Goal: Communication & Community: Answer question/provide support

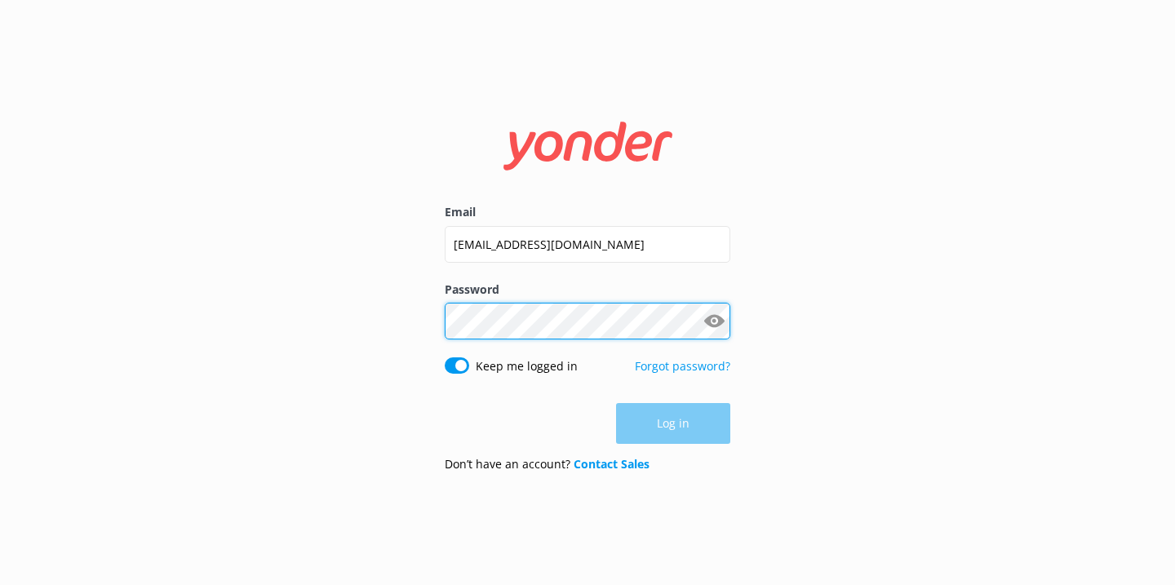
click at [673, 424] on button "Log in" at bounding box center [673, 423] width 114 height 41
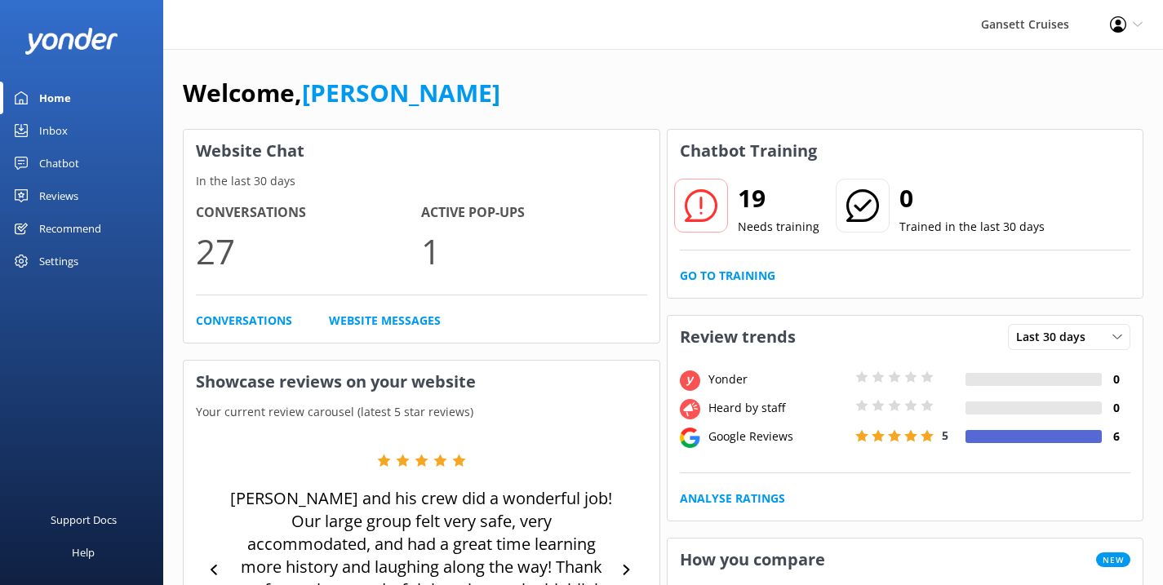
click at [66, 122] on div "Inbox" at bounding box center [53, 130] width 29 height 33
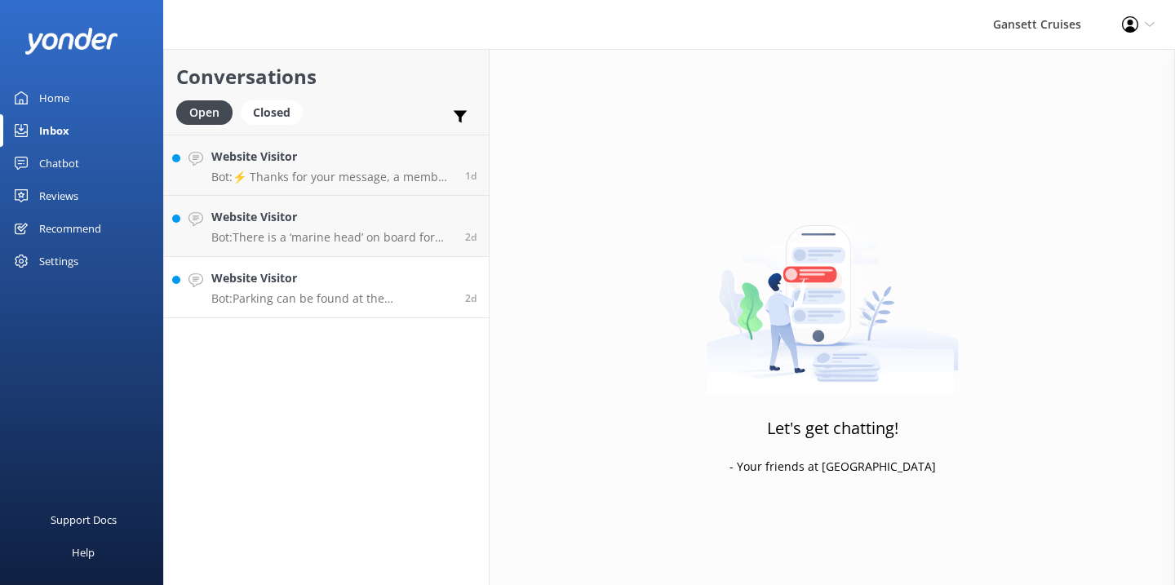
click at [364, 294] on p "Bot: Parking can be found at the [GEOGRAPHIC_DATA] at [STREET_ADDRESS] or the s…" at bounding box center [332, 298] width 242 height 15
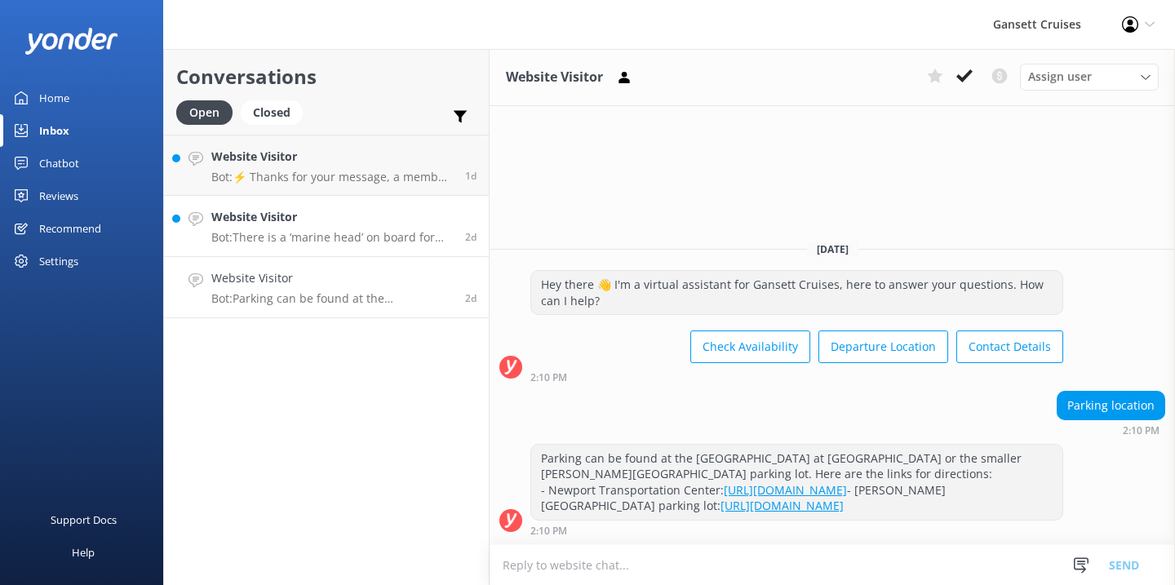
click at [336, 228] on div "Website Visitor Bot: There is a ‘marine head’ on board for passengers to use. H…" at bounding box center [332, 226] width 242 height 36
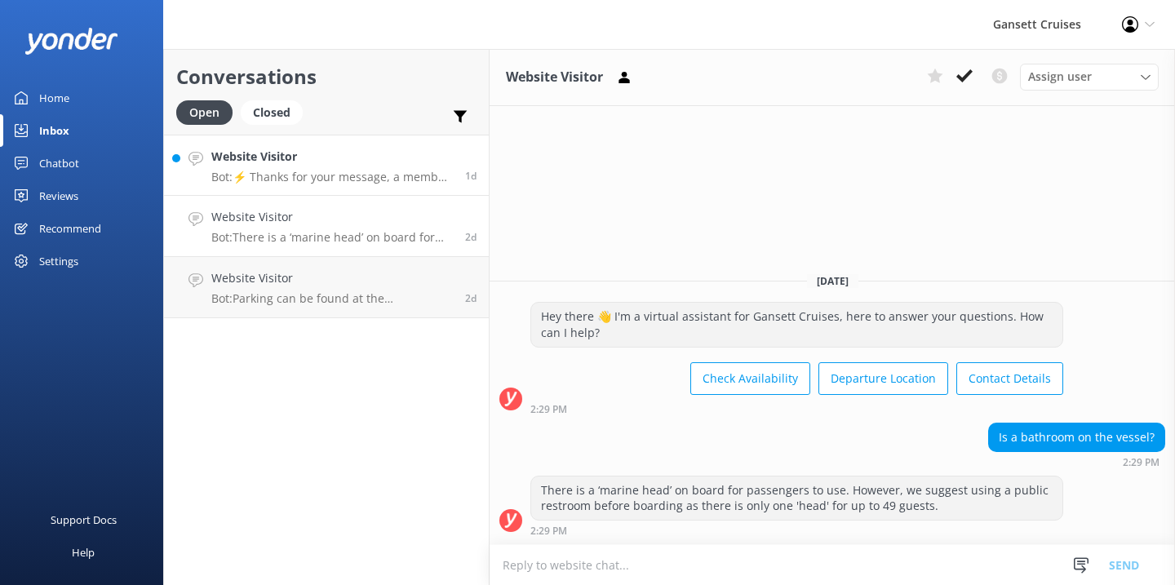
click at [322, 154] on h4 "Website Visitor" at bounding box center [332, 157] width 242 height 18
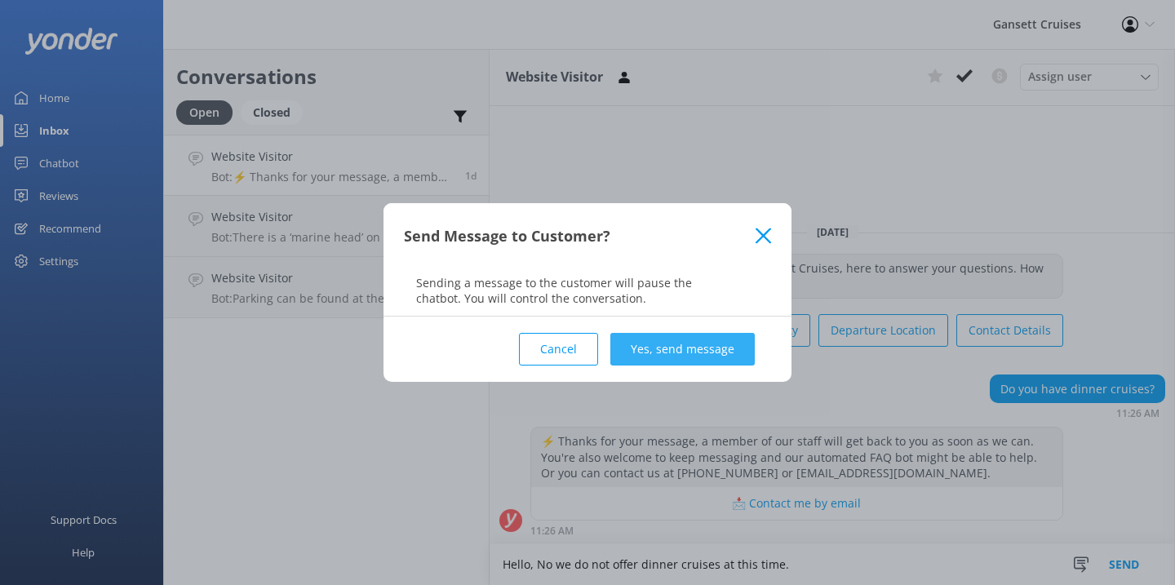
type textarea "Hello, No we do not offer dinner cruises at this time."
click at [731, 344] on button "Yes, send message" at bounding box center [683, 349] width 144 height 33
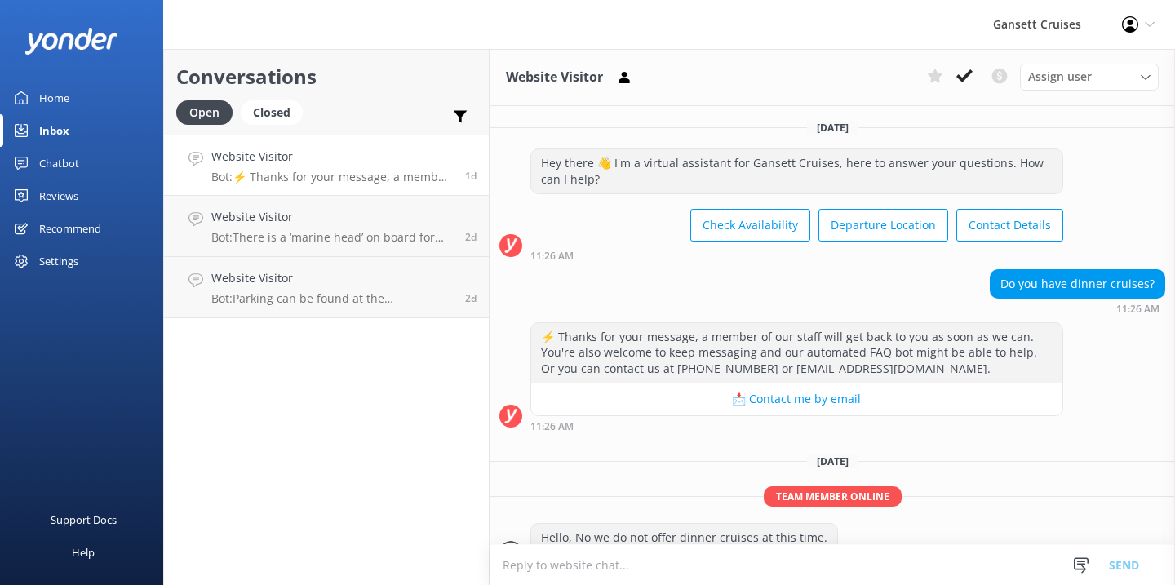
scroll to position [27, 0]
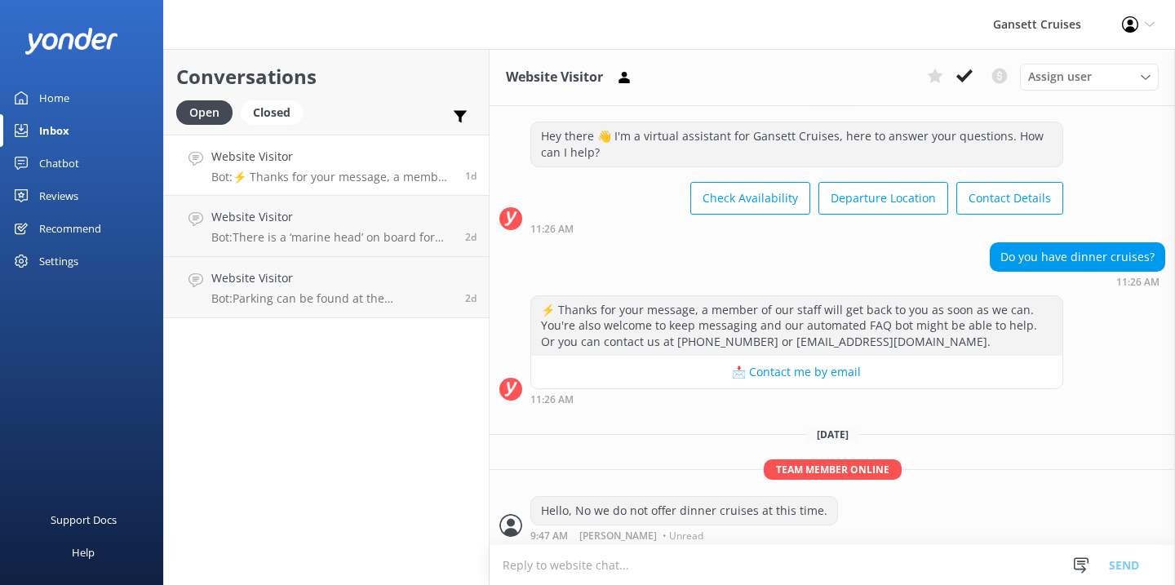
drag, startPoint x: 67, startPoint y: 102, endPoint x: 113, endPoint y: 99, distance: 46.6
click at [67, 101] on div "Home" at bounding box center [54, 98] width 30 height 33
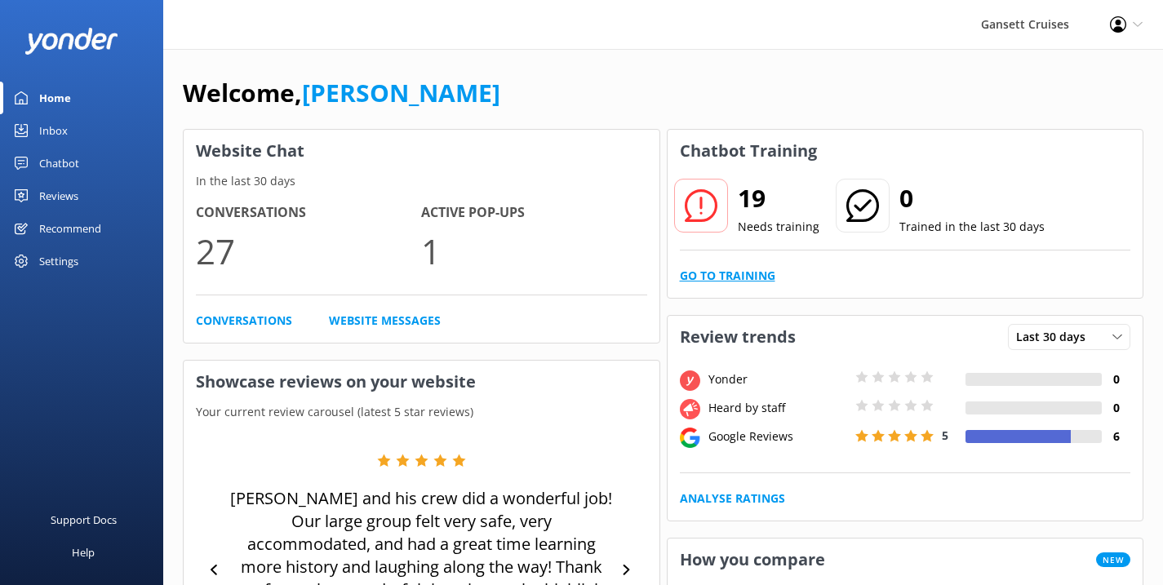
click at [723, 270] on link "Go to Training" at bounding box center [728, 276] width 96 height 18
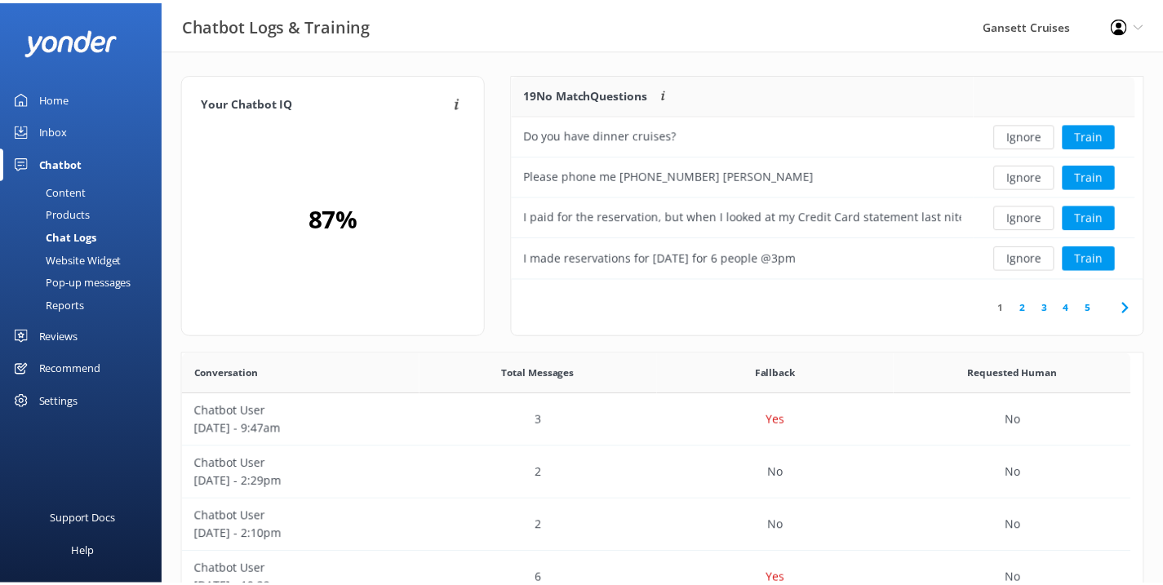
scroll to position [13, 13]
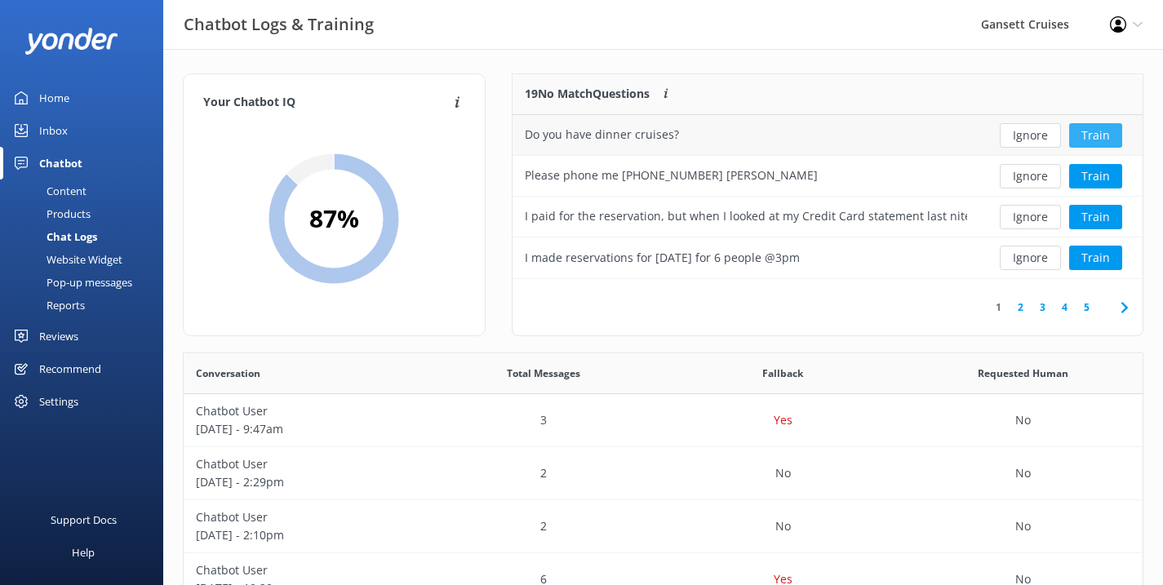
click at [1105, 132] on button "Train" at bounding box center [1095, 135] width 53 height 24
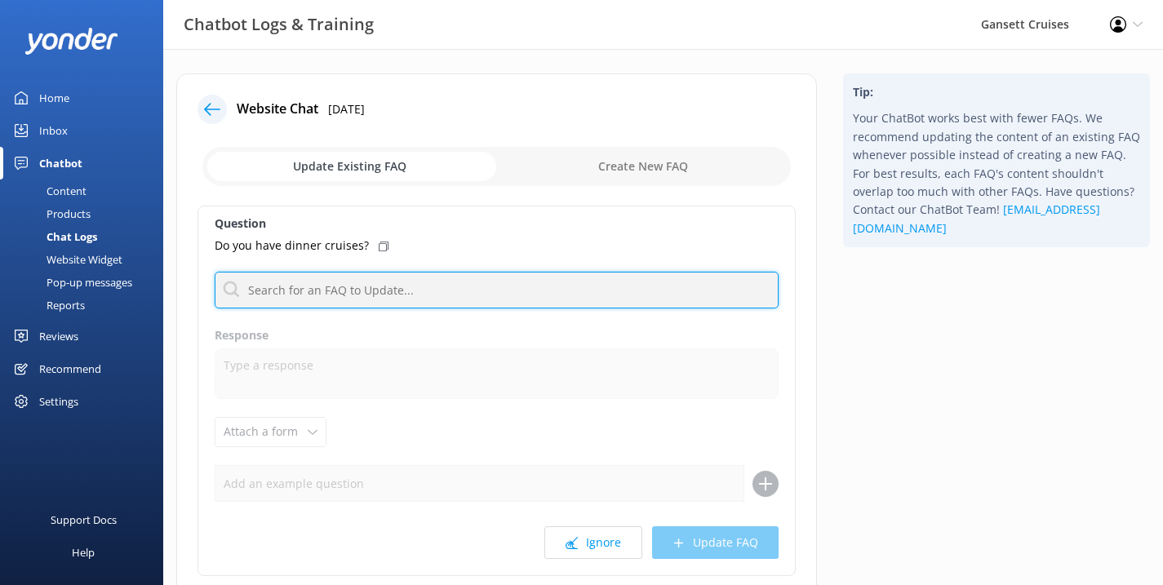
click at [324, 294] on input "text" at bounding box center [497, 290] width 564 height 37
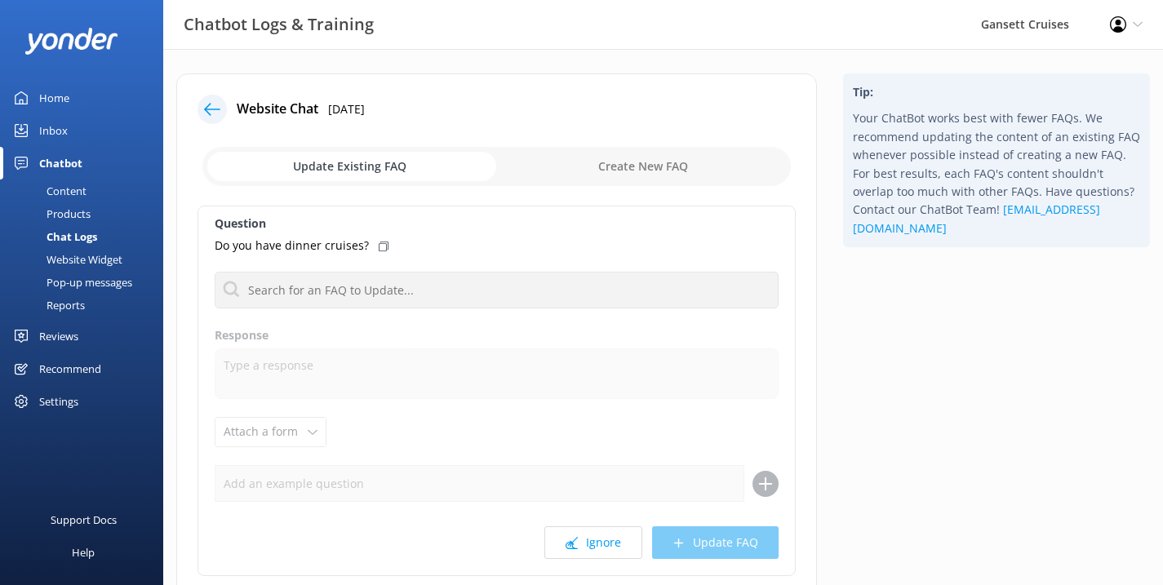
click at [379, 249] on icon at bounding box center [384, 247] width 10 height 10
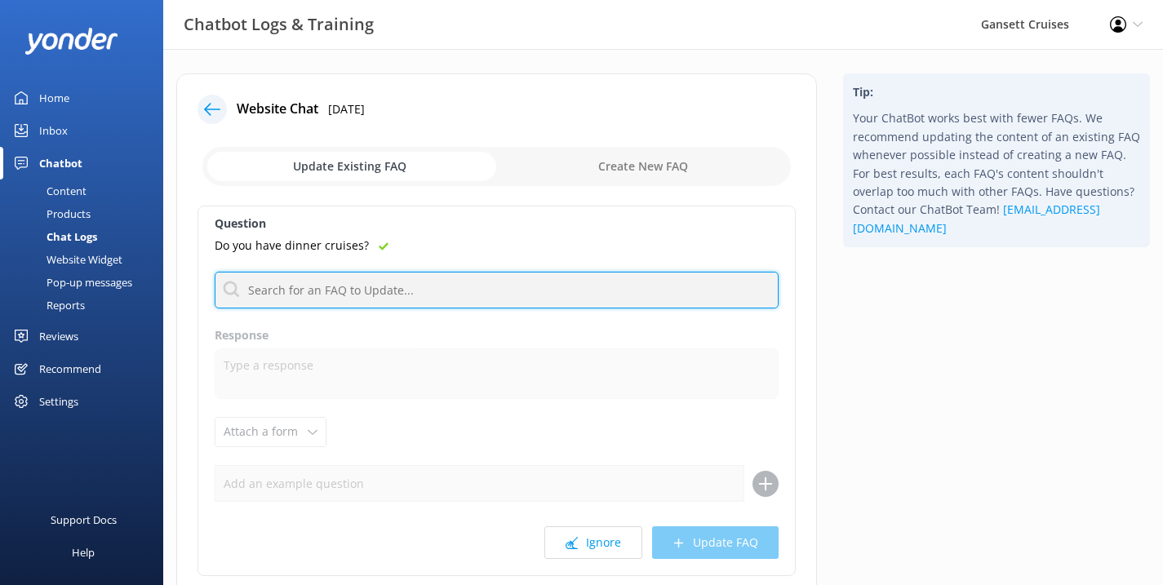
click at [360, 284] on input "text" at bounding box center [497, 290] width 564 height 37
type input "dinner"
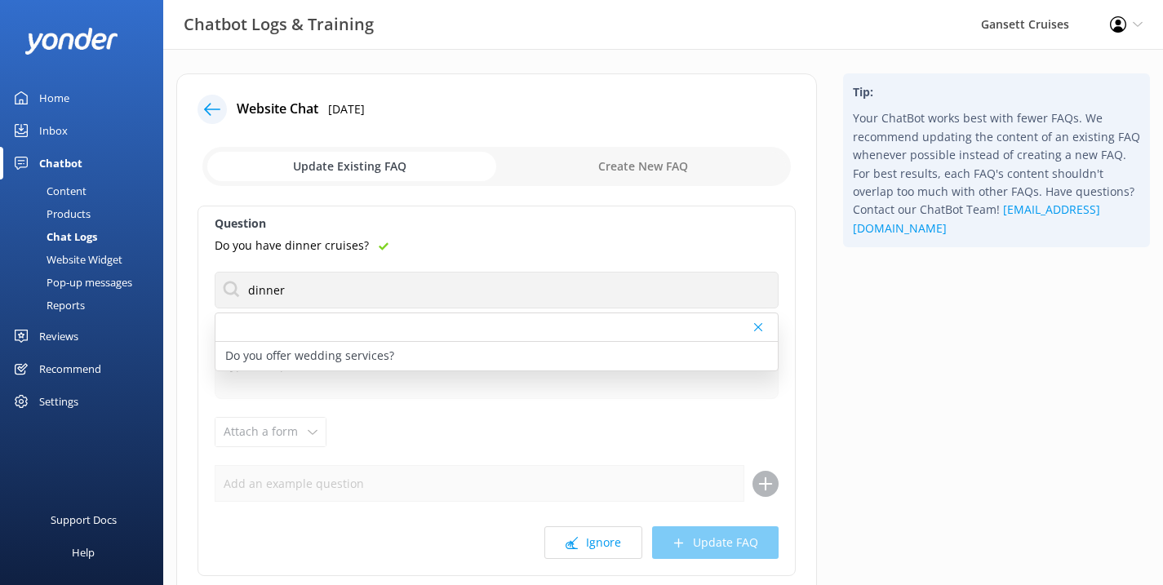
click at [446, 240] on div "Do you have dinner cruises?" at bounding box center [497, 246] width 564 height 18
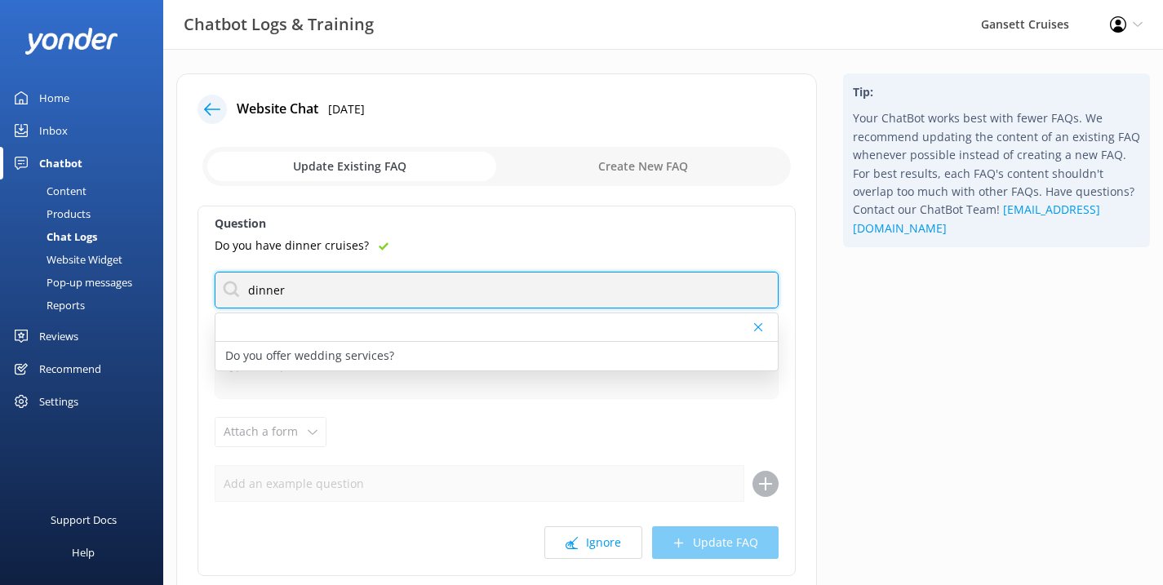
drag, startPoint x: 390, startPoint y: 288, endPoint x: 135, endPoint y: 282, distance: 255.6
click at [135, 282] on div "Chatbot Logs & Training Gansett Cruises Profile Settings Logout Home Inbox Chat…" at bounding box center [581, 378] width 1163 height 659
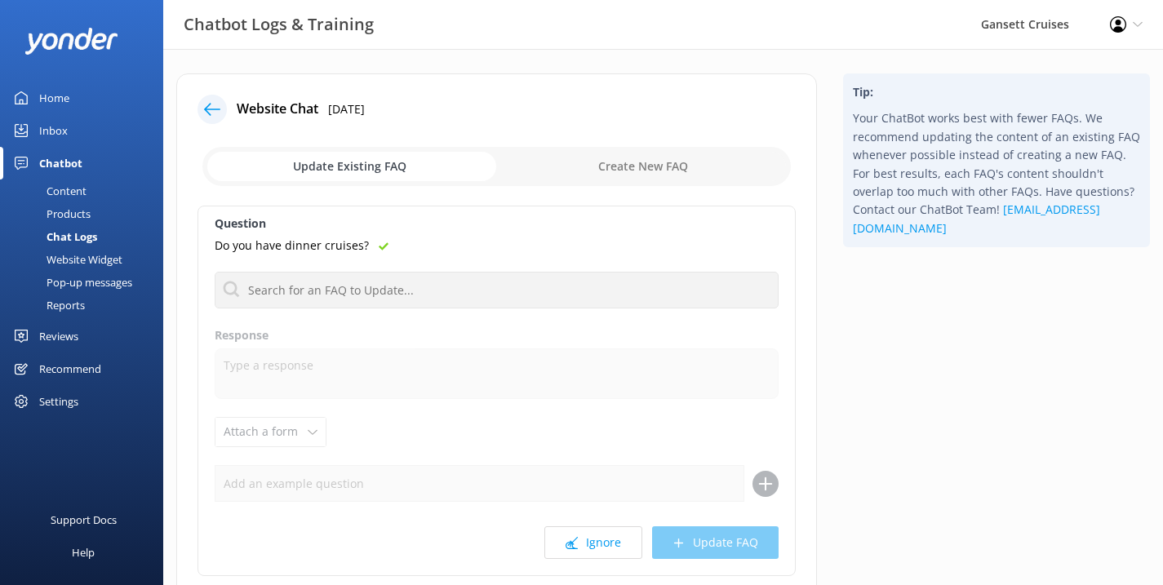
click at [598, 164] on input "checkbox" at bounding box center [496, 166] width 589 height 39
checkbox input "true"
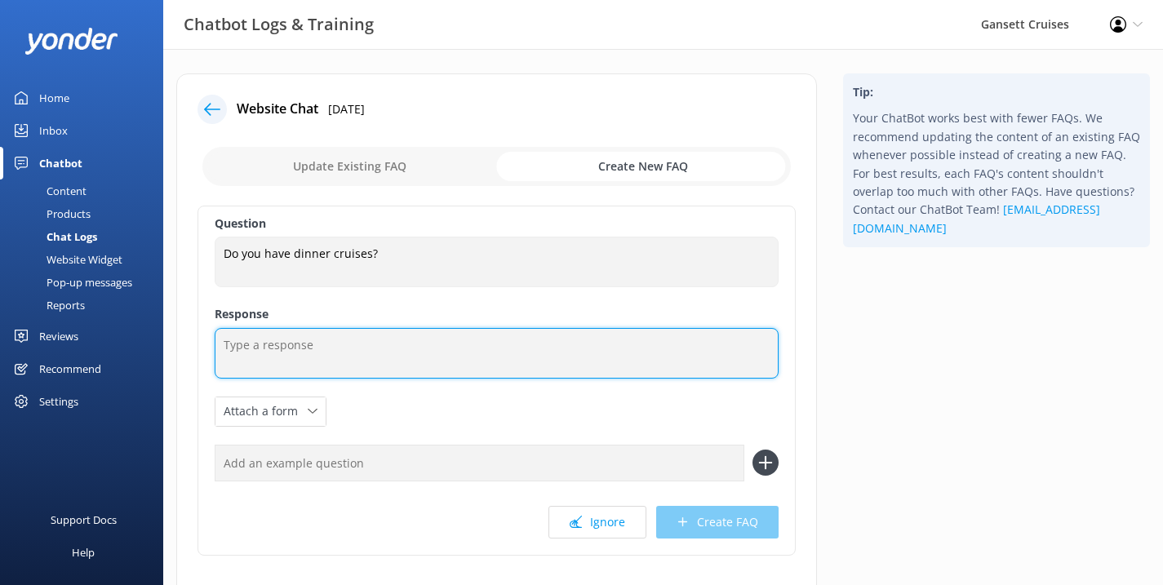
click at [333, 349] on textarea at bounding box center [497, 353] width 564 height 51
click at [245, 344] on textarea "No, we do not offer dinner cruises at this time." at bounding box center [497, 353] width 564 height 51
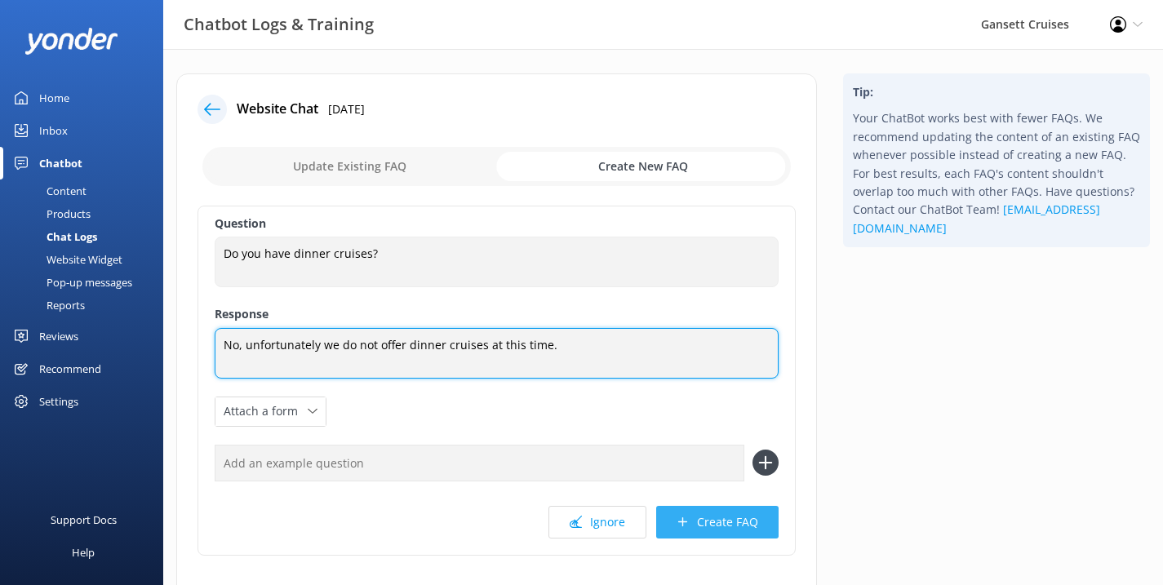
type textarea "No, unfortunately we do not offer dinner cruises at this time."
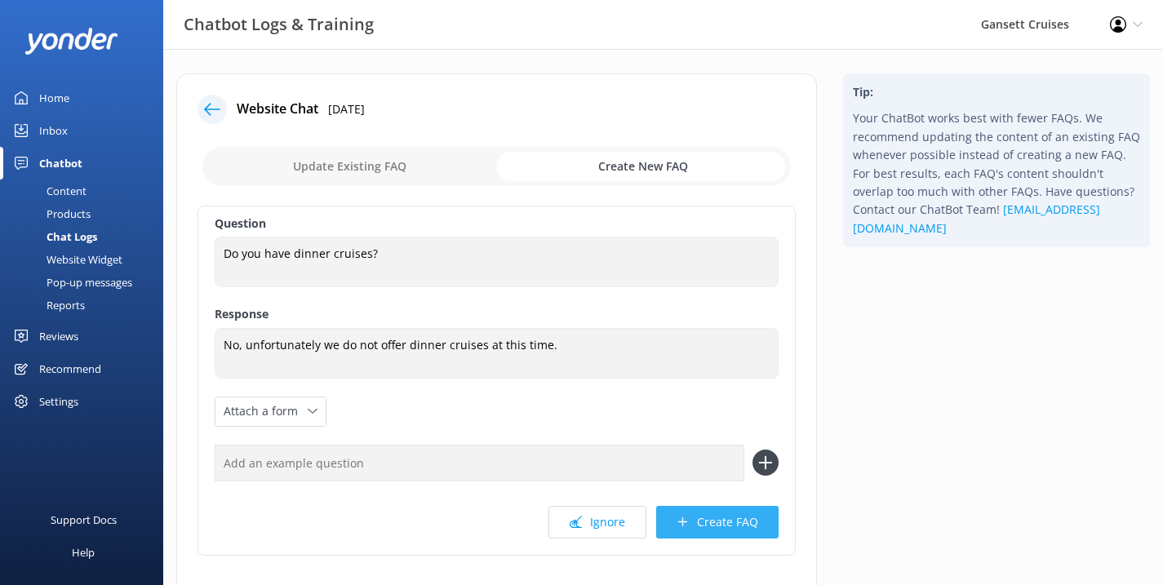
click at [695, 515] on button "Create FAQ" at bounding box center [717, 522] width 122 height 33
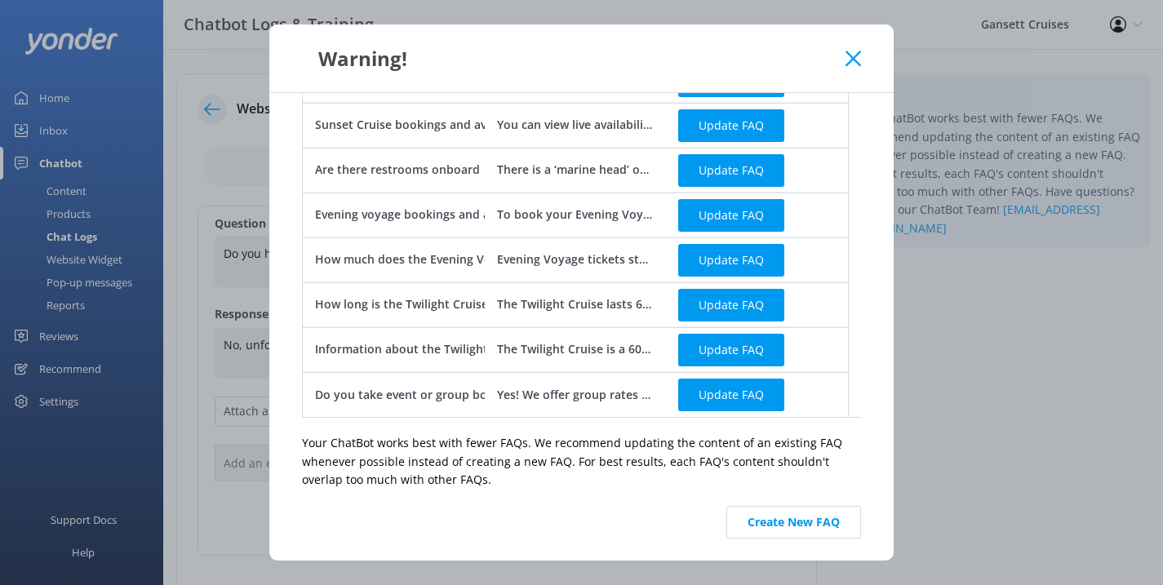
scroll to position [101, 0]
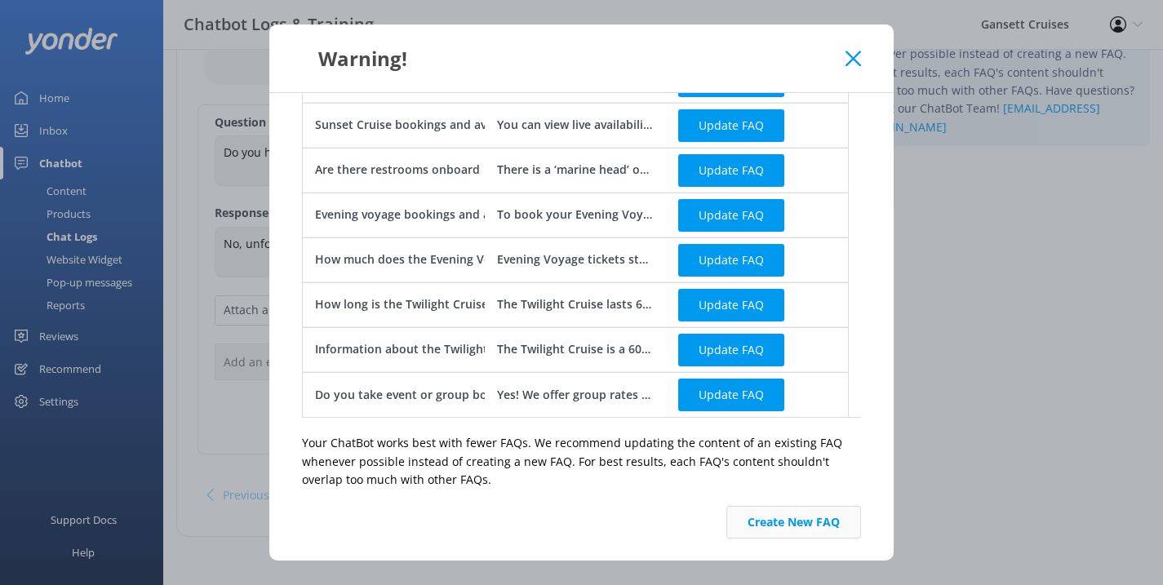
click at [772, 517] on button "Create New FAQ" at bounding box center [794, 522] width 135 height 33
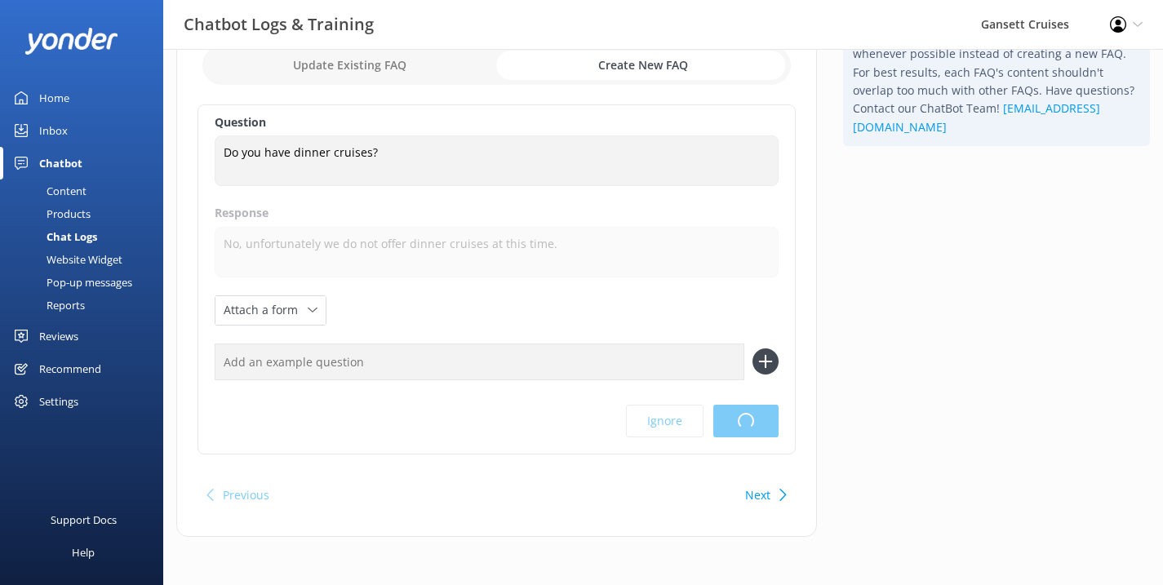
scroll to position [0, 0]
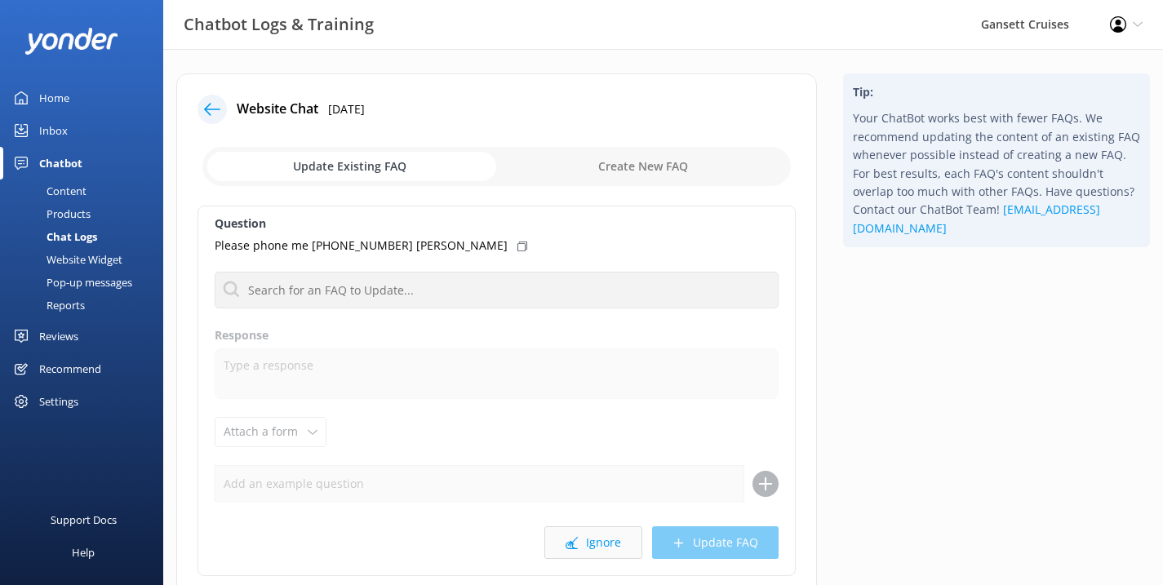
click at [577, 539] on use at bounding box center [572, 543] width 12 height 12
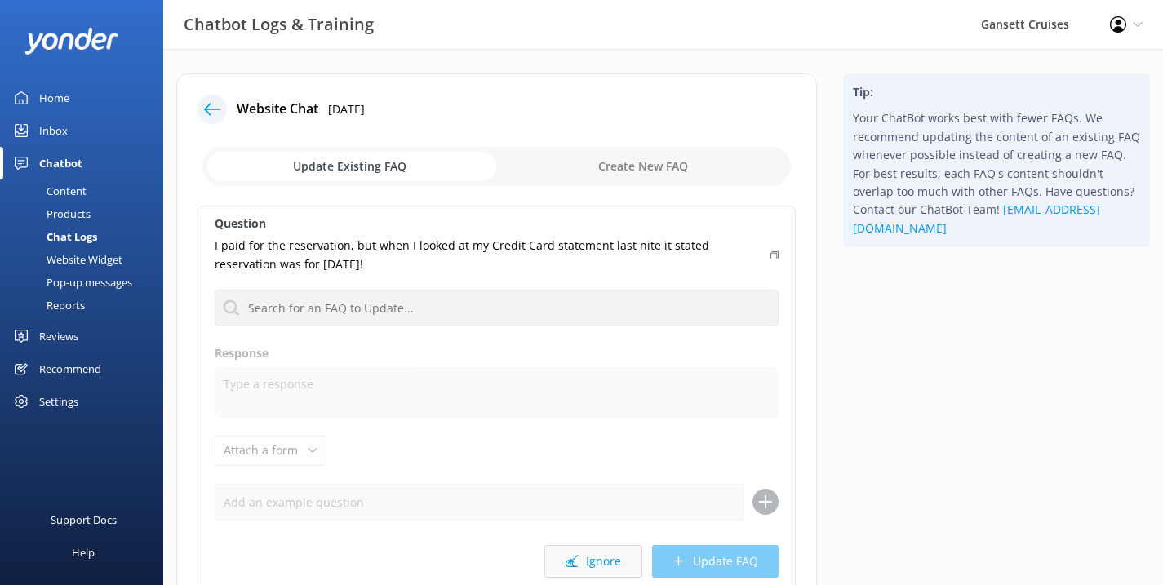
click at [596, 562] on button "Ignore" at bounding box center [593, 561] width 98 height 33
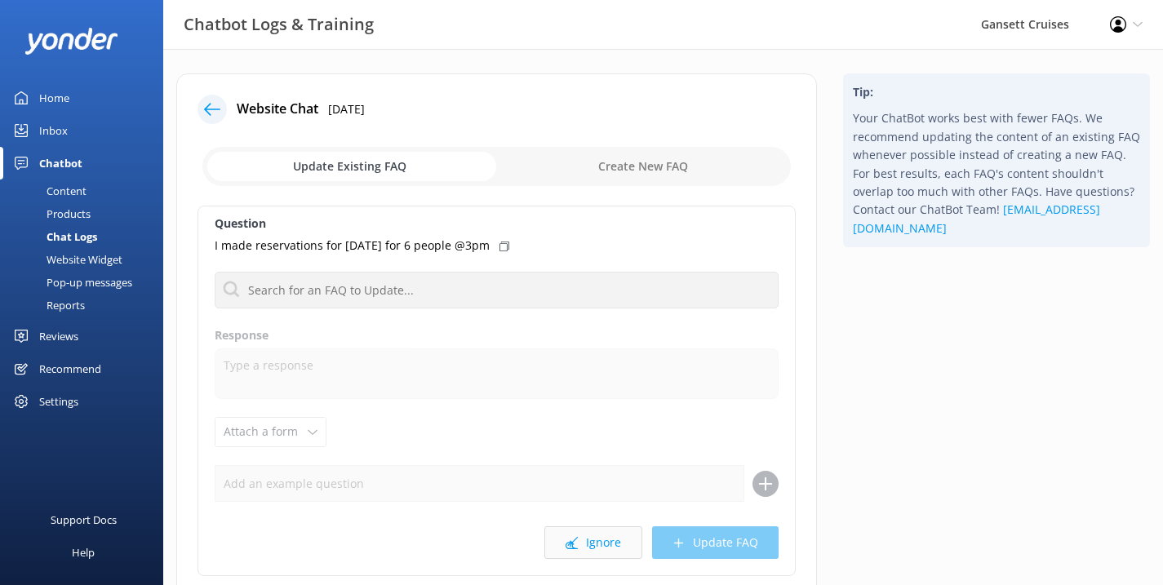
click at [608, 547] on button "Ignore" at bounding box center [593, 543] width 98 height 33
click at [610, 541] on button "Ignore" at bounding box center [593, 543] width 98 height 33
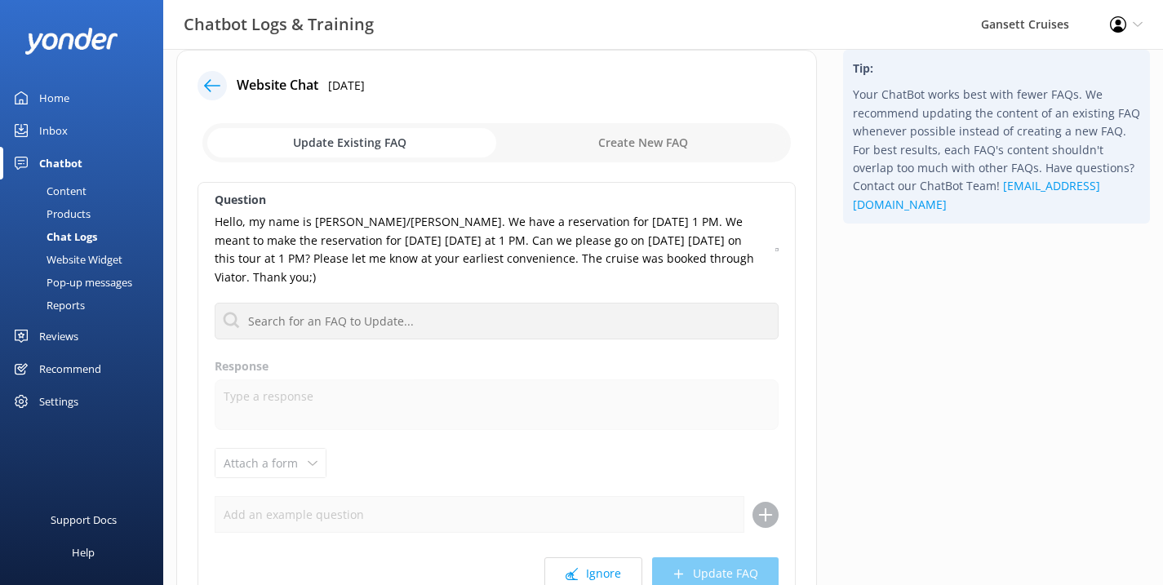
scroll to position [44, 0]
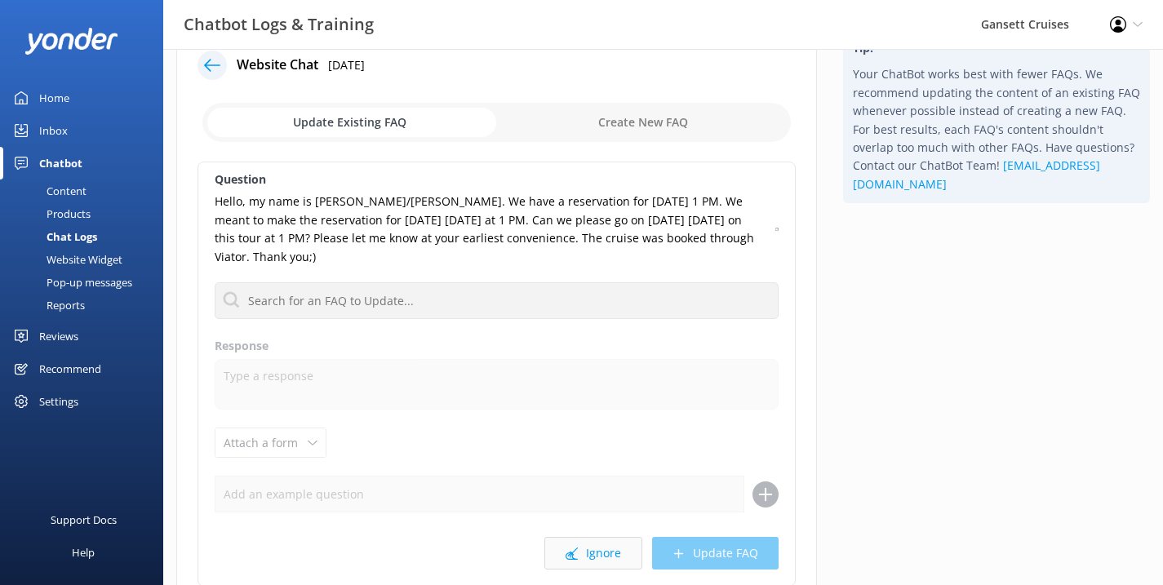
click at [601, 548] on button "Ignore" at bounding box center [593, 553] width 98 height 33
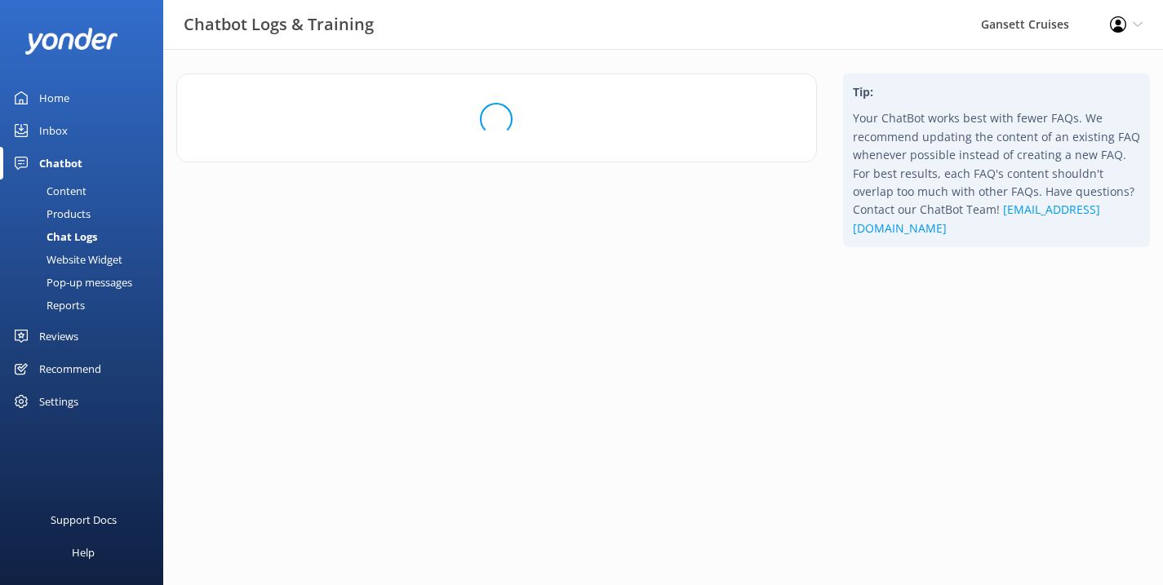
scroll to position [0, 0]
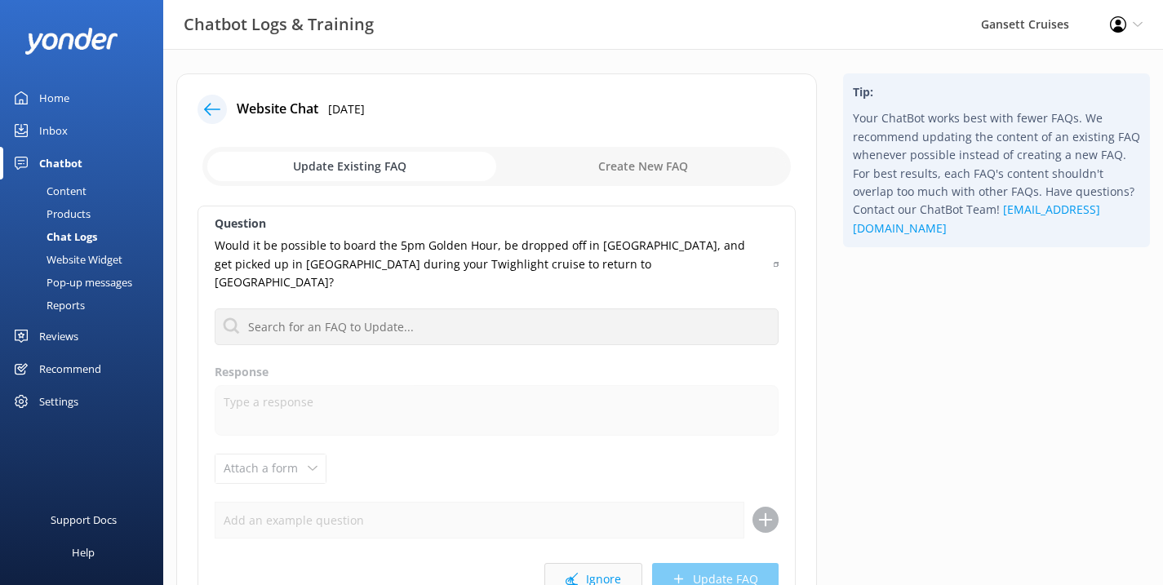
click at [599, 563] on button "Ignore" at bounding box center [593, 579] width 98 height 33
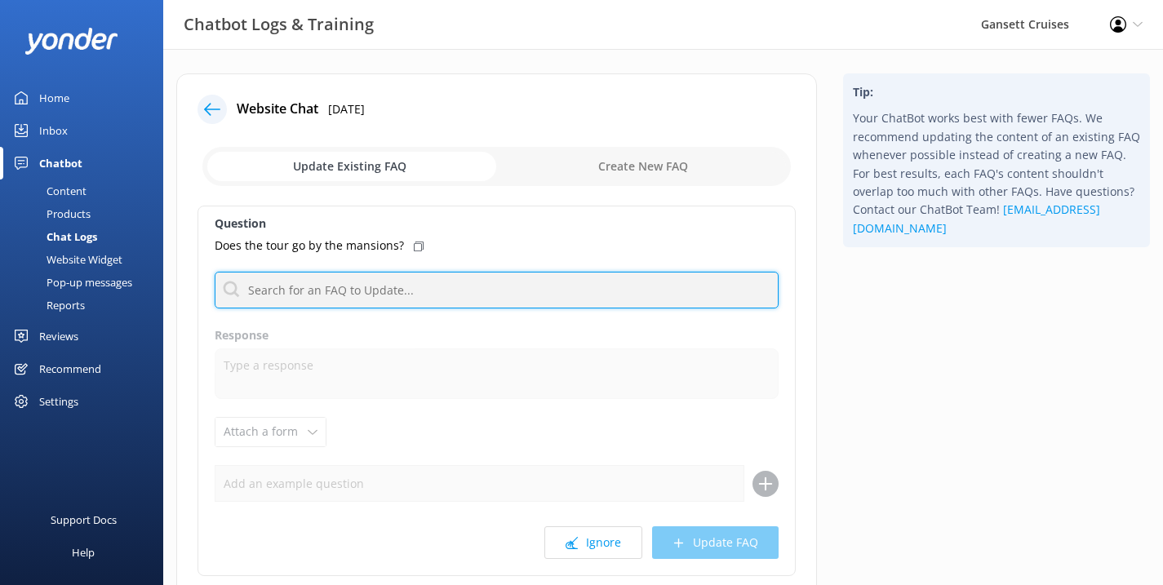
click at [377, 280] on input "text" at bounding box center [497, 290] width 564 height 37
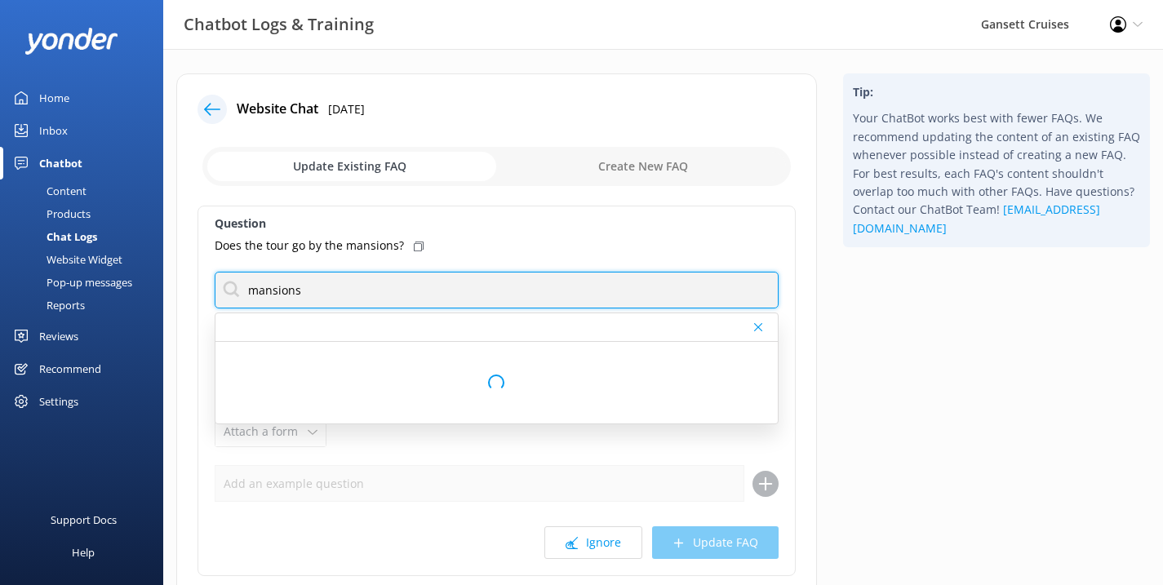
type input "mansions"
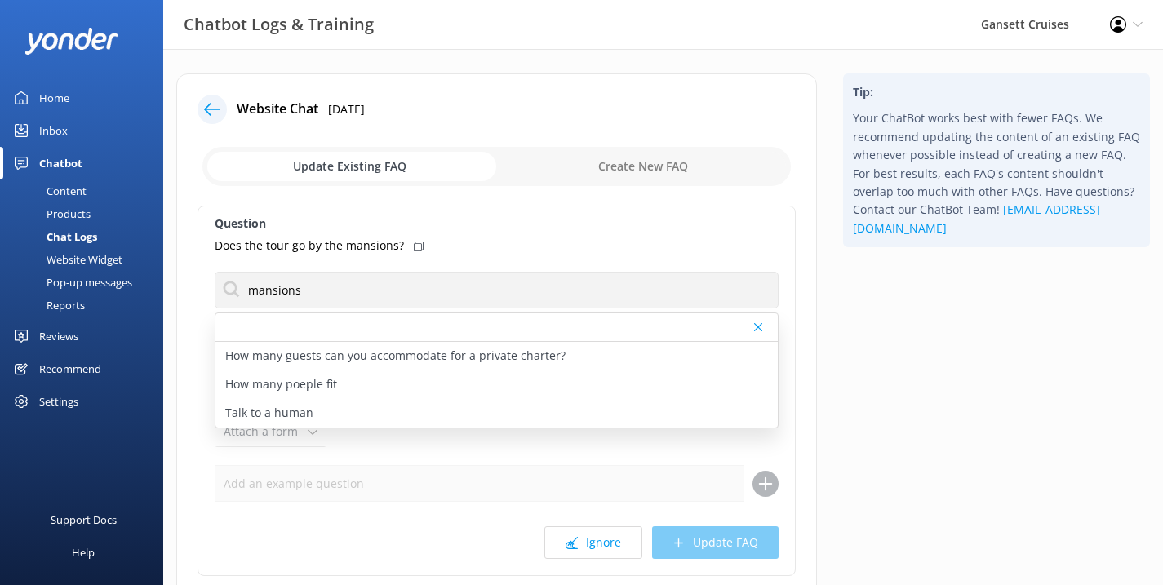
click at [459, 247] on div "Does the tour go by the mansions?" at bounding box center [497, 246] width 564 height 18
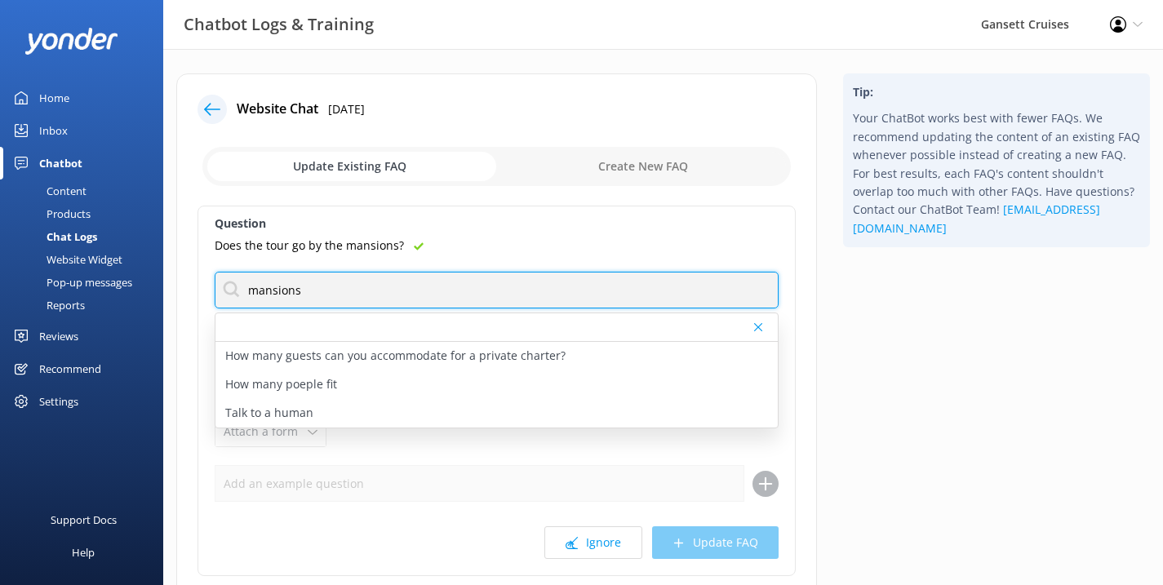
drag, startPoint x: 358, startPoint y: 289, endPoint x: 186, endPoint y: 291, distance: 172.2
click at [186, 291] on div "Website Chat [DATE] Update Existing FAQ Create New FAQ Question Does the tour g…" at bounding box center [496, 365] width 641 height 585
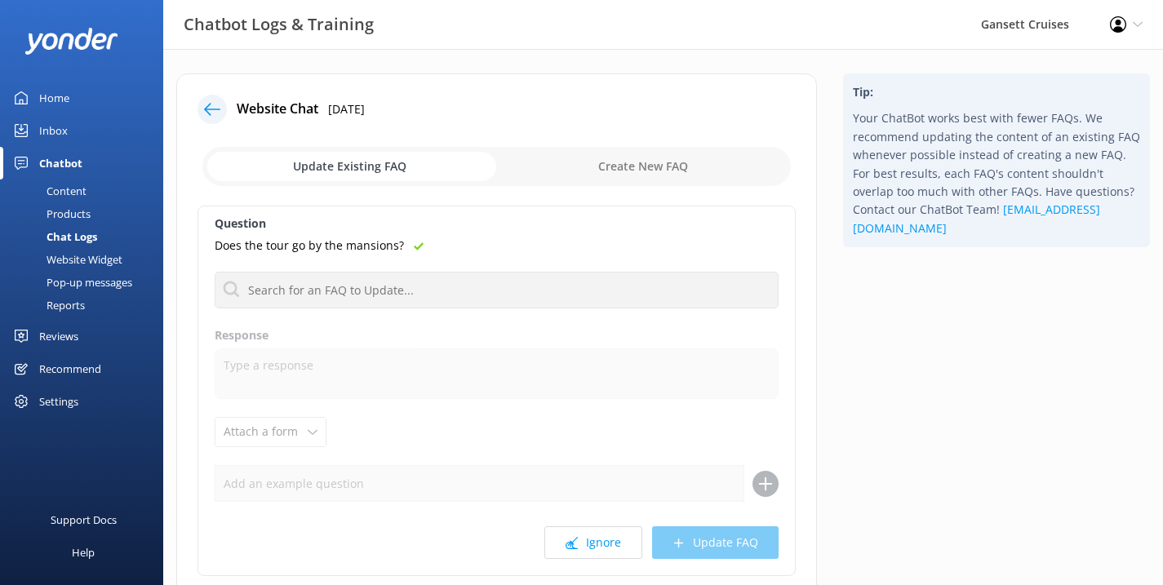
click at [330, 171] on input "checkbox" at bounding box center [496, 166] width 589 height 39
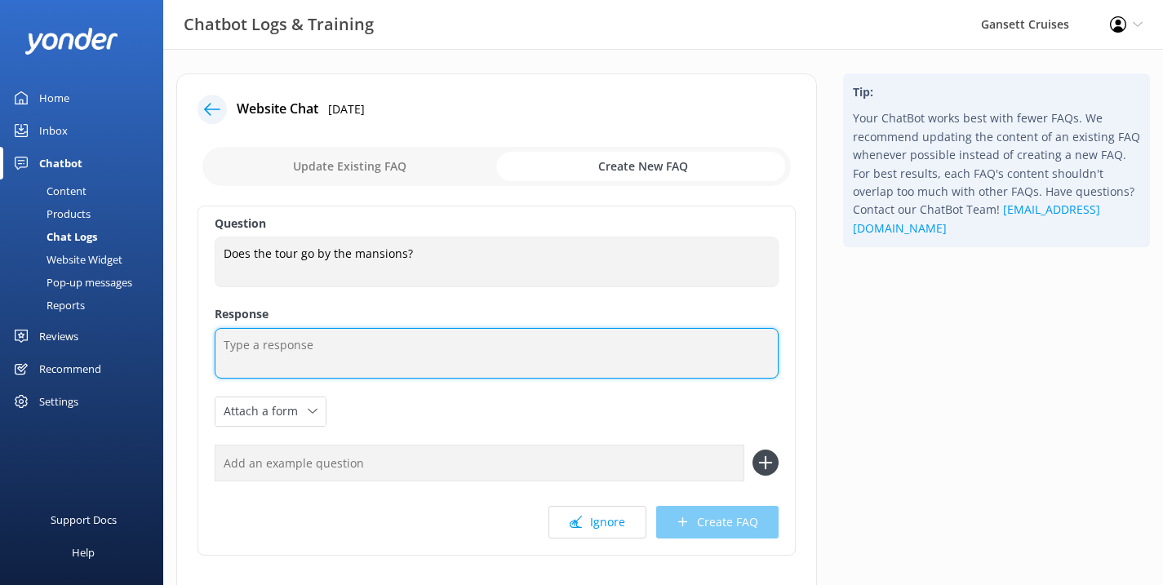
click at [316, 356] on textarea at bounding box center [497, 353] width 564 height 51
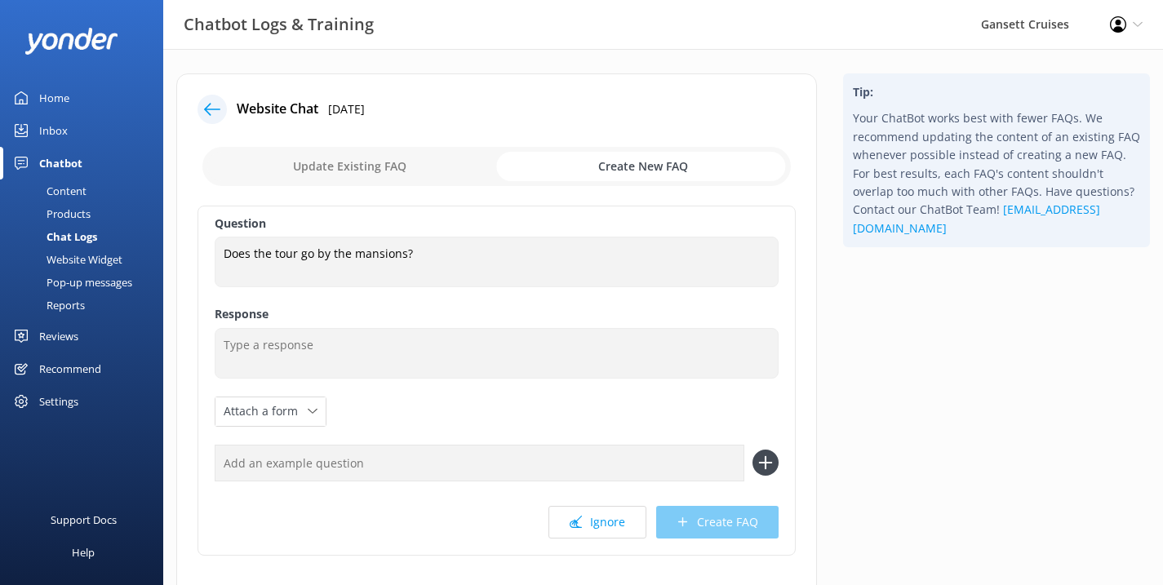
click at [632, 161] on input "checkbox" at bounding box center [496, 166] width 589 height 39
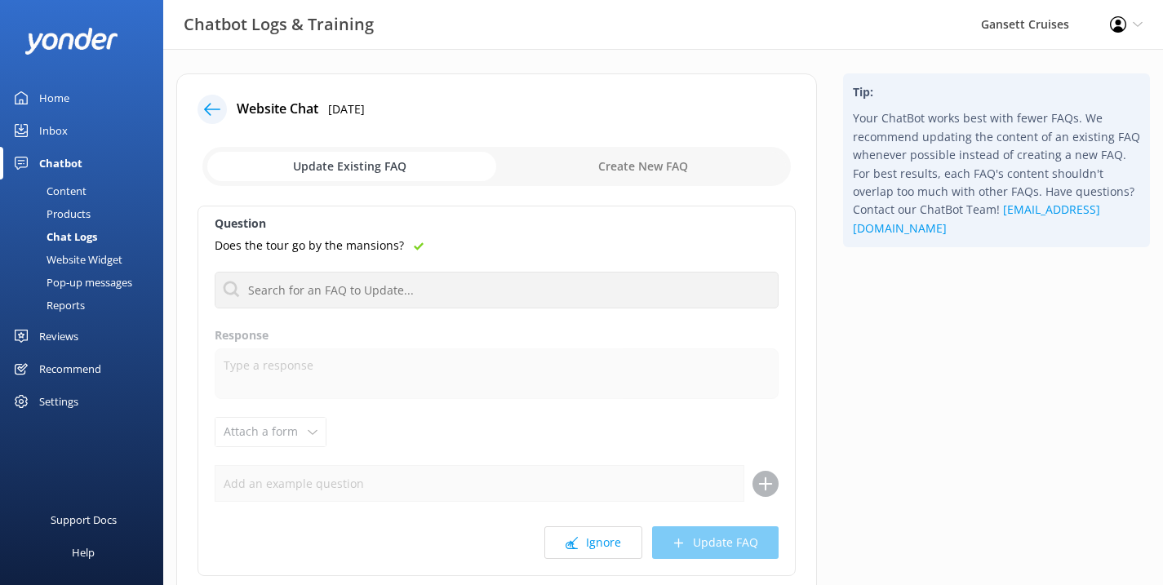
click at [632, 161] on input "checkbox" at bounding box center [496, 166] width 589 height 39
checkbox input "true"
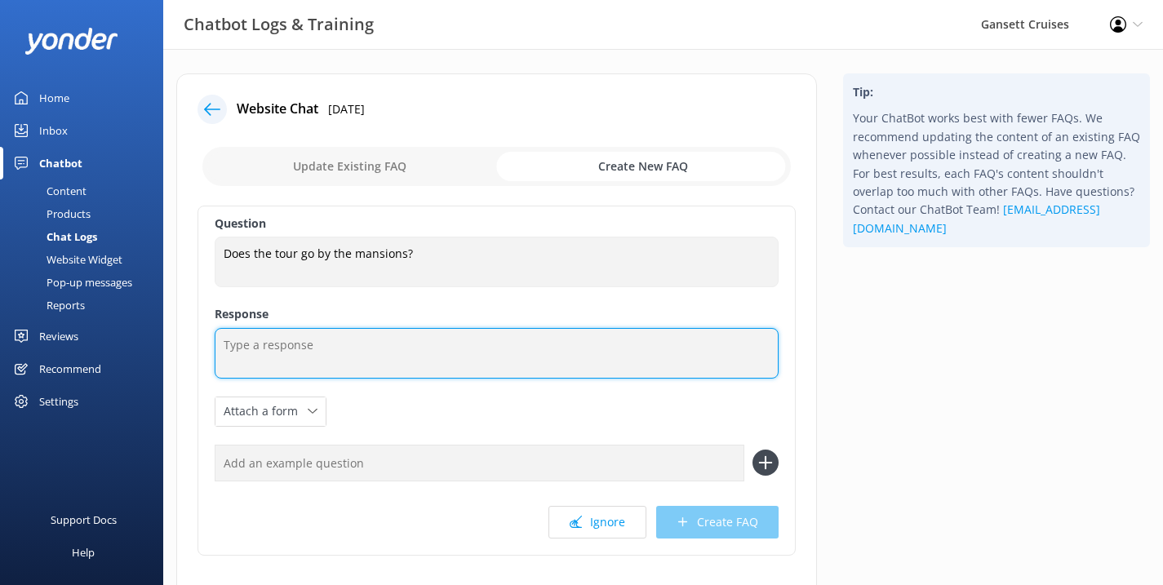
click at [327, 350] on textarea at bounding box center [497, 353] width 564 height 51
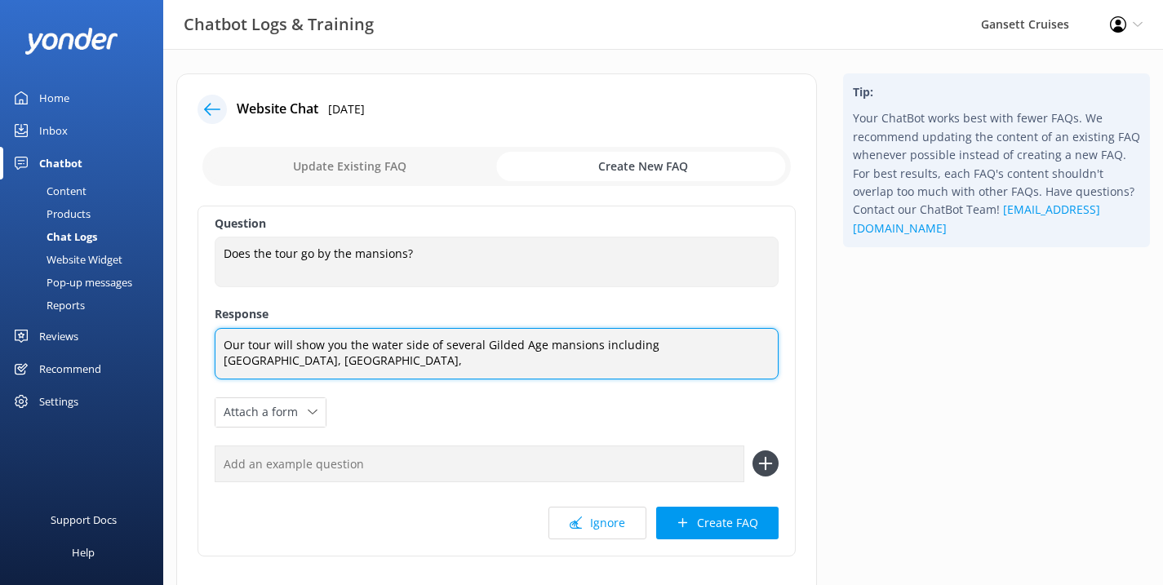
click at [264, 358] on textarea "Our tour will show you the water side of several Gilded Age mansions including …" at bounding box center [497, 353] width 564 height 51
click at [261, 362] on textarea "Our tour will show you the water side of several Gilded Age mansions including …" at bounding box center [497, 353] width 564 height 51
click at [470, 358] on textarea "Our tour will show you the water side of several Gilded Age mansions including …" at bounding box center [497, 353] width 564 height 51
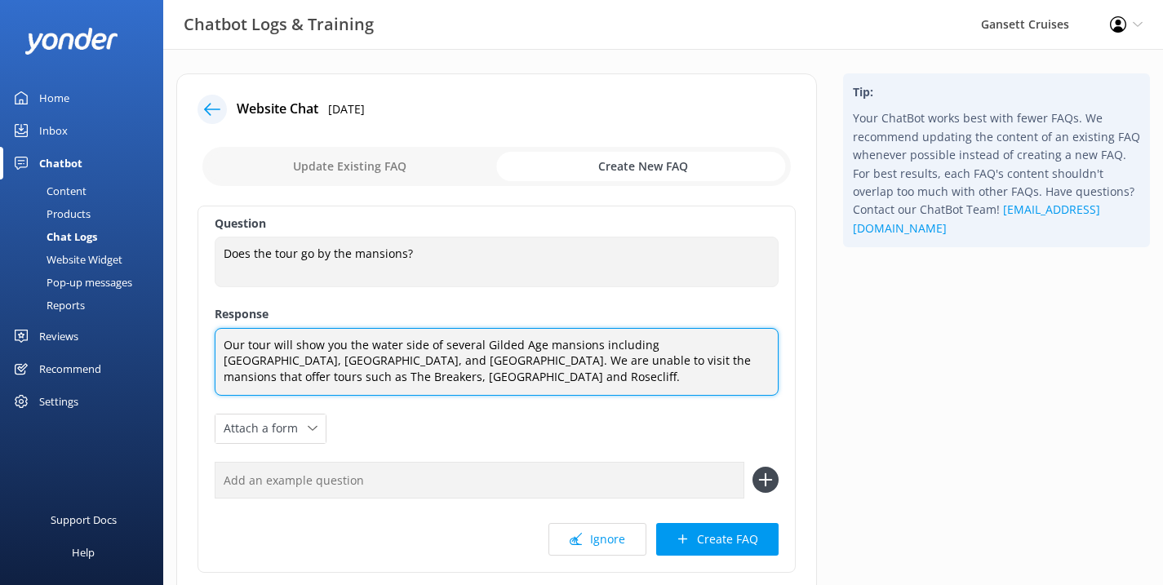
click at [639, 361] on textarea "Our tour will show you the water side of several Gilded Age mansions including …" at bounding box center [497, 362] width 564 height 68
click at [467, 376] on textarea "Our tour will show you the water side of several Gilded Age mansions including …" at bounding box center [497, 362] width 564 height 68
click at [459, 363] on textarea "Our tour will show you the water side of several Gilded Age mansions including …" at bounding box center [497, 362] width 564 height 68
click at [528, 358] on textarea "Our tour will show you the water side of several Gilded Age mansions including …" at bounding box center [497, 362] width 564 height 68
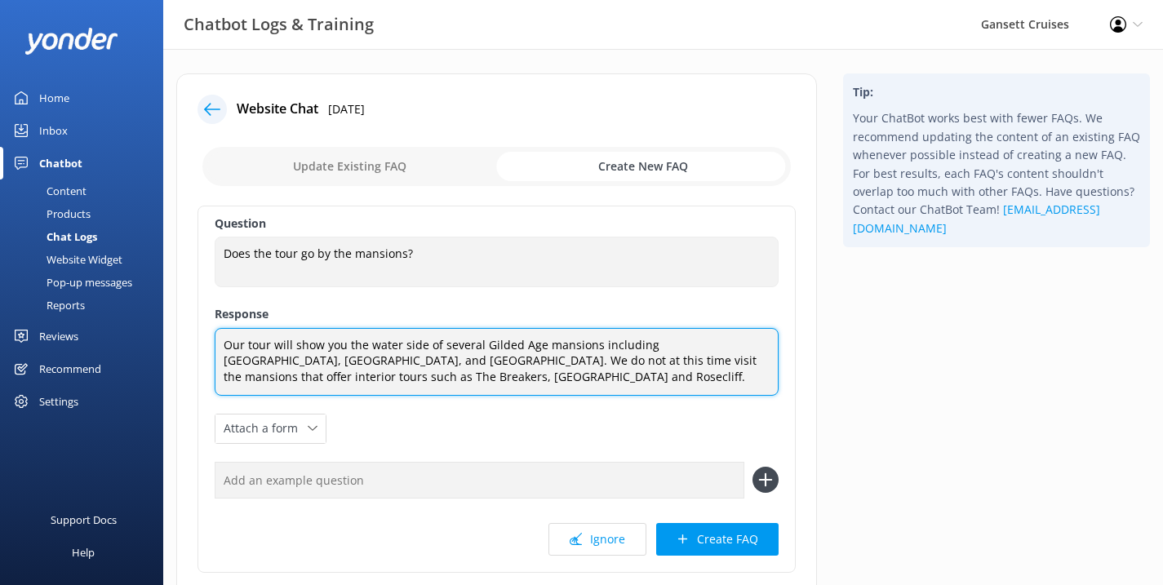
click at [528, 358] on textarea "Our tour will show you the water side of several Gilded Age mansions including …" at bounding box center [497, 362] width 564 height 68
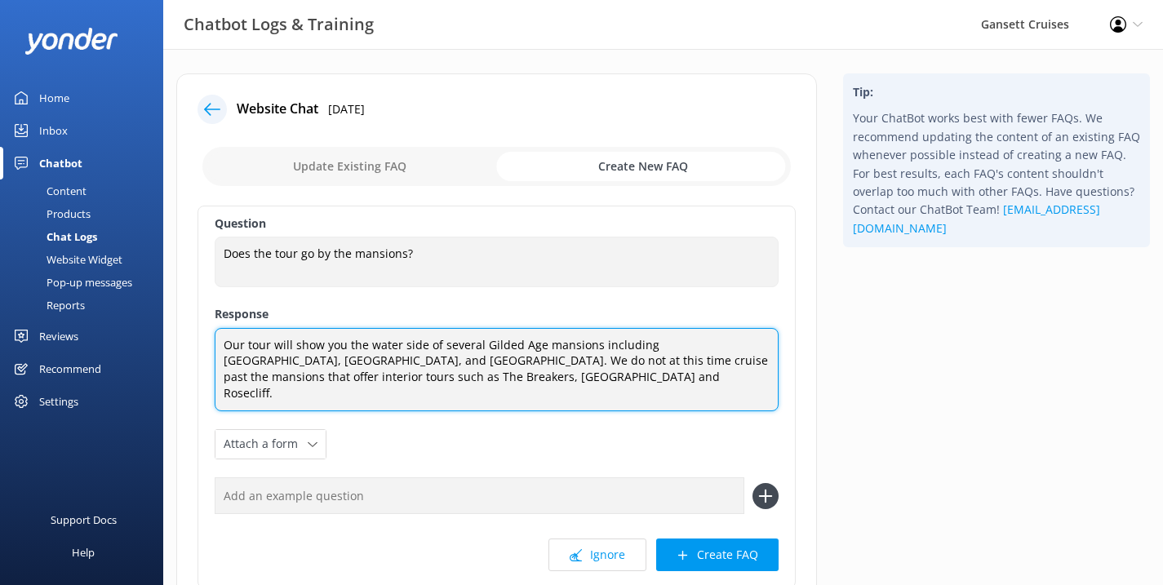
click at [571, 358] on textarea "Our tour will show you the water side of several Gilded Age mansions including …" at bounding box center [497, 369] width 564 height 83
type textarea "Our tour will show you the water side of several Gilded Age mansions including …"
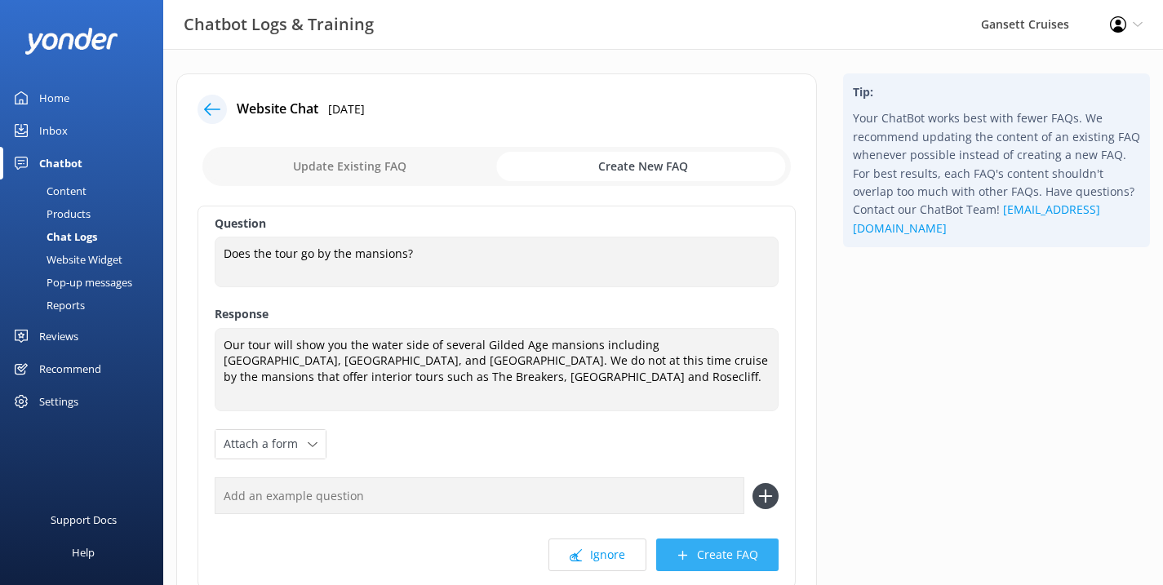
click at [730, 539] on button "Create FAQ" at bounding box center [717, 555] width 122 height 33
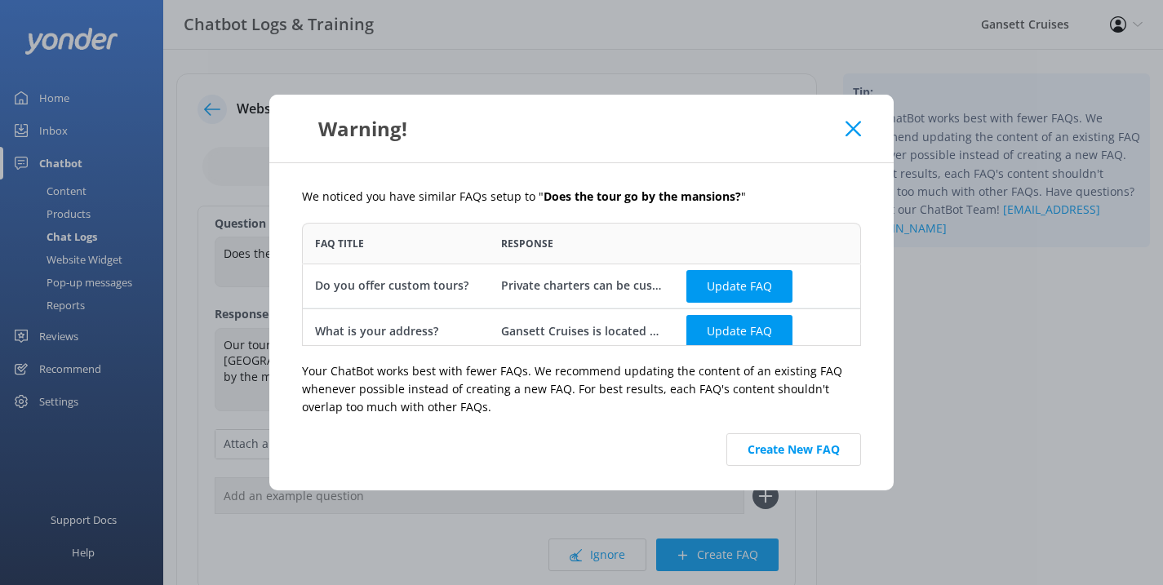
scroll to position [117, 0]
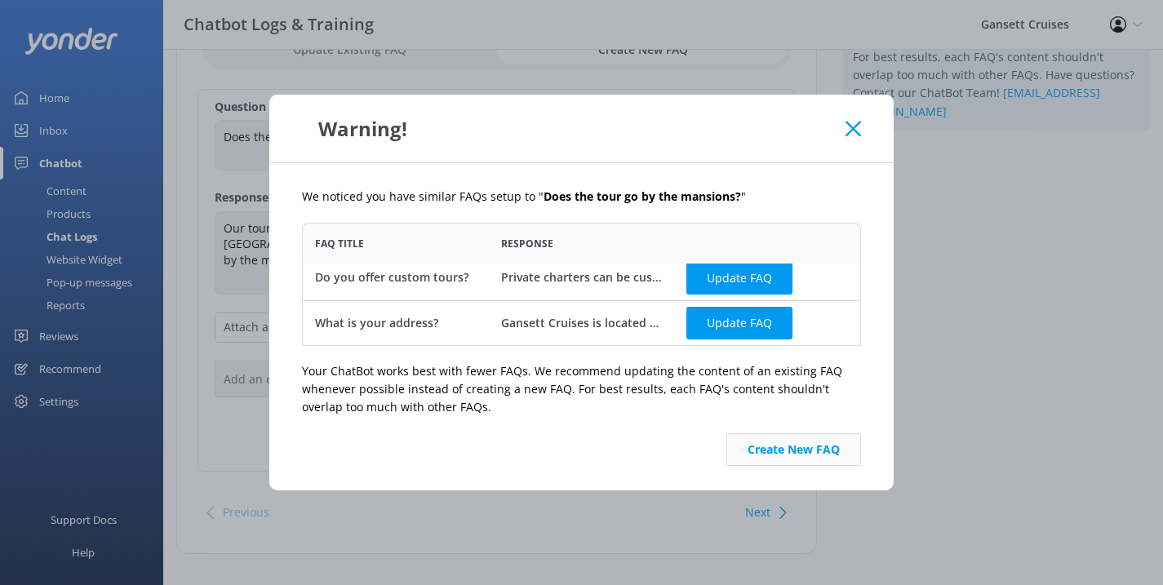
click at [795, 456] on button "Create New FAQ" at bounding box center [794, 449] width 135 height 33
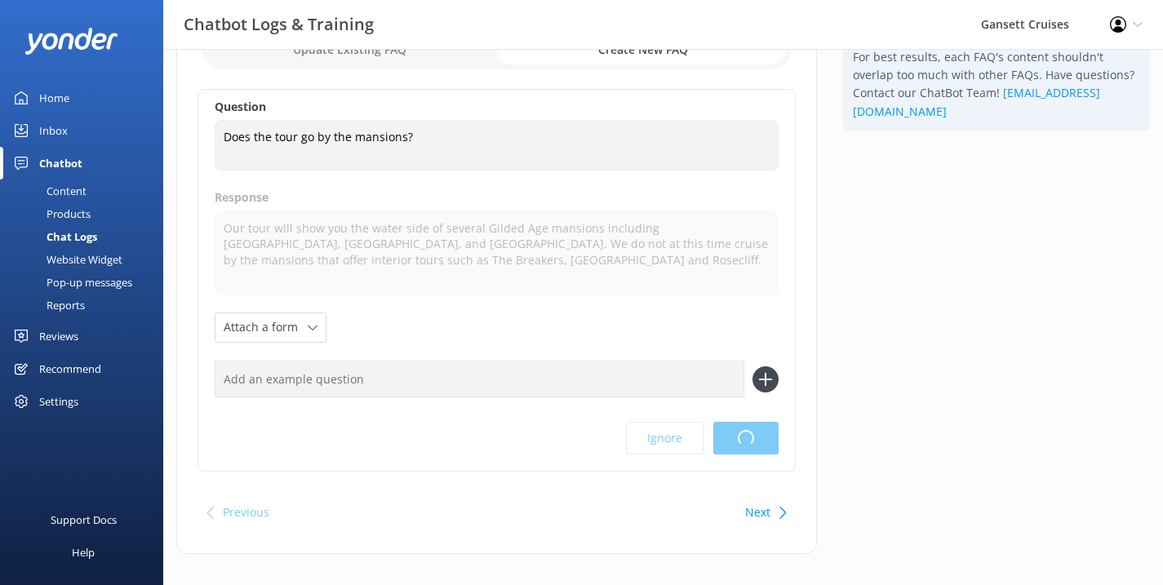
scroll to position [0, 0]
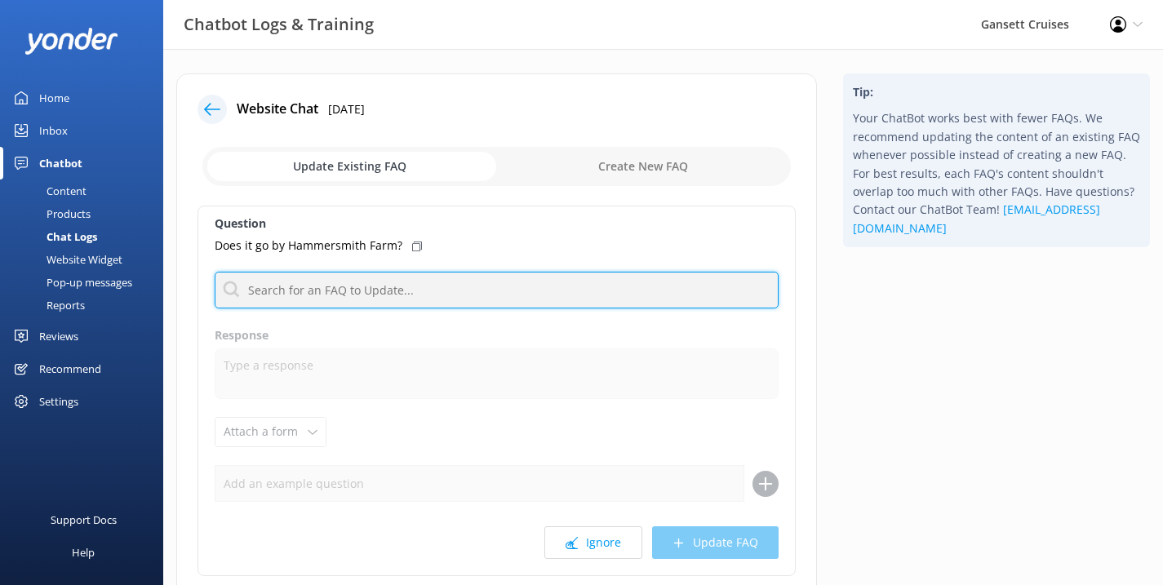
click at [291, 294] on input "text" at bounding box center [497, 290] width 564 height 37
type input "mansion"
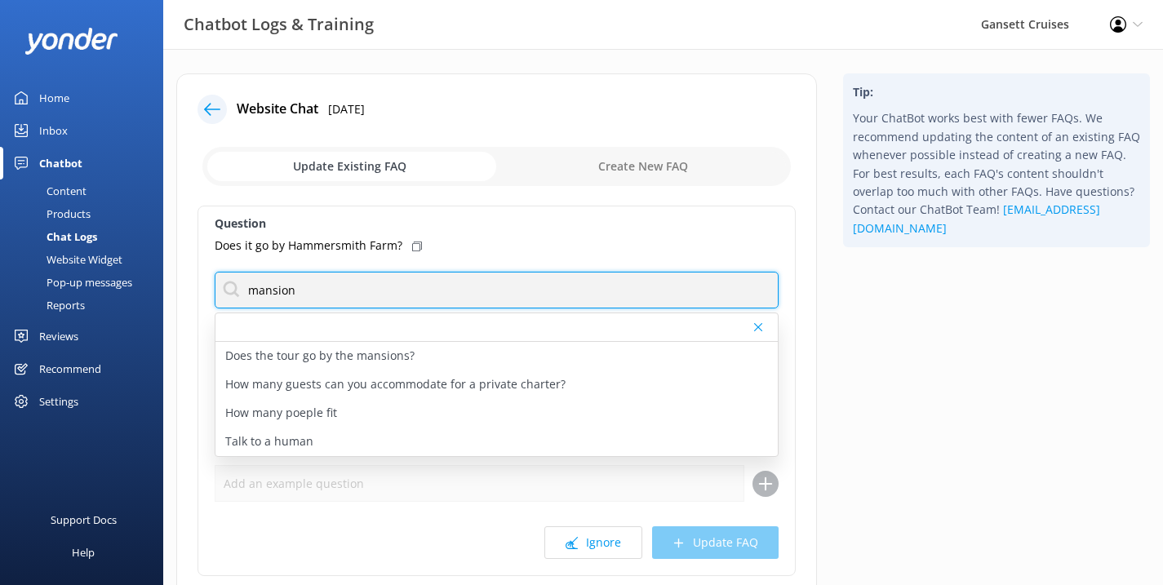
drag, startPoint x: 300, startPoint y: 289, endPoint x: 184, endPoint y: 287, distance: 116.8
click at [184, 287] on div "Website Chat [DATE] Update Existing FAQ Create New FAQ Question Does it go by […" at bounding box center [496, 365] width 641 height 585
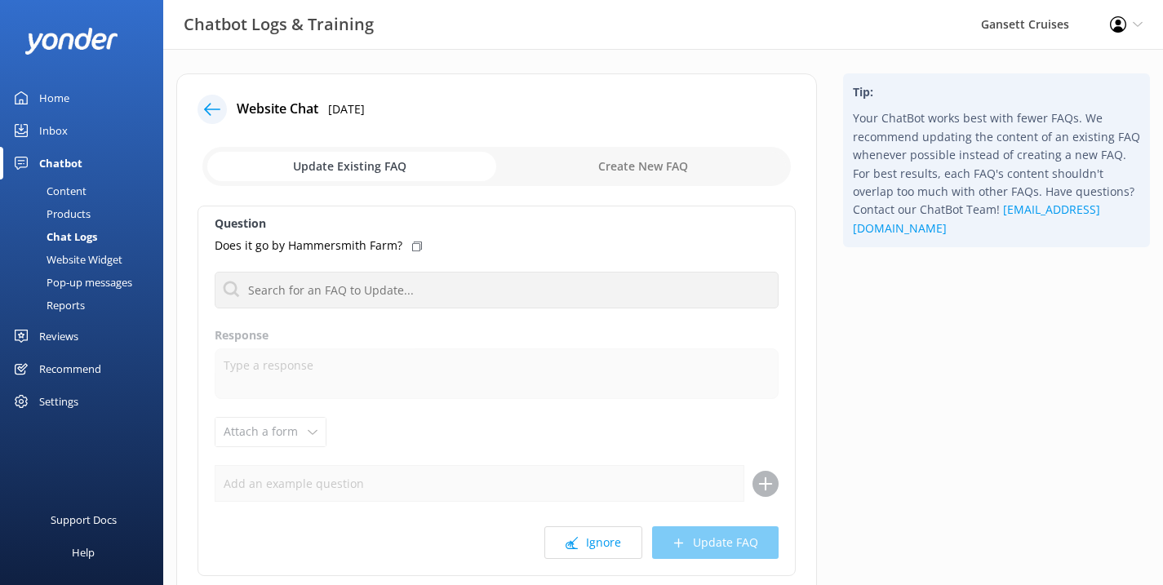
click at [666, 168] on input "checkbox" at bounding box center [496, 166] width 589 height 39
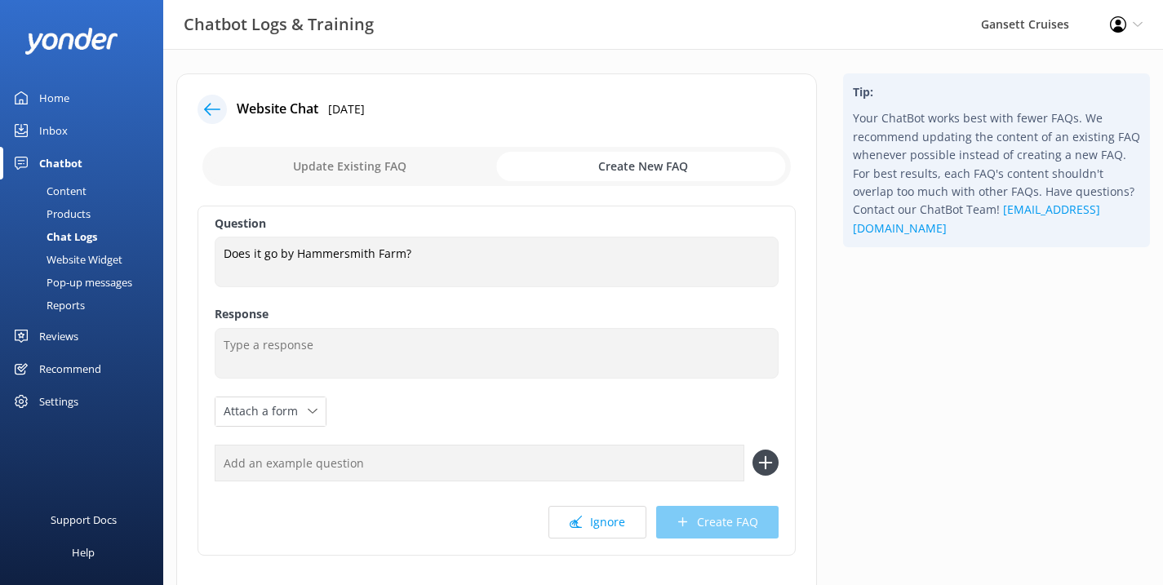
click at [376, 171] on input "checkbox" at bounding box center [496, 166] width 589 height 39
checkbox input "false"
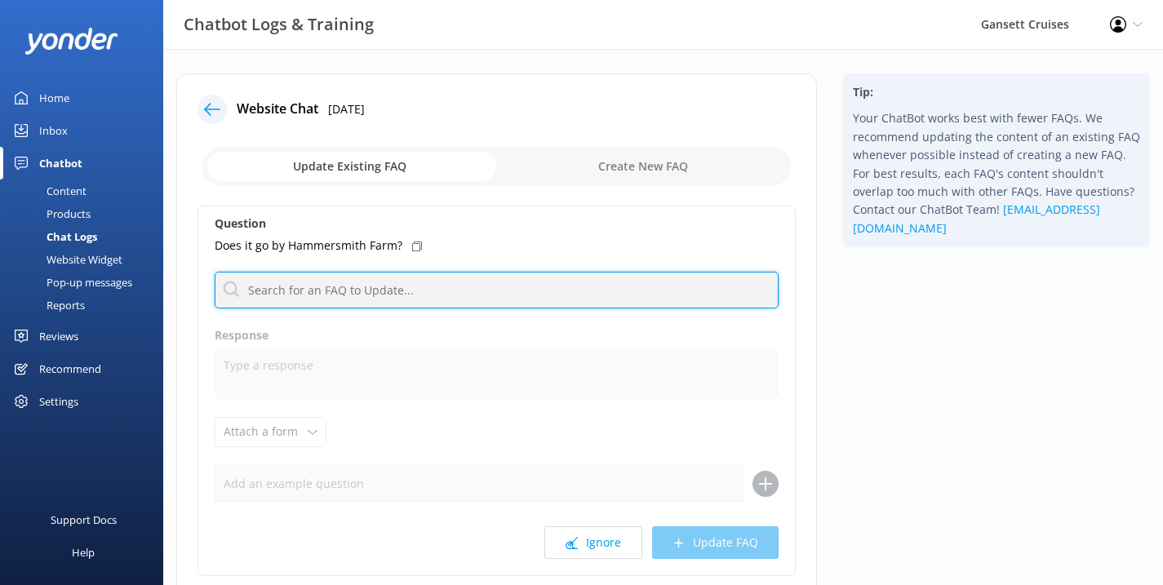
click at [328, 291] on input "text" at bounding box center [497, 290] width 564 height 37
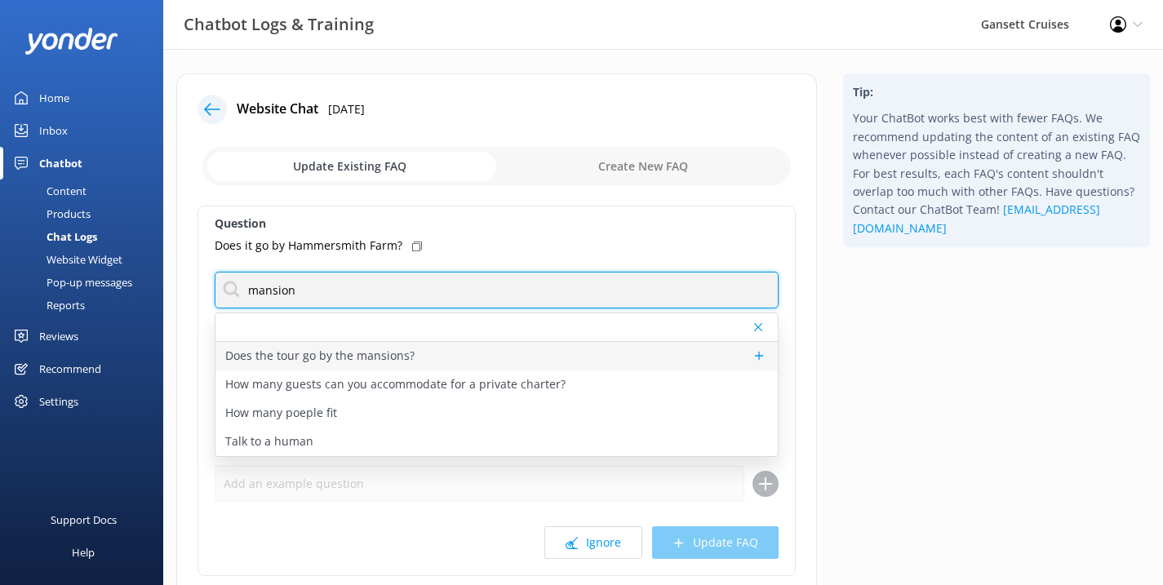
type input "mansion"
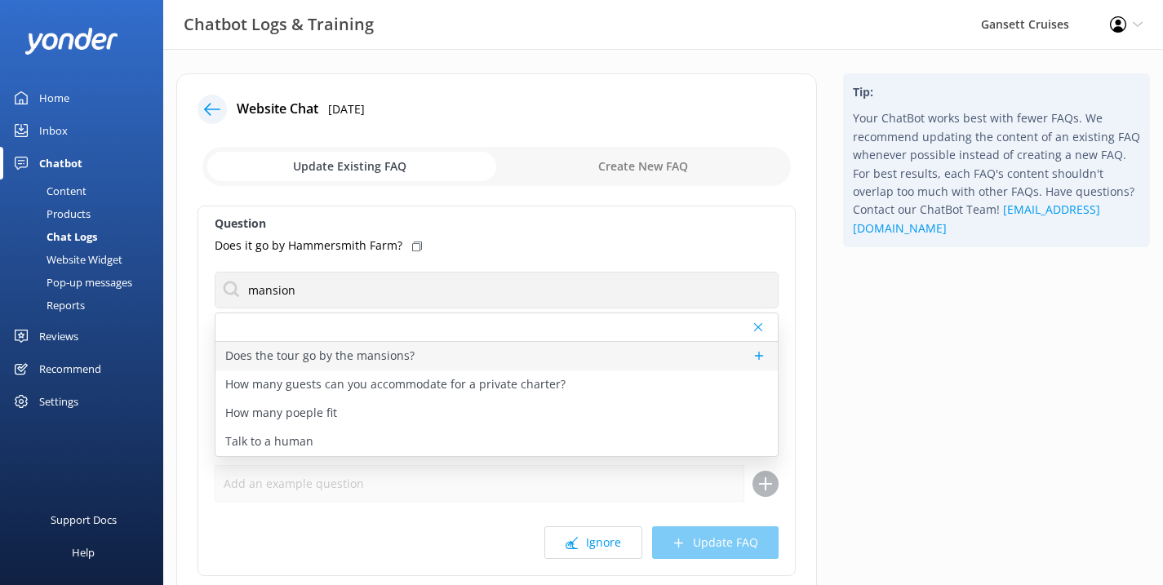
click at [309, 356] on p "Does the tour go by the mansions?" at bounding box center [319, 356] width 189 height 18
type textarea "Our tour will show you the water side of several Gilded Age mansions including …"
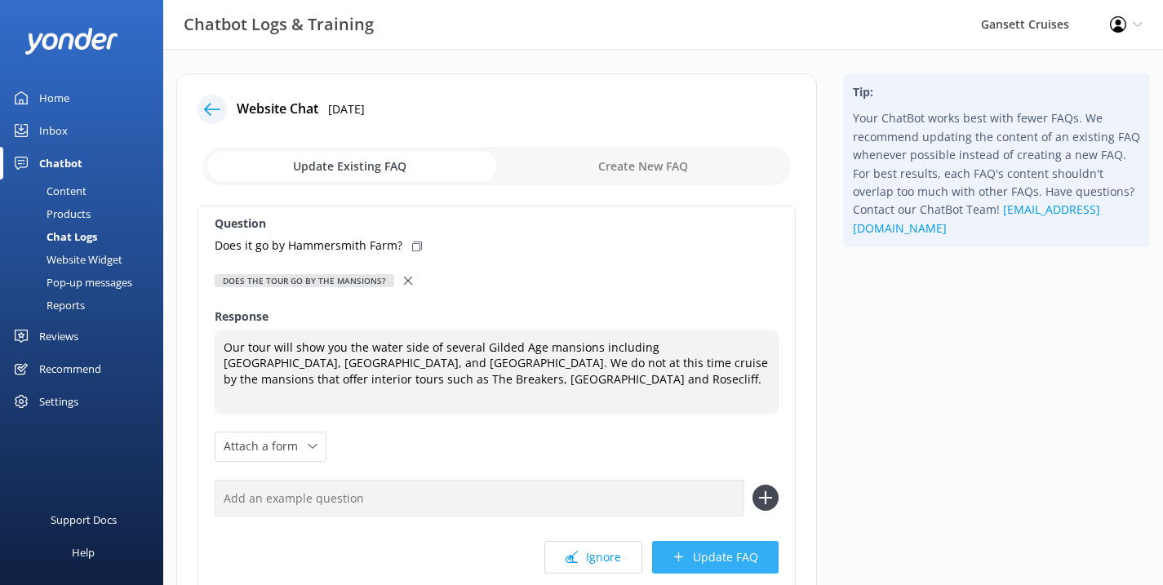
click at [712, 541] on button "Update FAQ" at bounding box center [715, 557] width 127 height 33
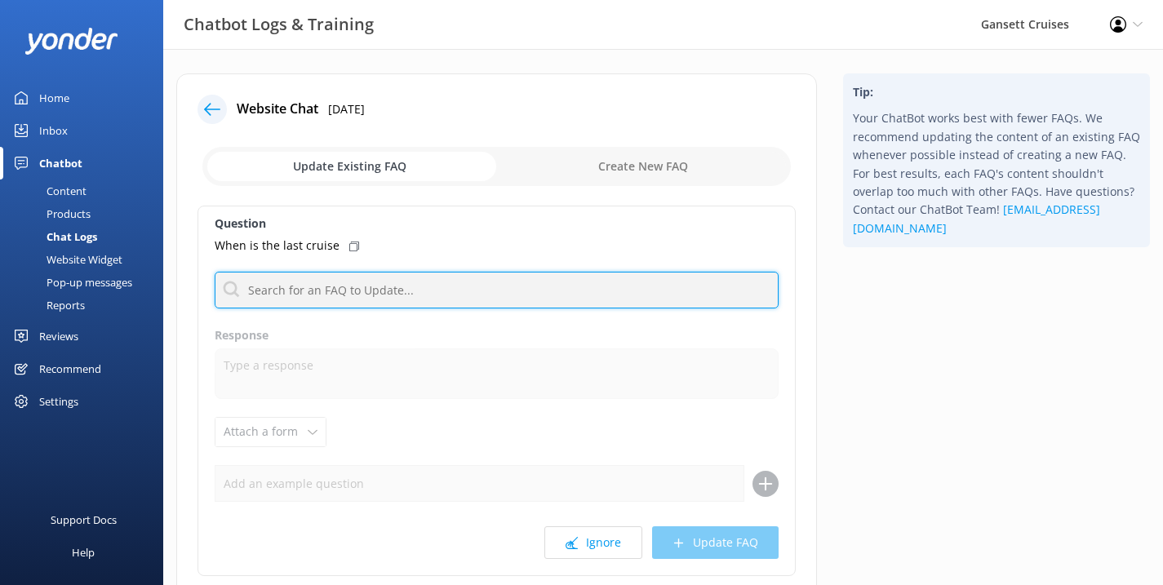
click at [380, 286] on input "text" at bounding box center [497, 290] width 564 height 37
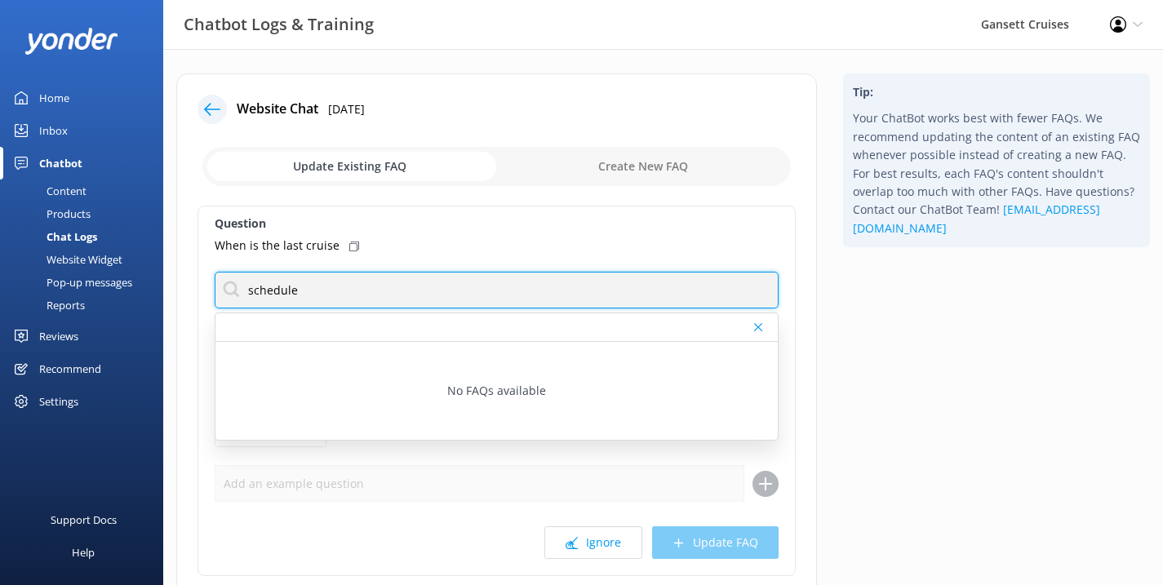
drag, startPoint x: 313, startPoint y: 289, endPoint x: 178, endPoint y: 278, distance: 135.2
click at [178, 278] on div "Website Chat [DATE] Update Existing FAQ Create New FAQ Question When is the las…" at bounding box center [496, 365] width 641 height 585
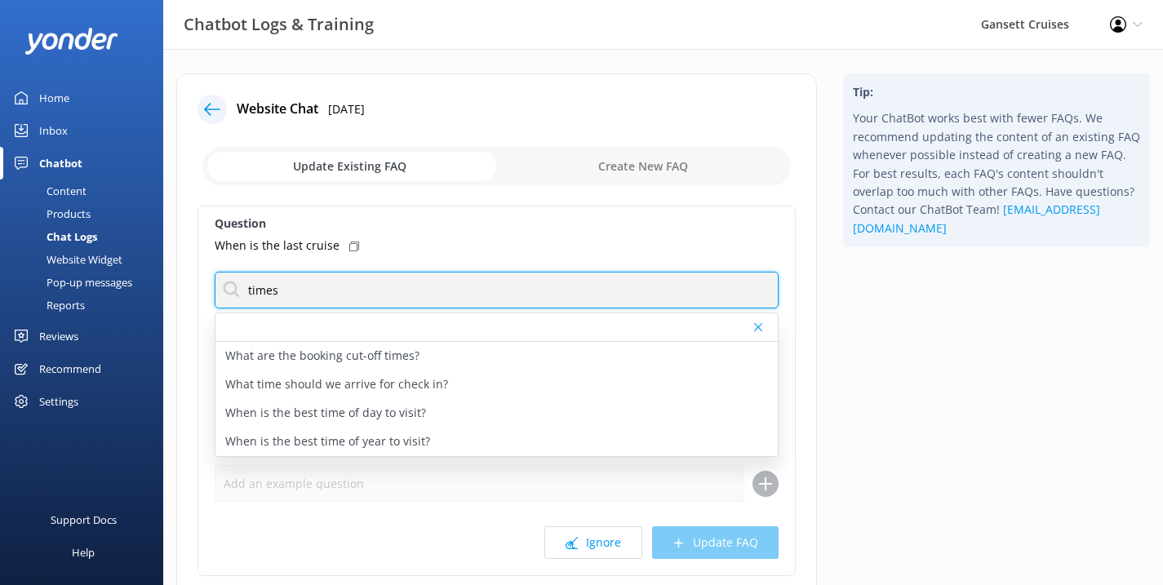
drag, startPoint x: 320, startPoint y: 297, endPoint x: 196, endPoint y: 296, distance: 124.1
click at [196, 296] on div "Website Chat [DATE] Update Existing FAQ Create New FAQ Question When is the las…" at bounding box center [496, 365] width 641 height 585
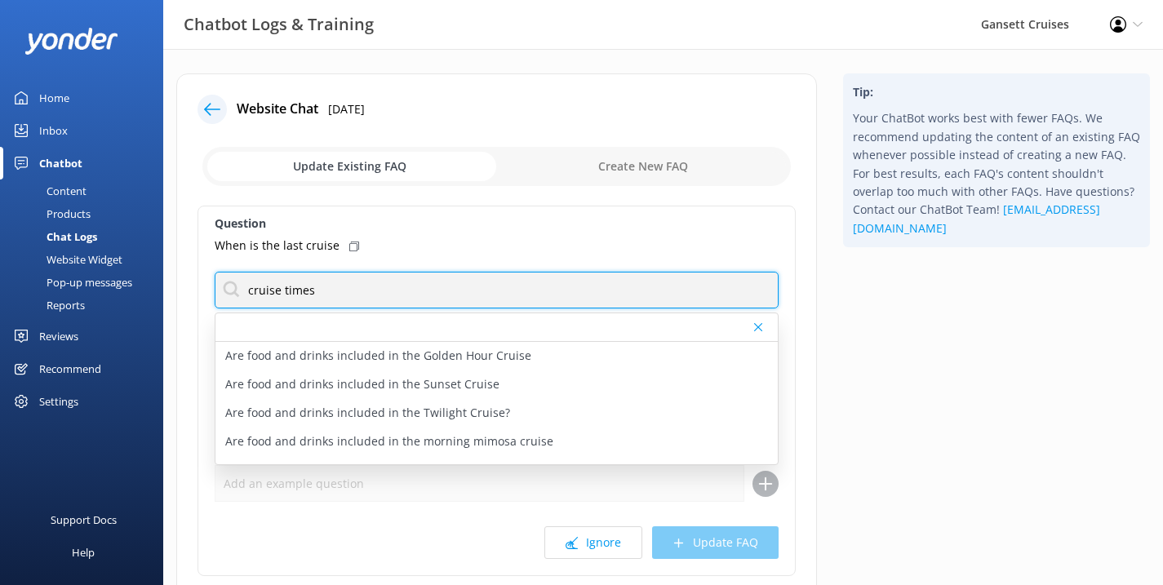
drag, startPoint x: 328, startPoint y: 287, endPoint x: 193, endPoint y: 307, distance: 136.1
click at [193, 307] on div "Website Chat [DATE] Update Existing FAQ Create New FAQ Question When is the las…" at bounding box center [496, 365] width 641 height 585
drag, startPoint x: 244, startPoint y: 295, endPoint x: 366, endPoint y: 278, distance: 122.8
click at [366, 278] on input "cruise times" at bounding box center [497, 290] width 564 height 37
drag, startPoint x: 358, startPoint y: 291, endPoint x: 221, endPoint y: 291, distance: 136.3
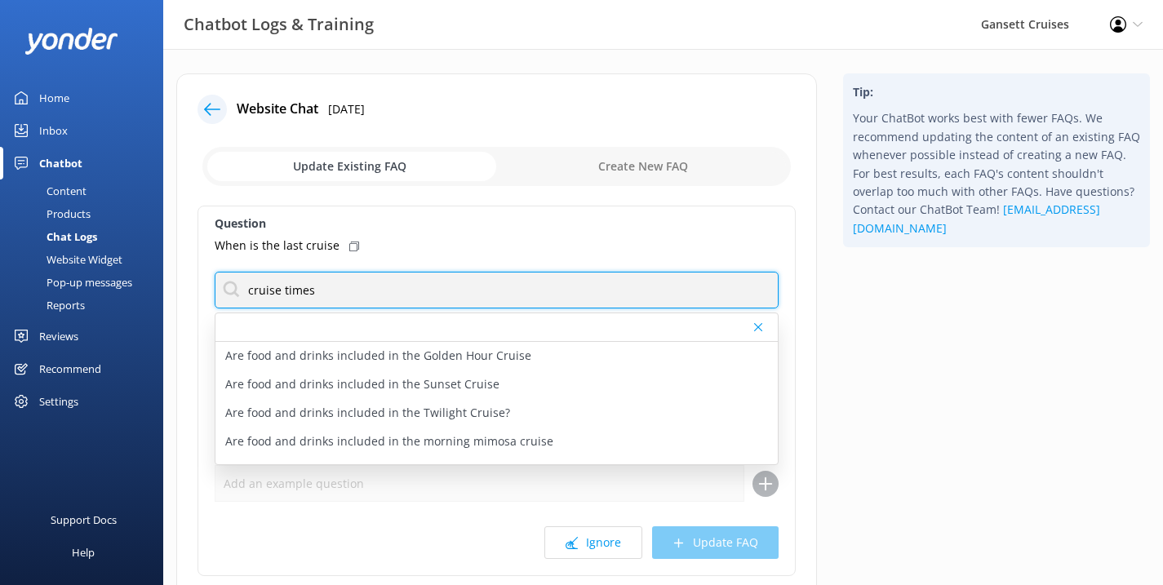
click at [221, 291] on input "cruise times" at bounding box center [497, 290] width 564 height 37
type input "trip times"
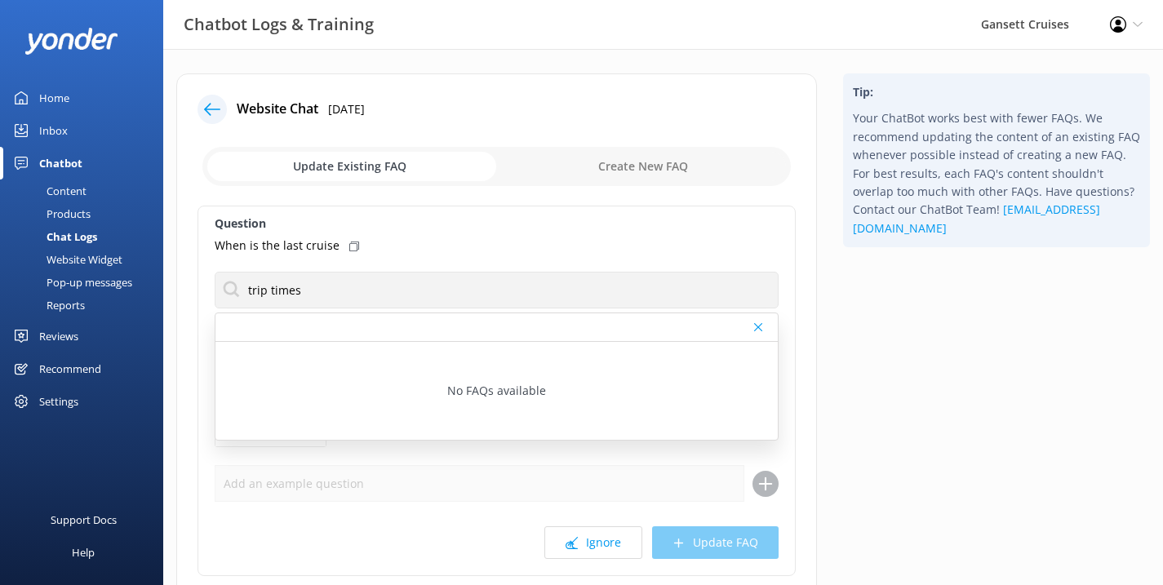
click at [447, 247] on div "When is the last cruise" at bounding box center [497, 246] width 564 height 18
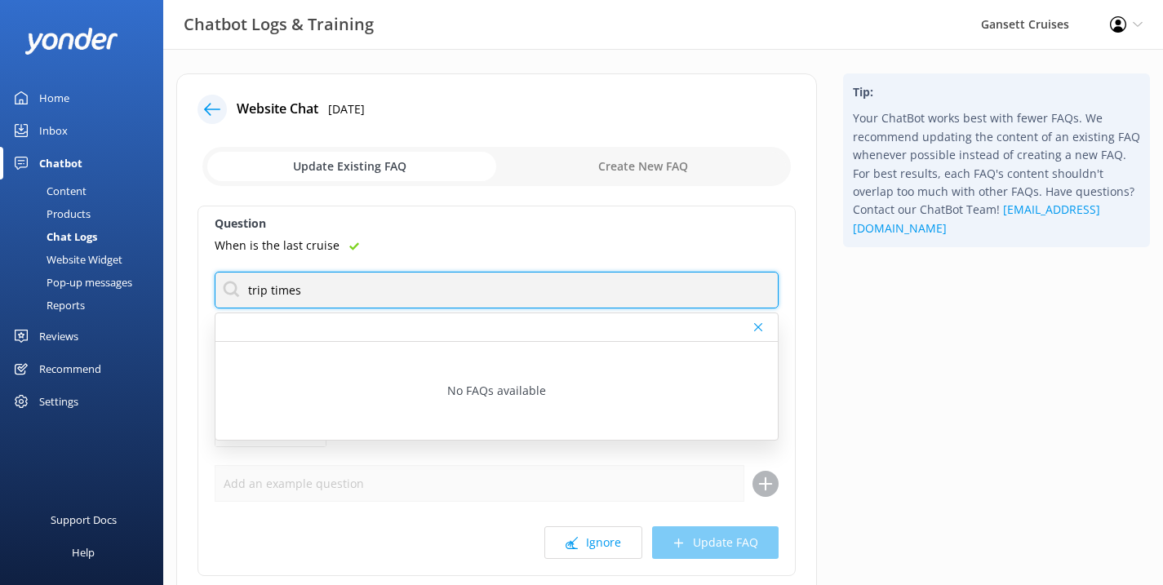
drag, startPoint x: 353, startPoint y: 292, endPoint x: 216, endPoint y: 287, distance: 138.0
click at [215, 286] on input "trip times" at bounding box center [497, 290] width 564 height 37
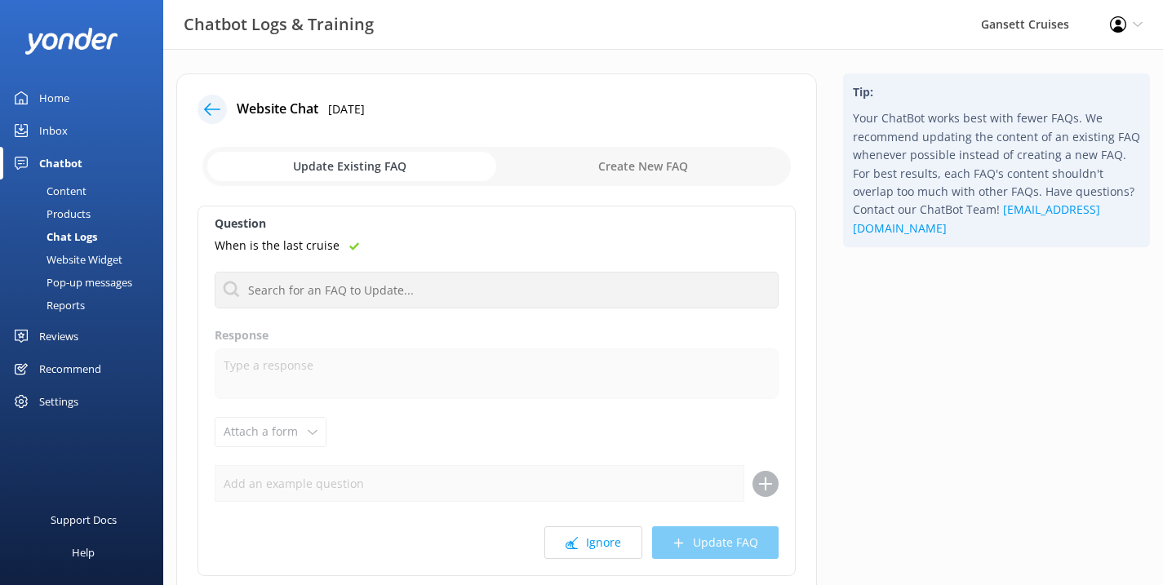
click at [555, 238] on div "When is the last cruise" at bounding box center [497, 246] width 564 height 18
click at [646, 167] on input "checkbox" at bounding box center [496, 166] width 589 height 39
checkbox input "true"
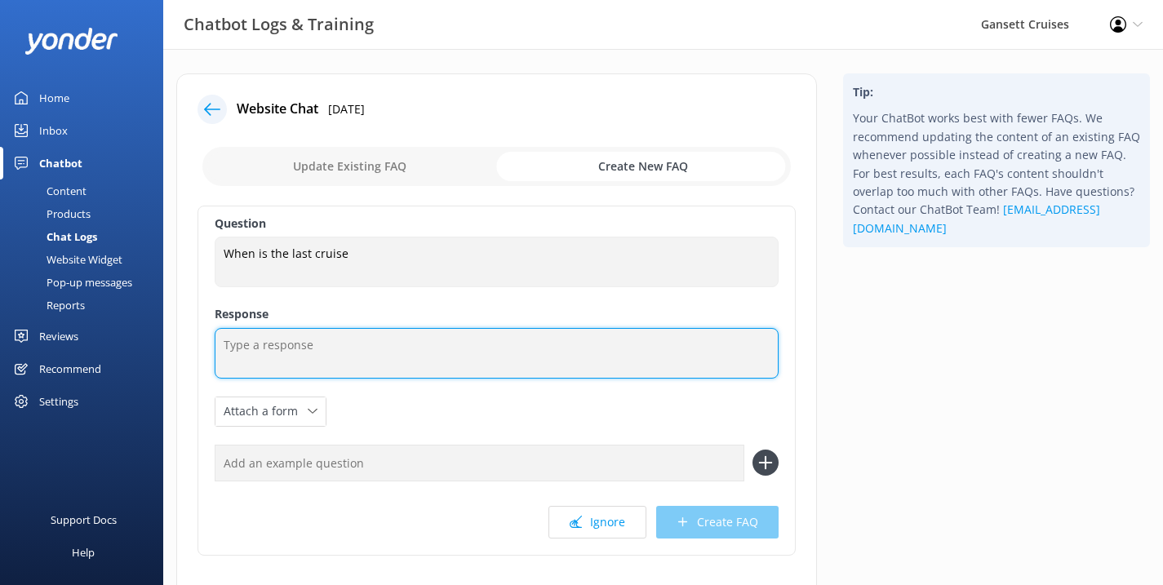
click at [358, 353] on textarea at bounding box center [497, 353] width 564 height 51
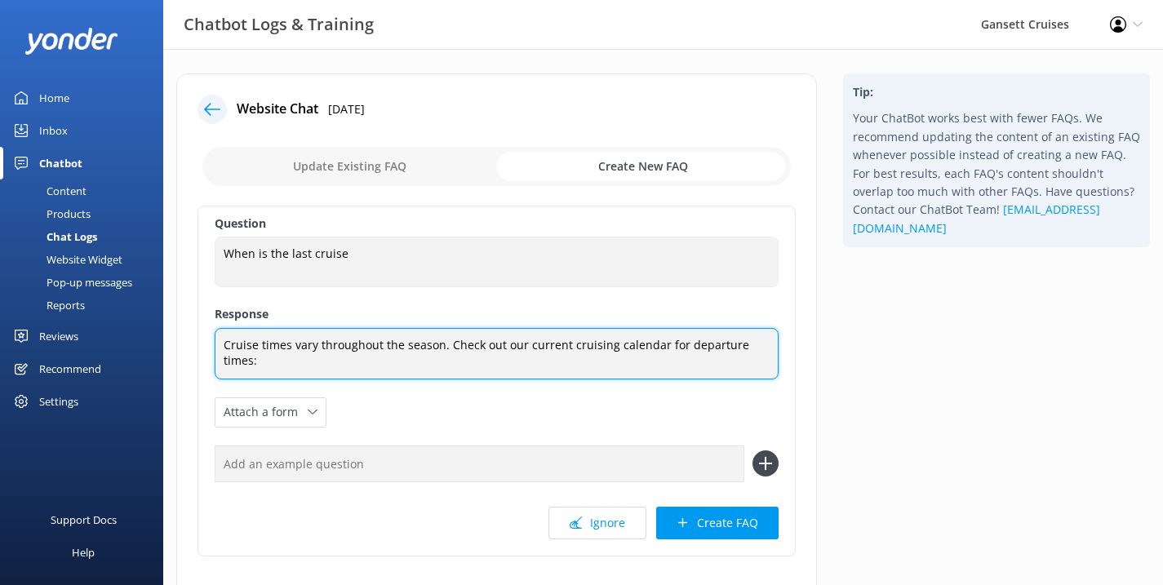
paste textarea "[URL][DOMAIN_NAME]"
type textarea "Cruise times vary throughout the season. Check out our current cruising calenda…"
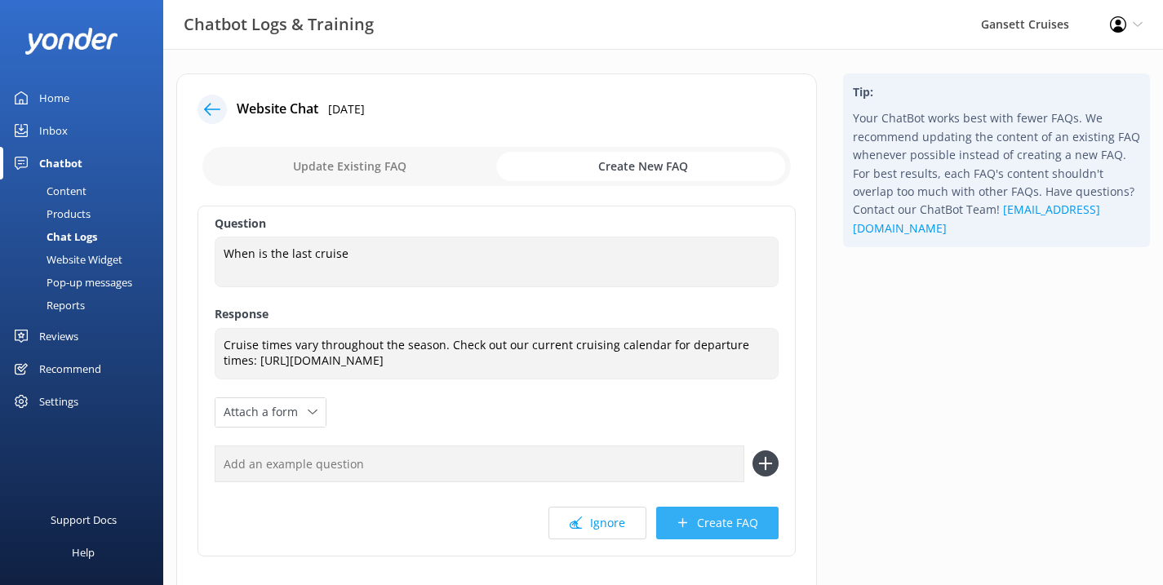
click at [740, 517] on button "Create FAQ" at bounding box center [717, 523] width 122 height 33
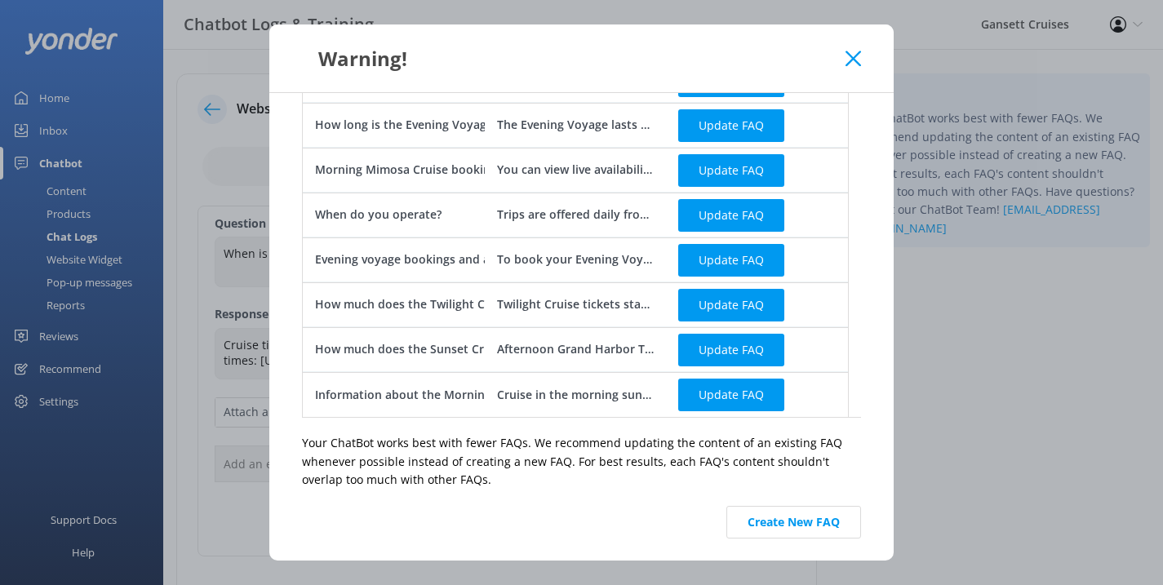
scroll to position [101, 0]
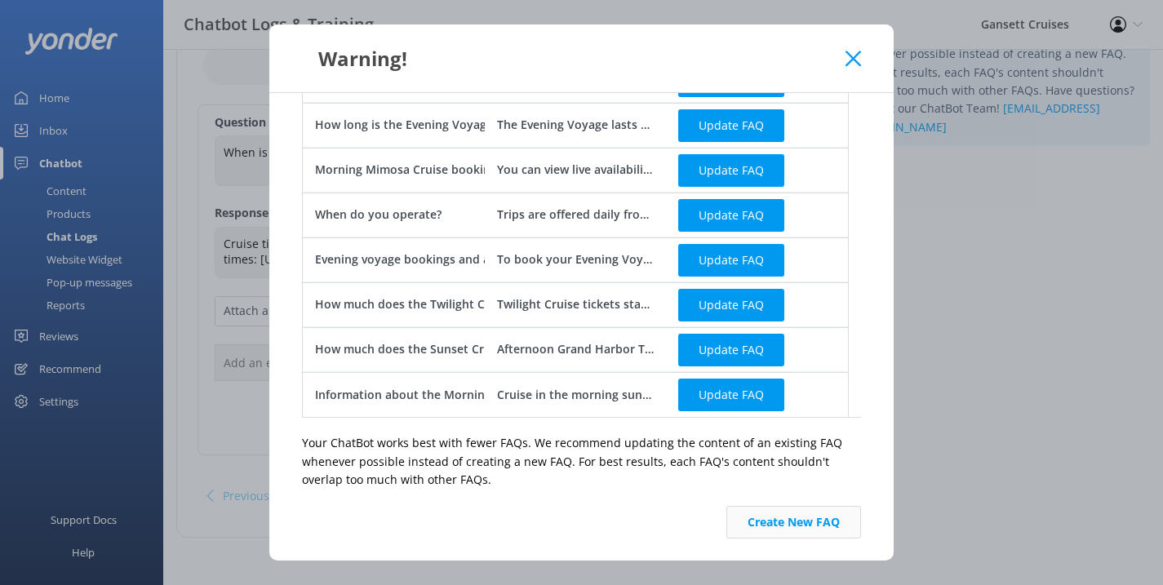
click at [776, 513] on button "Create New FAQ" at bounding box center [794, 522] width 135 height 33
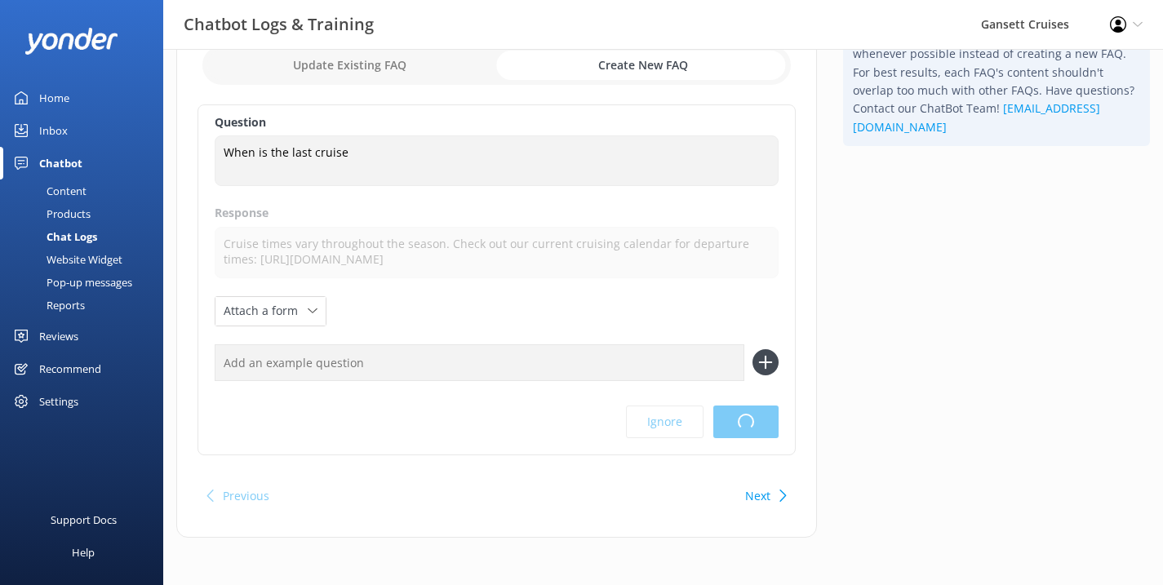
scroll to position [0, 0]
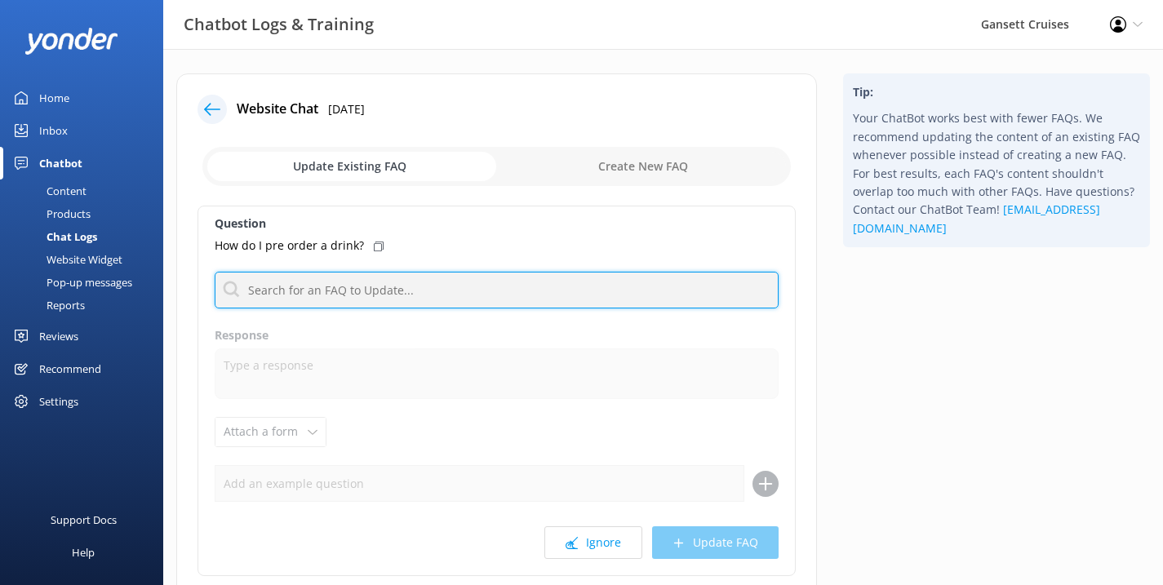
click at [405, 292] on input "text" at bounding box center [497, 290] width 564 height 37
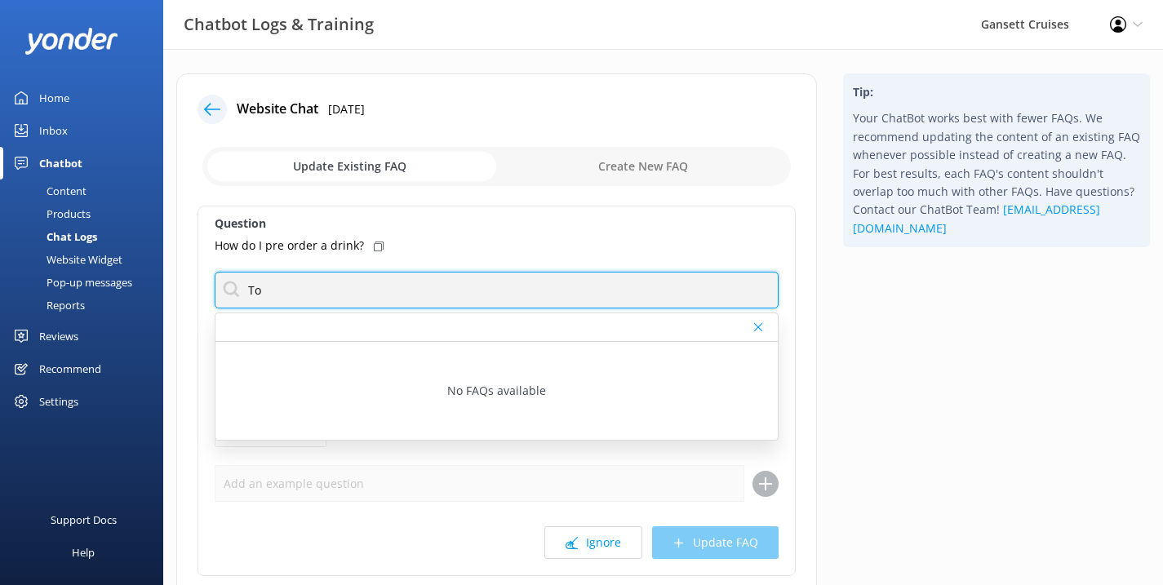
type input "T"
type input "I"
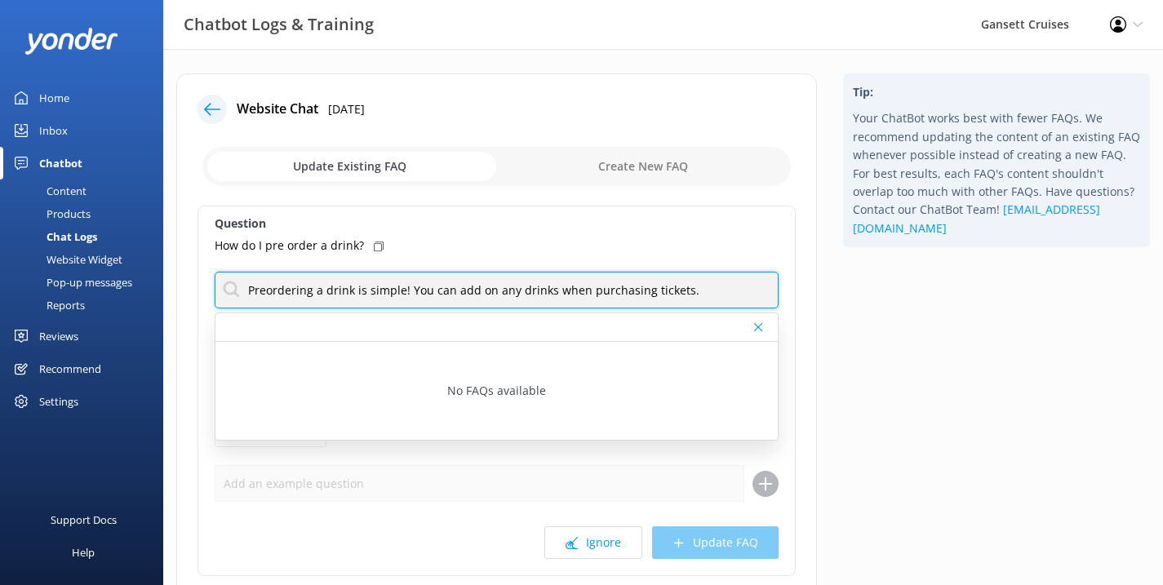
type input "Preordering a drink is simple! You can add on any drinks when purchasing ticket…"
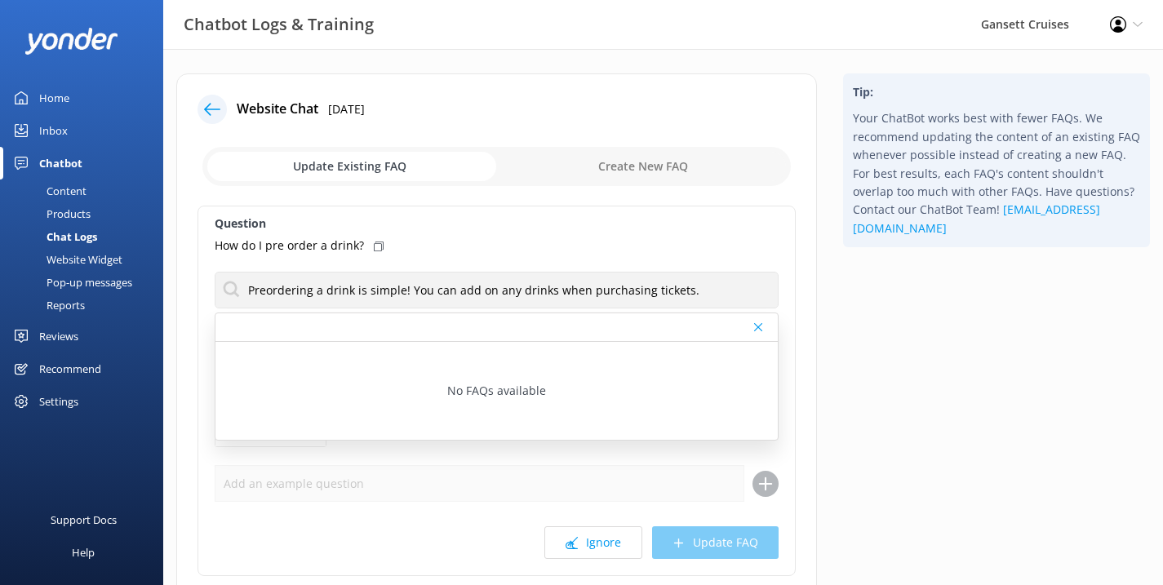
click at [789, 359] on div "Question How do I pre order a drink? Preordering a drink is simple! You can add…" at bounding box center [497, 391] width 598 height 371
click at [513, 251] on div "How do I pre order a drink?" at bounding box center [497, 246] width 564 height 18
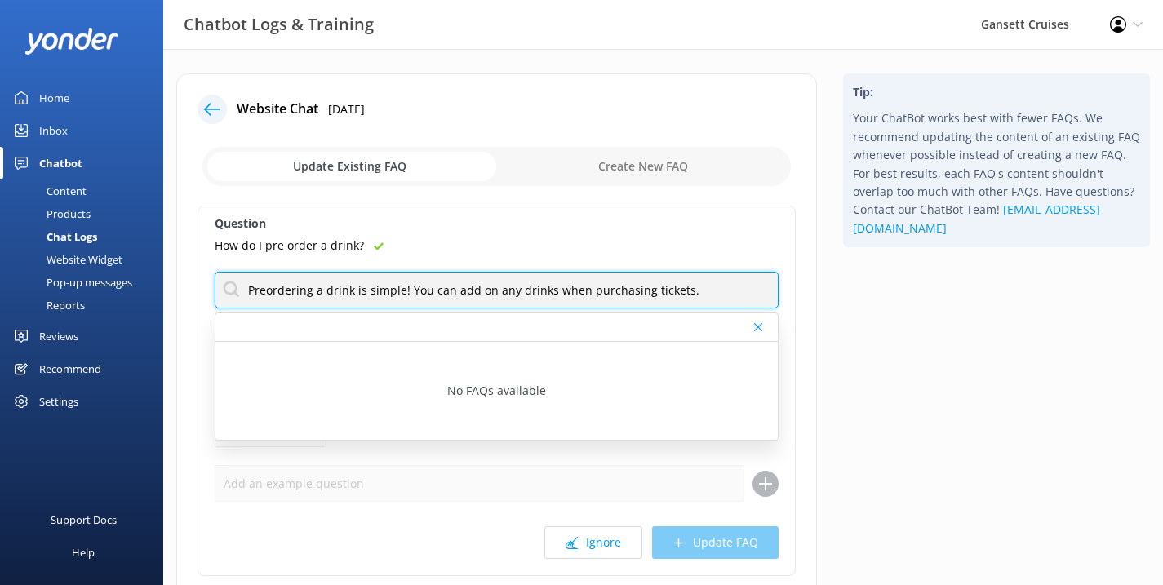
drag, startPoint x: 697, startPoint y: 290, endPoint x: 116, endPoint y: 282, distance: 581.3
click at [116, 282] on div "Chatbot Logs & Training Gansett Cruises Profile Settings Logout Home Inbox Chat…" at bounding box center [581, 378] width 1163 height 659
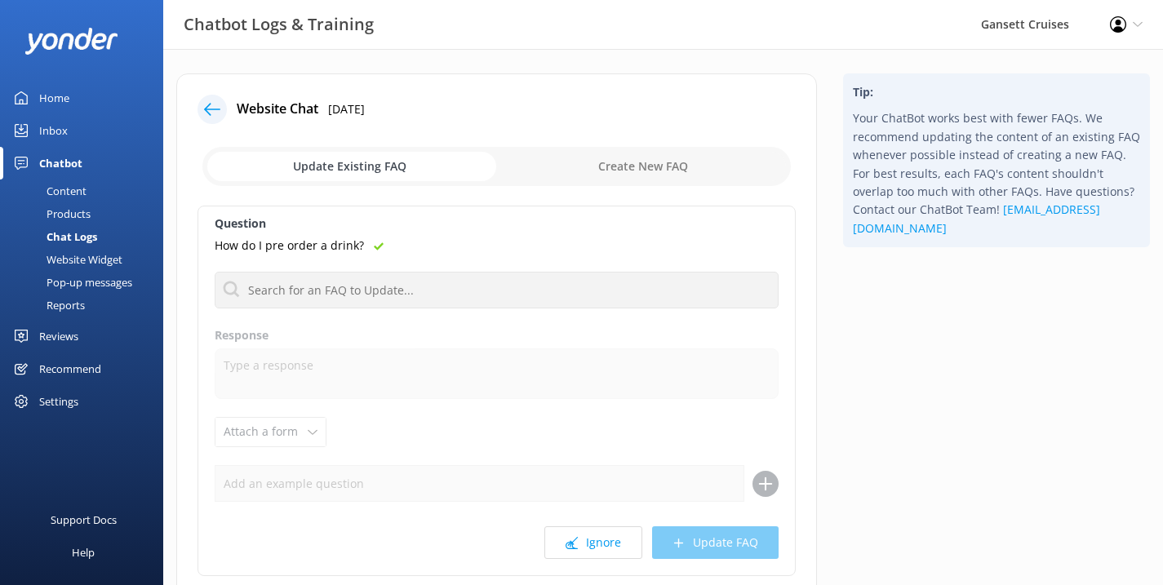
click at [592, 167] on input "checkbox" at bounding box center [496, 166] width 589 height 39
checkbox input "true"
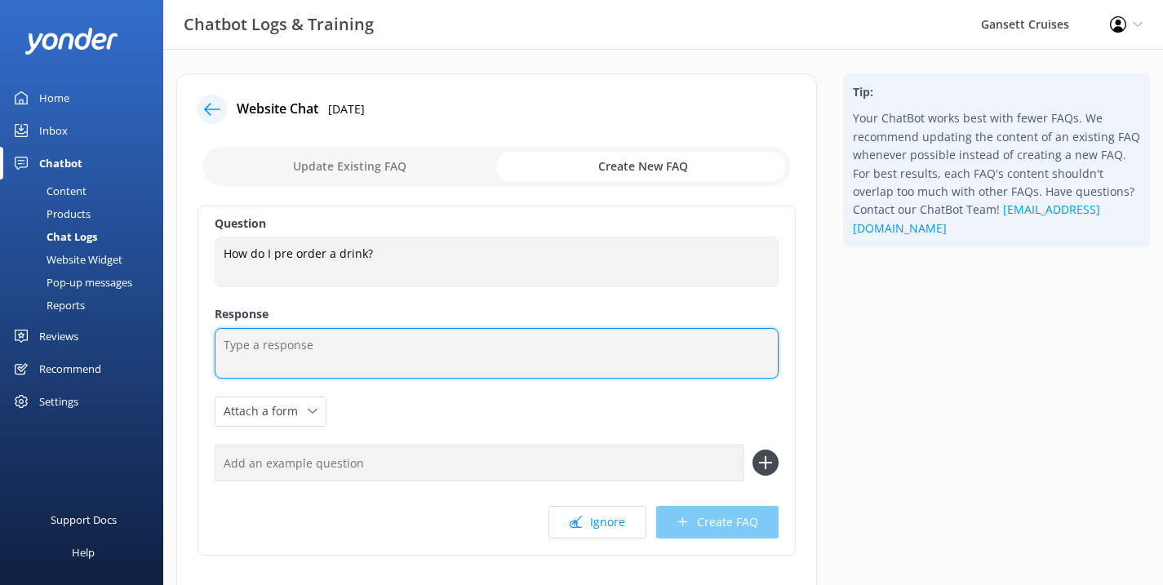
click at [330, 353] on textarea at bounding box center [497, 353] width 564 height 51
paste textarea "Preordering a drink is simple! You can add on any drinks when purchasing ticket…"
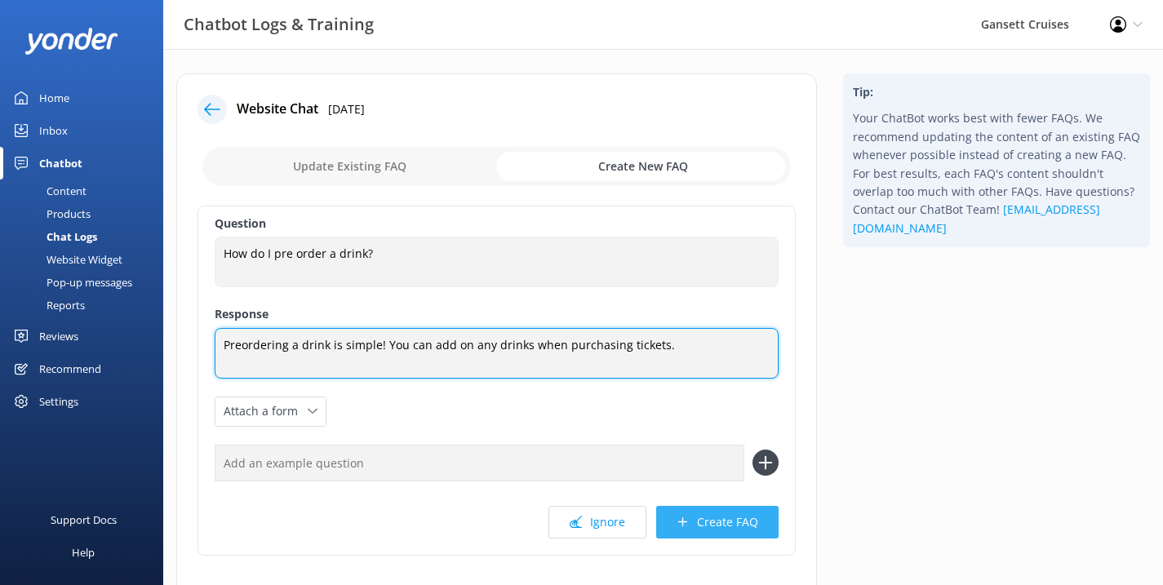
type textarea "Preordering a drink is simple! You can add on any drinks when purchasing ticket…"
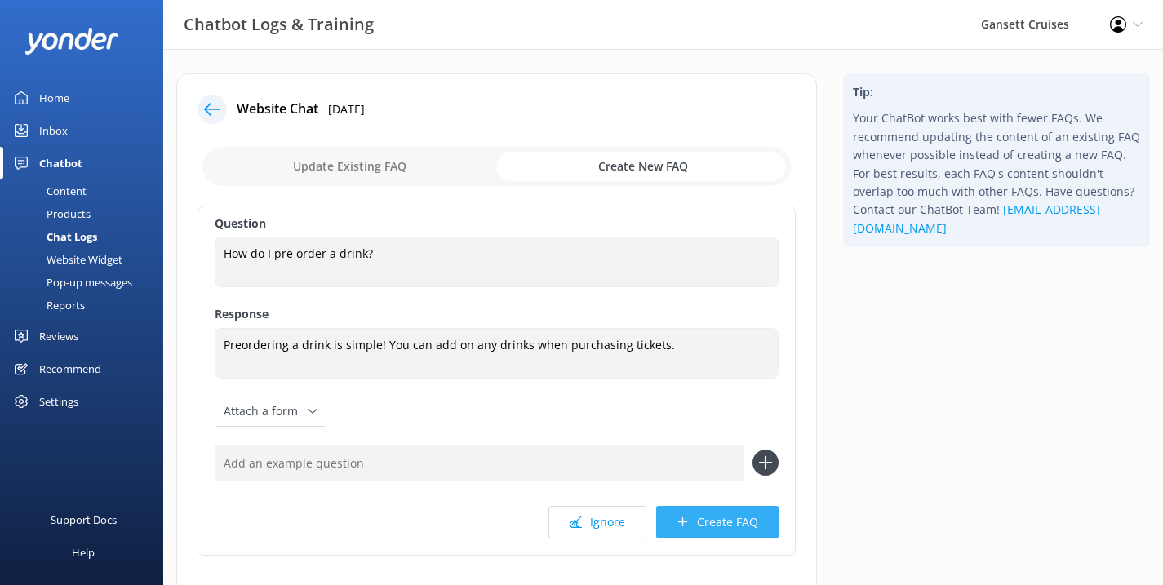
click at [700, 528] on button "Create FAQ" at bounding box center [717, 522] width 122 height 33
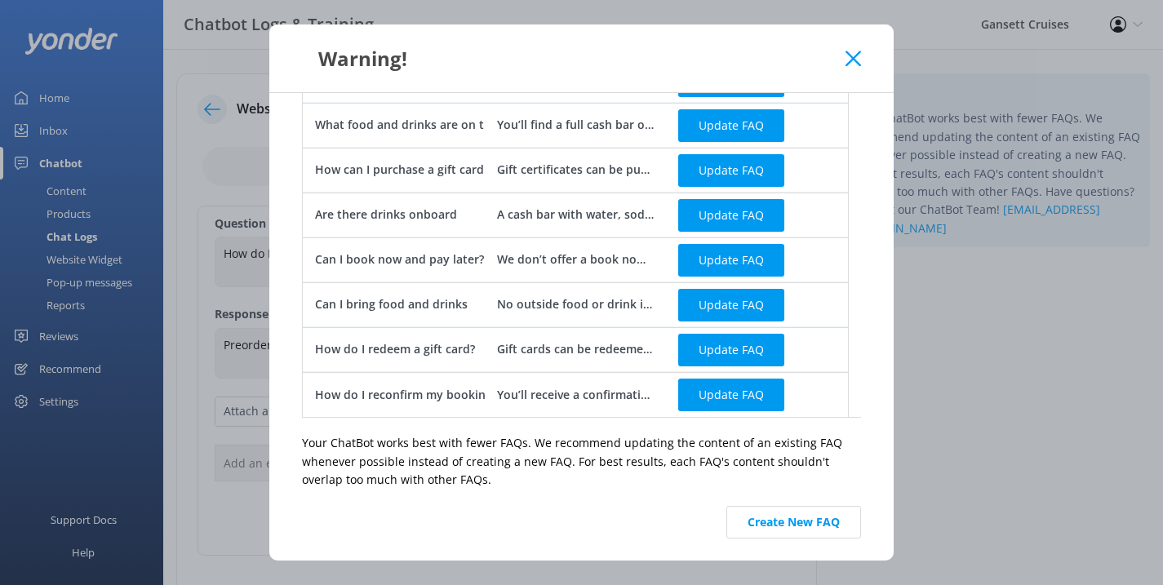
scroll to position [78, 0]
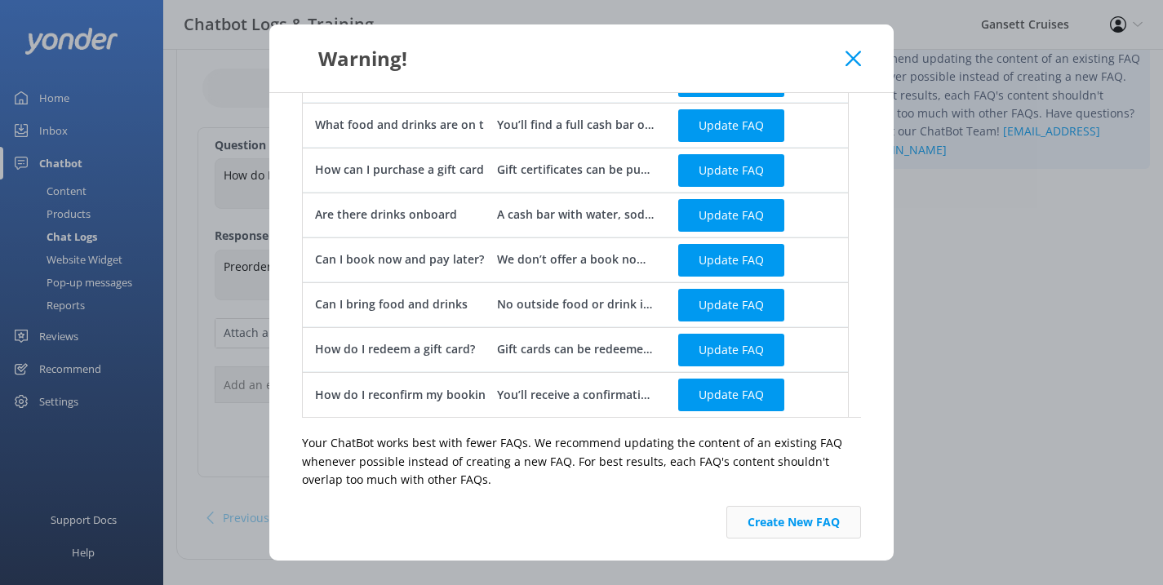
click at [762, 525] on button "Create New FAQ" at bounding box center [794, 522] width 135 height 33
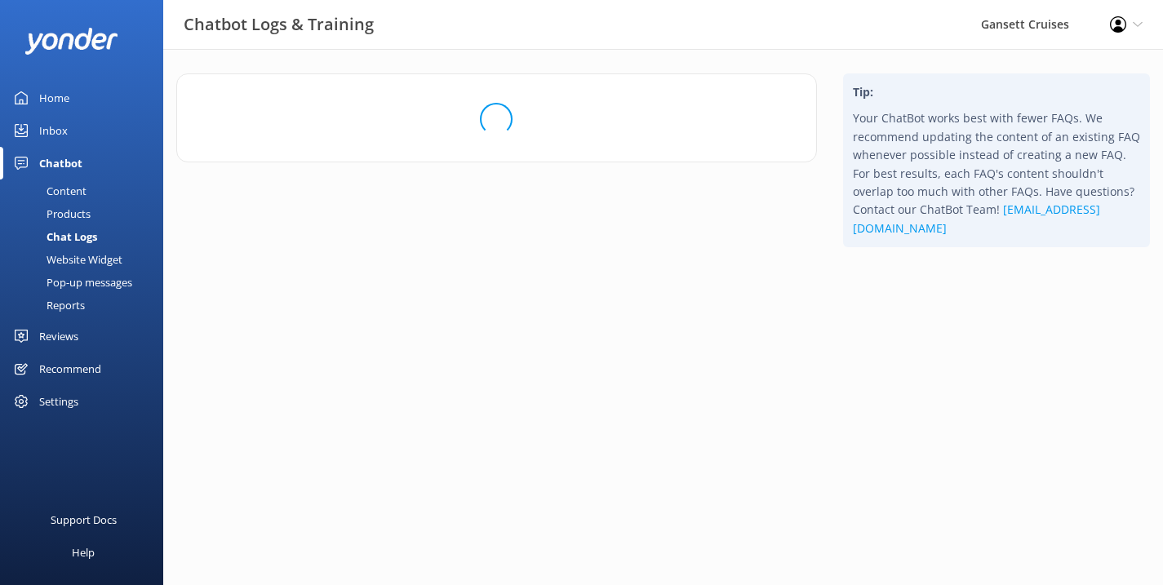
scroll to position [0, 0]
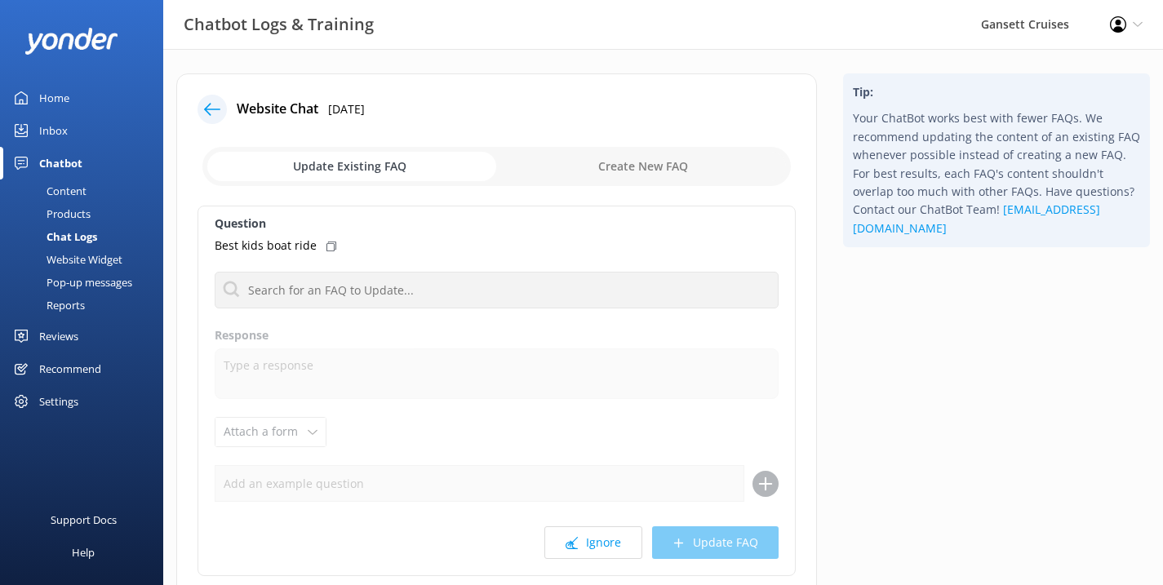
click at [649, 169] on input "checkbox" at bounding box center [496, 166] width 589 height 39
checkbox input "true"
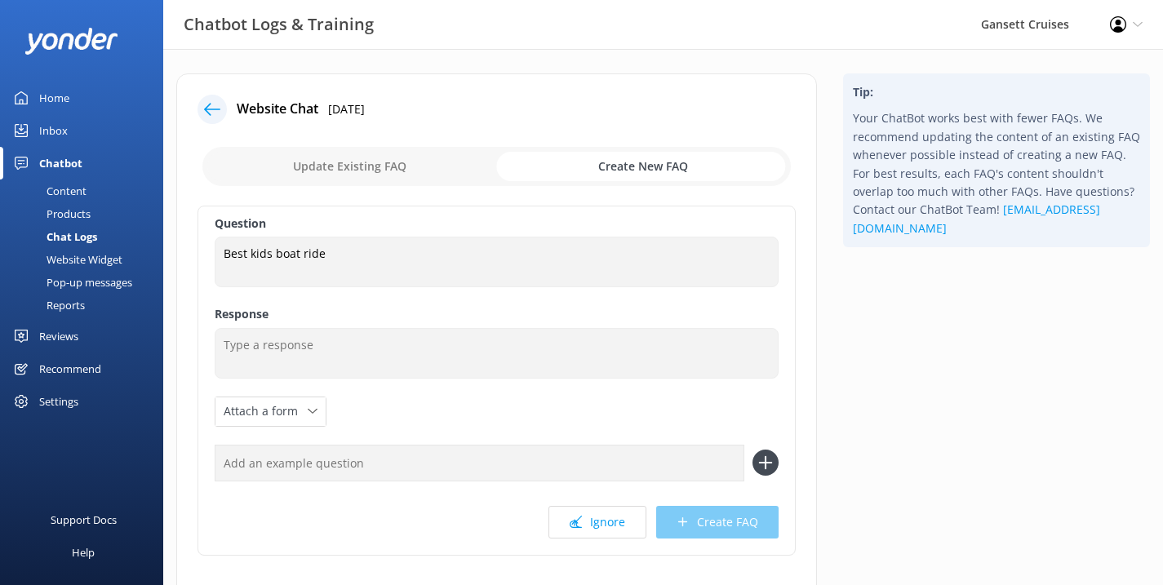
click at [355, 378] on div "Question Best kids boat ride Best kids boat ride Response Attach a form Leave c…" at bounding box center [497, 381] width 598 height 350
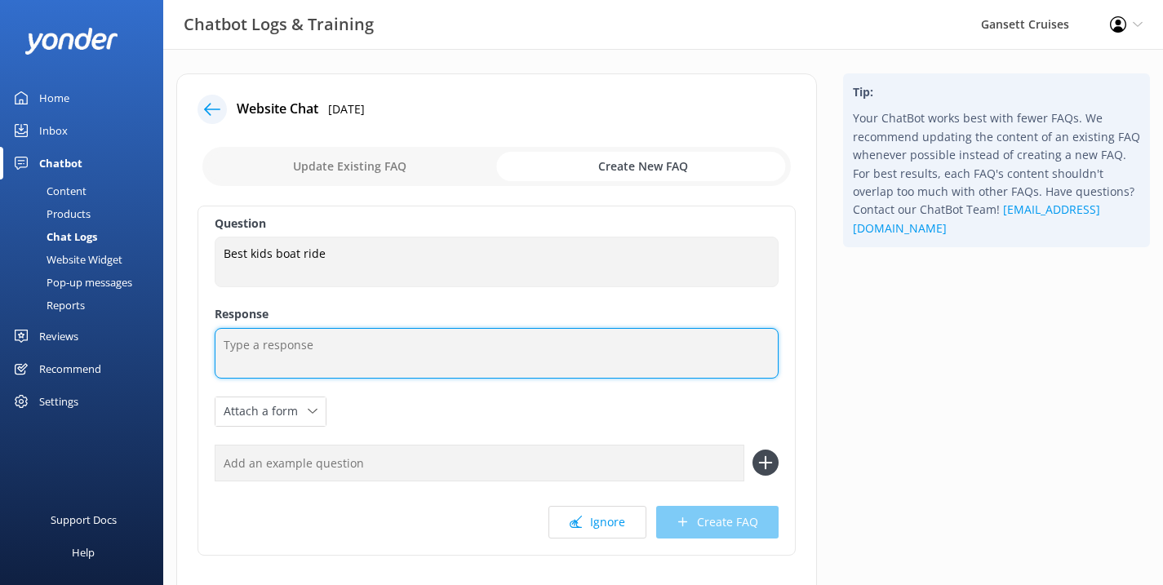
click at [367, 359] on textarea at bounding box center [497, 353] width 564 height 51
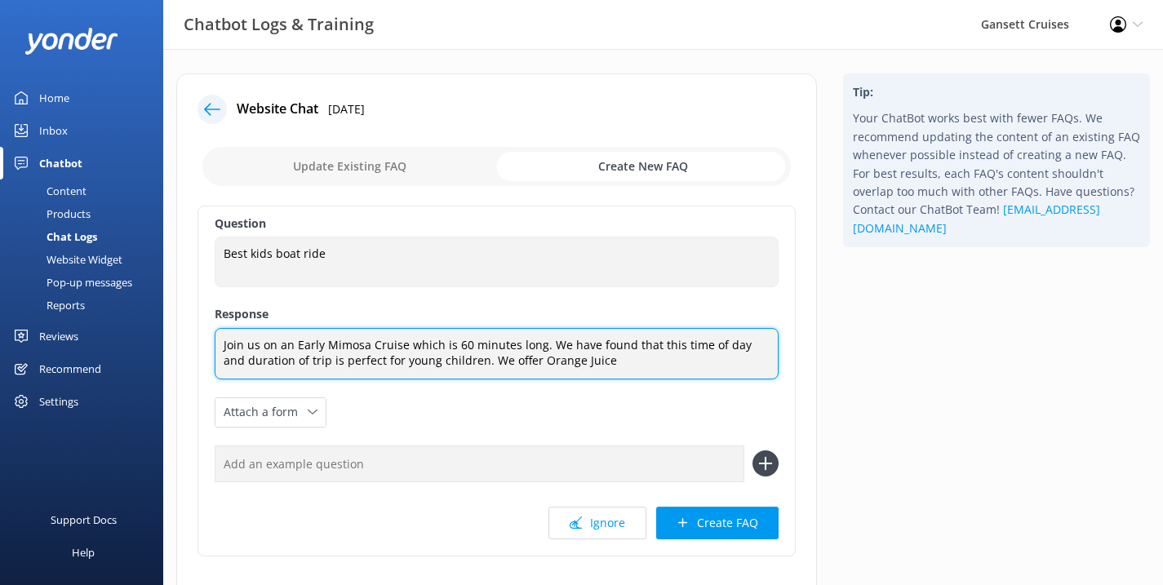
click at [513, 363] on textarea "Join us on an Early Mimosa Cruise which is 60 minutes long. We have found that …" at bounding box center [497, 353] width 564 height 51
click at [678, 366] on textarea "Join us on an Early Mimosa Cruise which is 60 minutes long. We have found that …" at bounding box center [497, 353] width 564 height 51
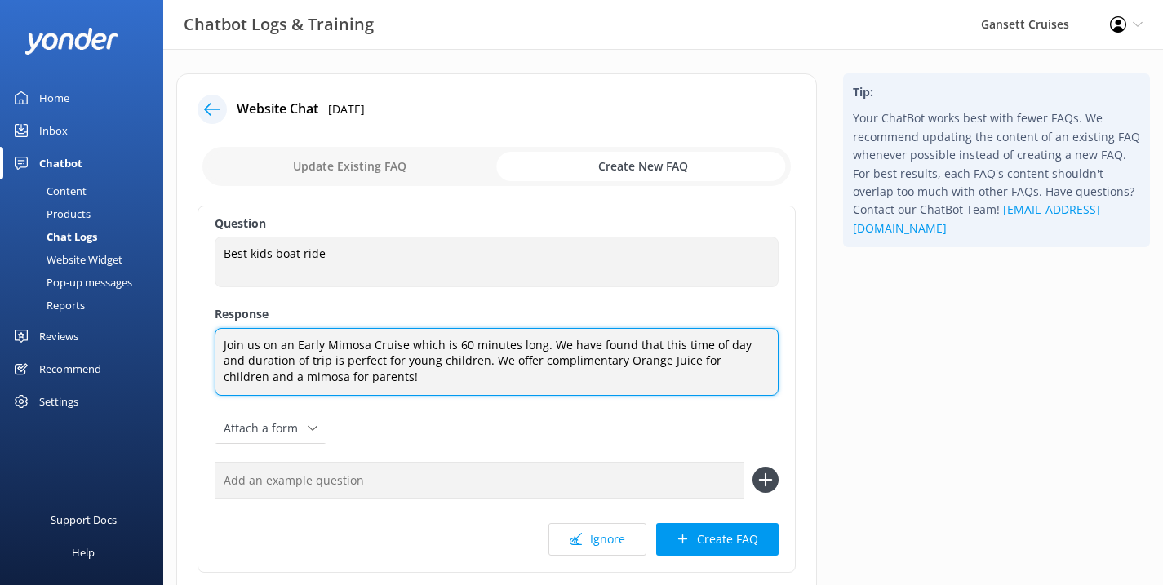
drag, startPoint x: 340, startPoint y: 378, endPoint x: 754, endPoint y: 352, distance: 414.7
click at [752, 353] on textarea "Join us on an Early Mimosa Cruise which is 60 minutes long. We have found that …" at bounding box center [497, 362] width 564 height 68
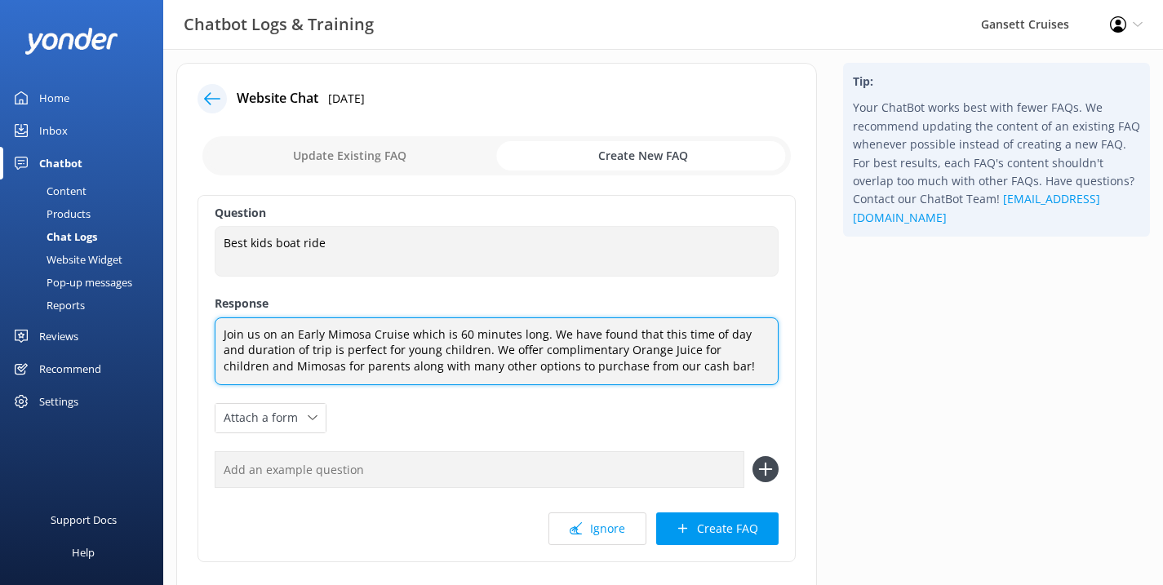
scroll to position [14, 0]
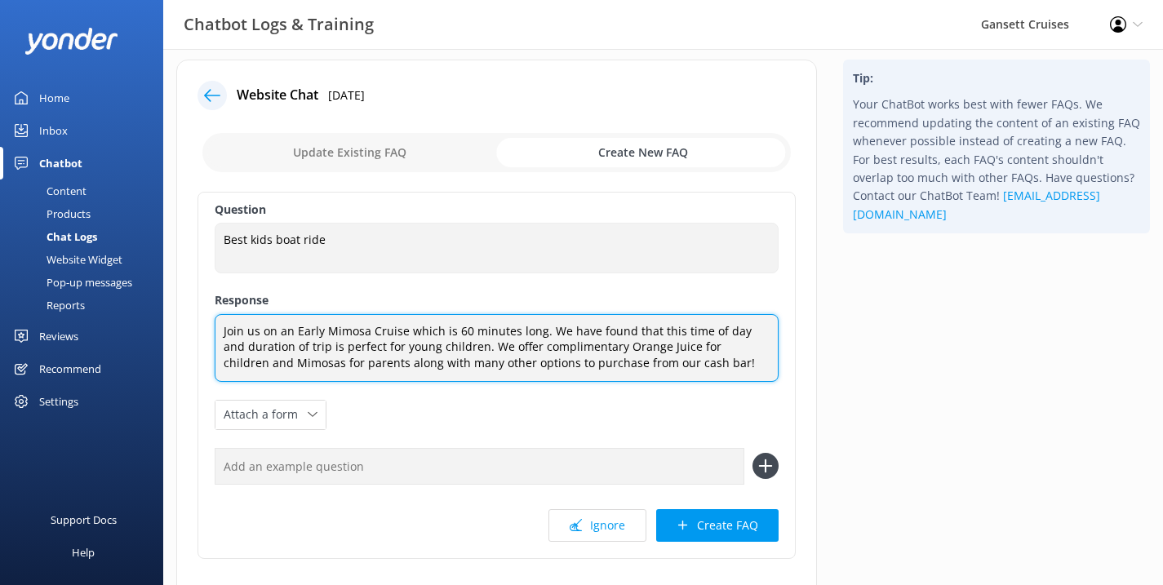
click at [462, 344] on textarea "Join us on an Early Mimosa Cruise which is 60 minutes long. We have found that …" at bounding box center [497, 348] width 564 height 68
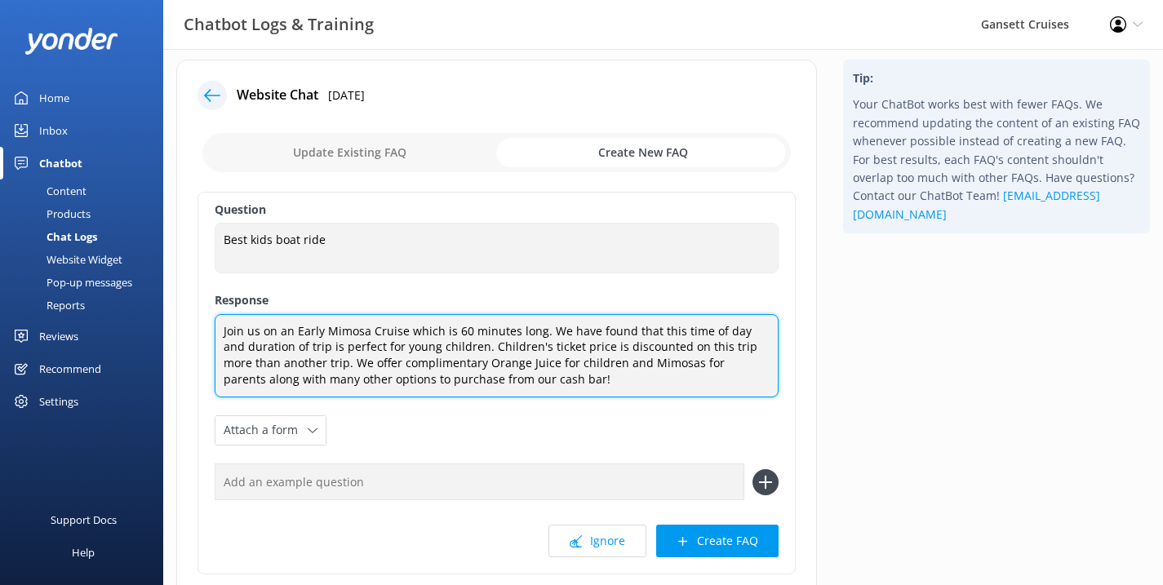
drag, startPoint x: 319, startPoint y: 362, endPoint x: 712, endPoint y: 351, distance: 392.8
click at [712, 351] on textarea "Join us on an Early Mimosa Cruise which is 60 minutes long. We have found that …" at bounding box center [497, 355] width 564 height 83
drag, startPoint x: 714, startPoint y: 345, endPoint x: 464, endPoint y: 344, distance: 250.6
click at [464, 344] on textarea "Join us on an Early Mimosa Cruise which is 60 minutes long. We have found that …" at bounding box center [497, 355] width 564 height 83
drag, startPoint x: 696, startPoint y: 347, endPoint x: 685, endPoint y: 347, distance: 11.4
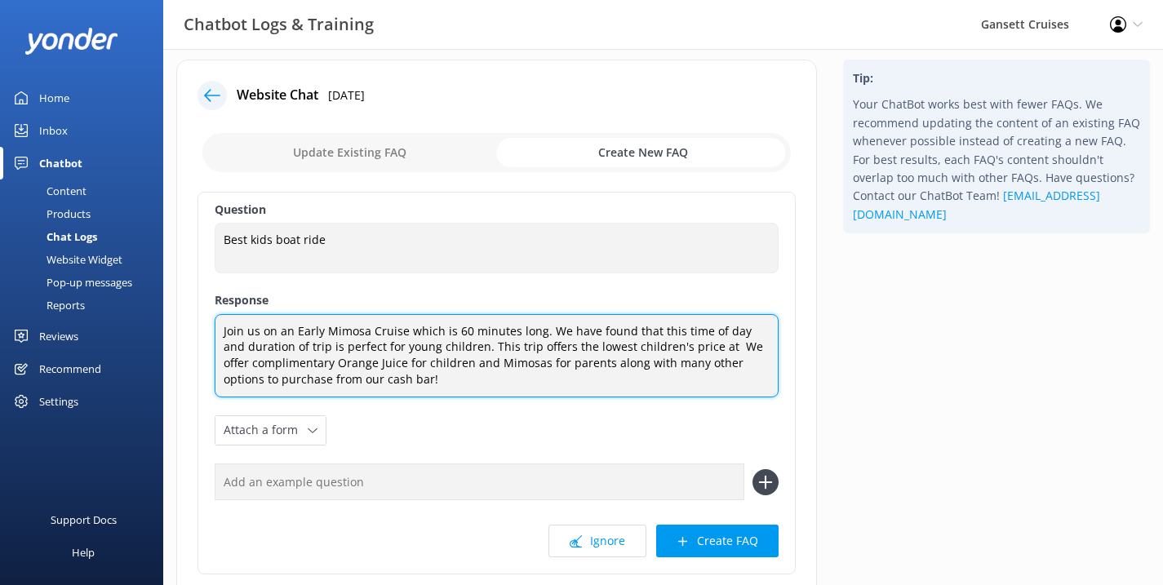
click at [685, 347] on textarea "Join us on an Early Mimosa Cruise which is 60 minutes long. We have found that …" at bounding box center [497, 355] width 564 height 83
click at [601, 378] on textarea "Join us on an Early Mimosa Cruise which is 60 minutes long. We have found that …" at bounding box center [497, 355] width 564 height 83
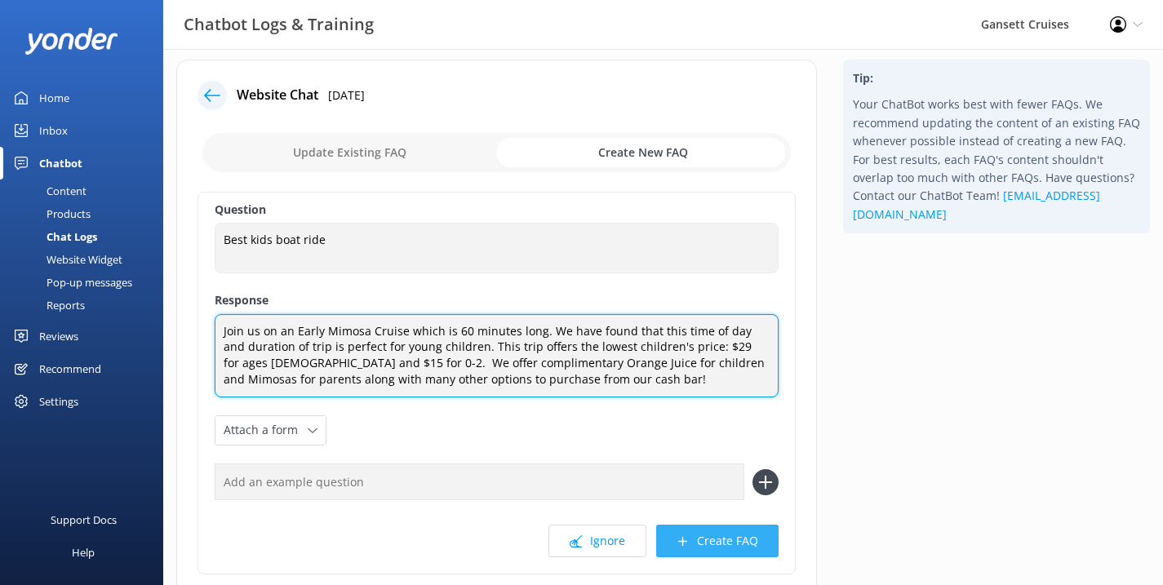
type textarea "Join us on an Early Mimosa Cruise which is 60 minutes long. We have found that …"
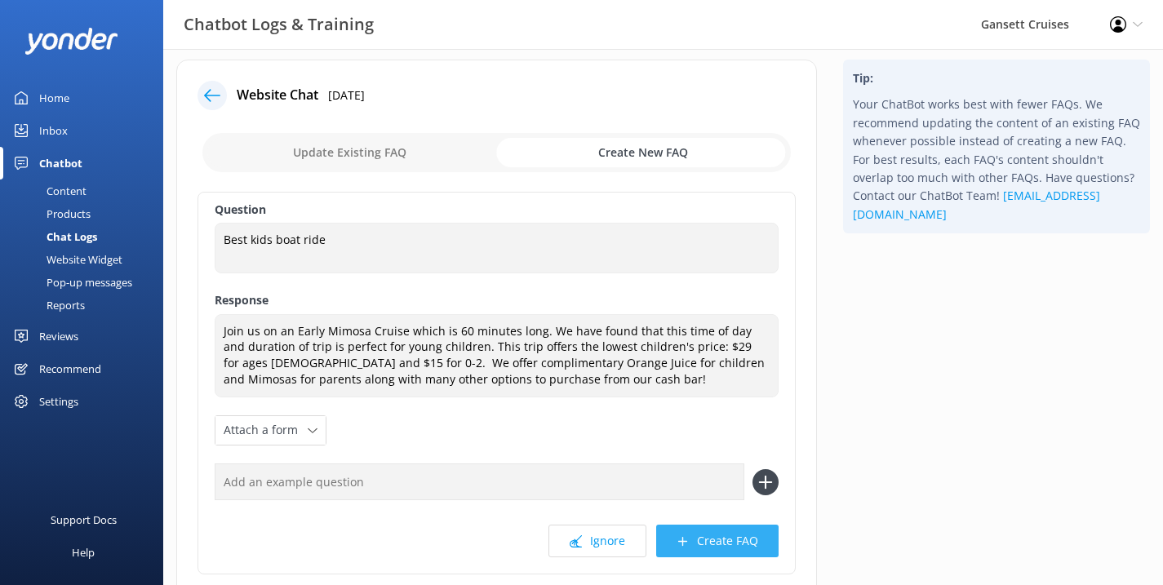
click at [701, 536] on button "Create FAQ" at bounding box center [717, 541] width 122 height 33
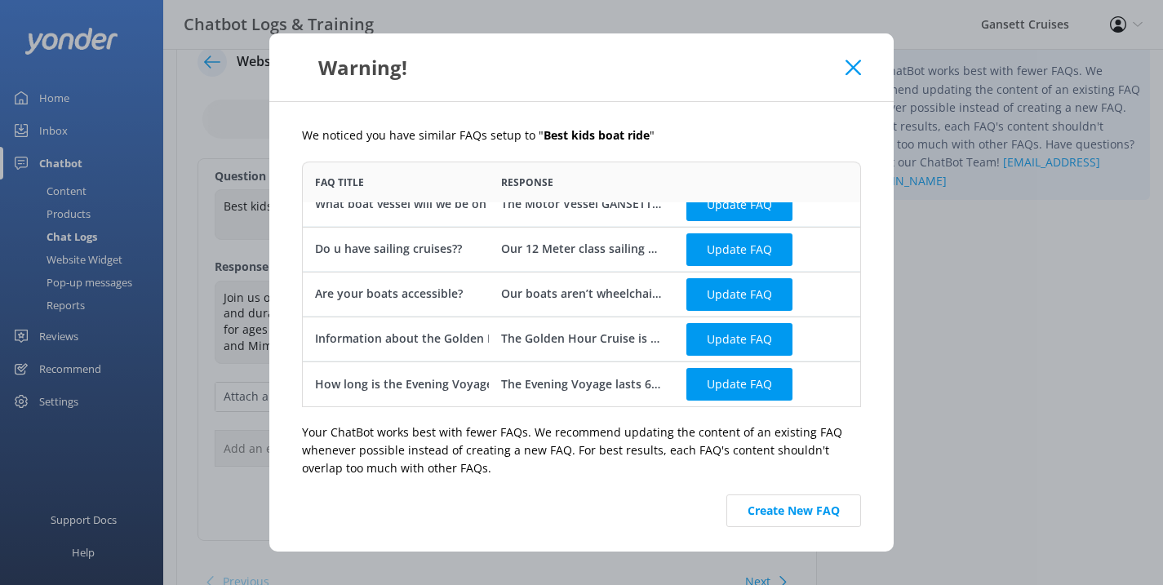
scroll to position [78, 0]
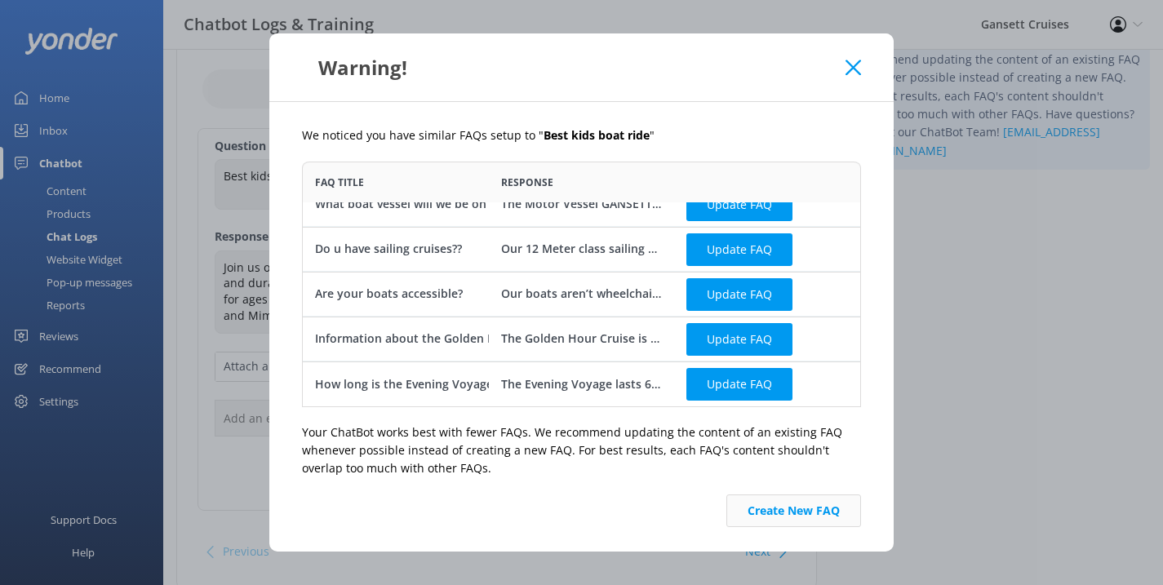
click at [792, 506] on button "Create New FAQ" at bounding box center [794, 511] width 135 height 33
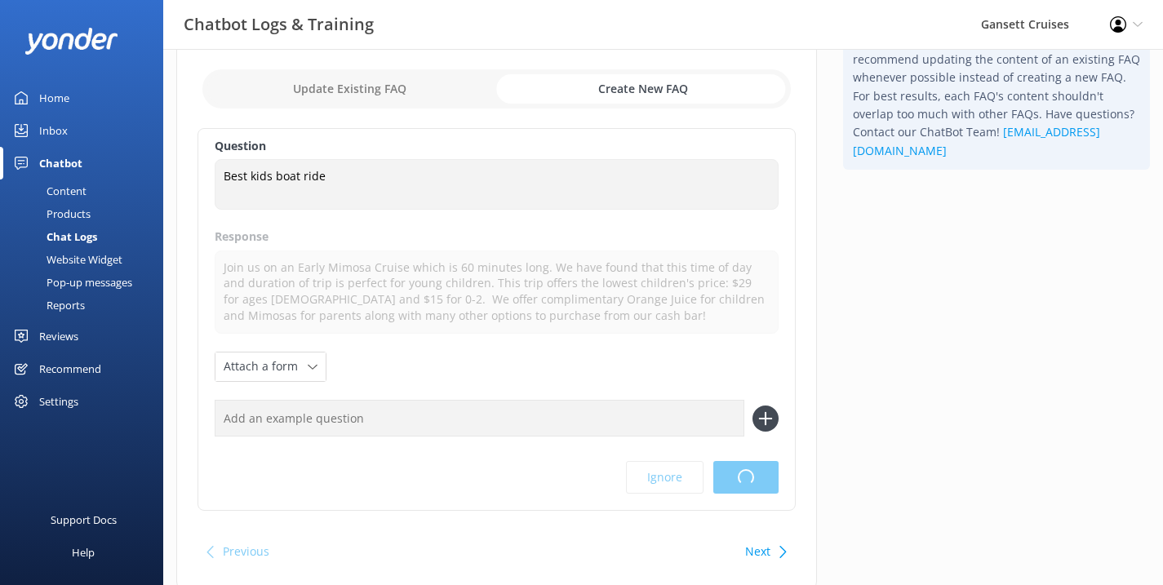
scroll to position [0, 0]
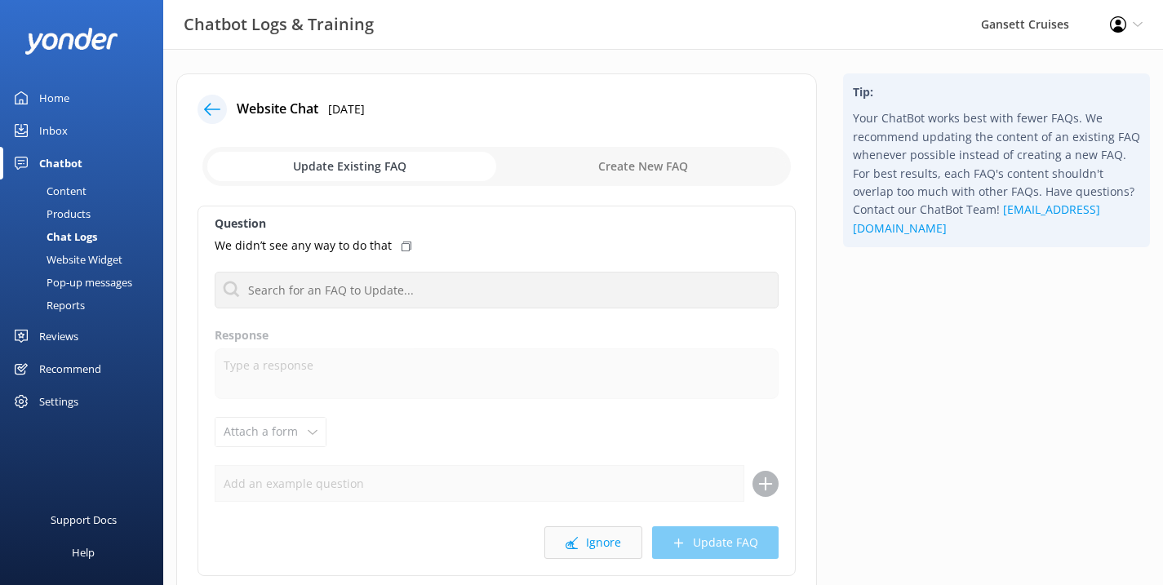
click at [586, 537] on button "Ignore" at bounding box center [593, 543] width 98 height 33
click at [626, 540] on button "Ignore" at bounding box center [593, 543] width 98 height 33
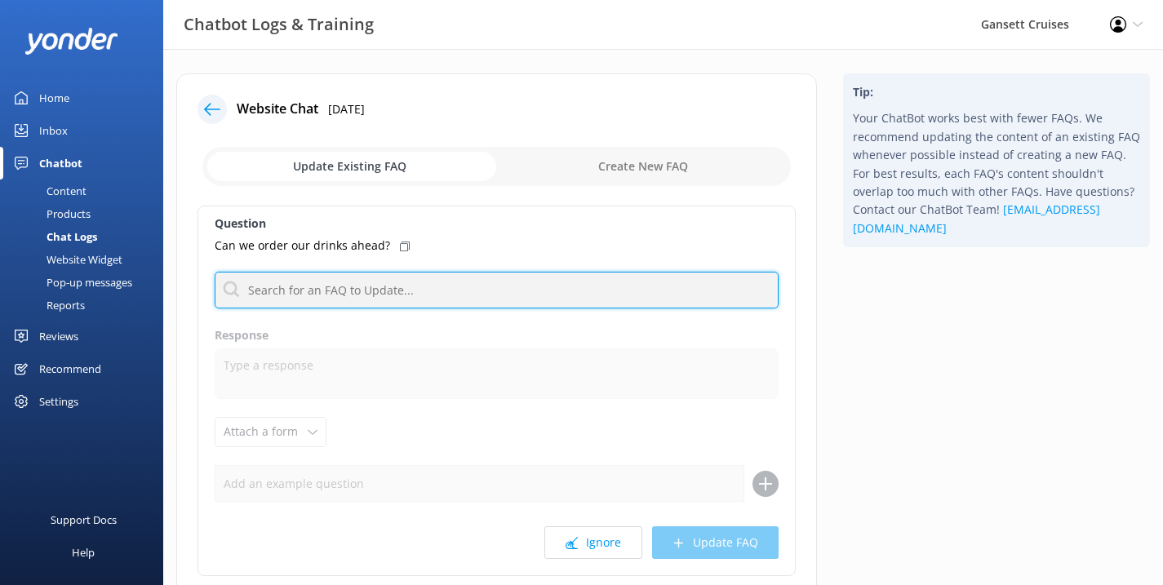
click at [402, 282] on input "text" at bounding box center [497, 290] width 564 height 37
type input "drinks"
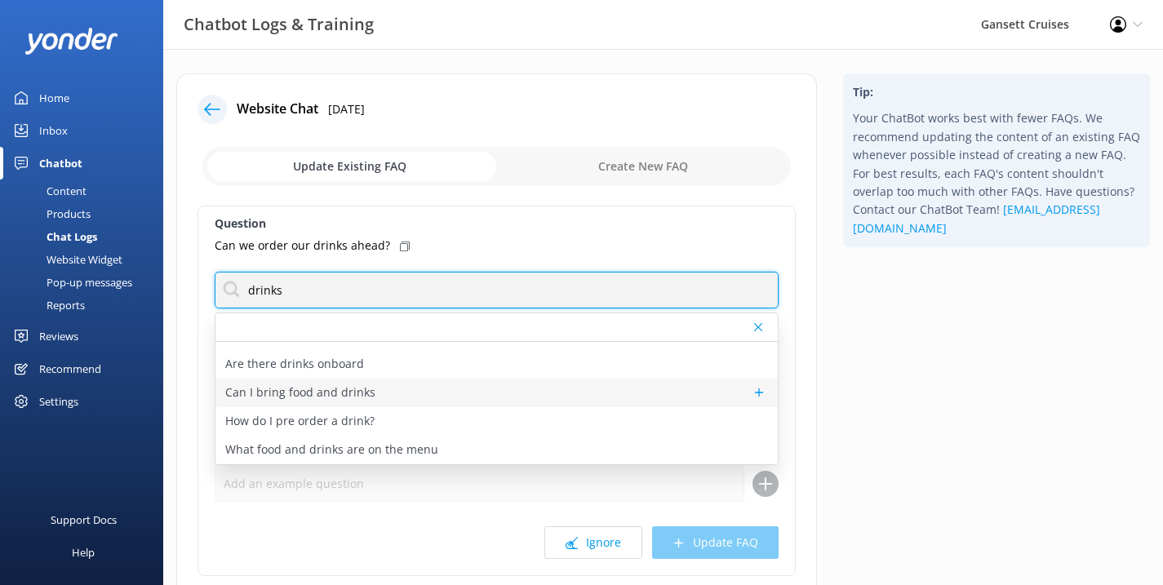
scroll to position [23, 0]
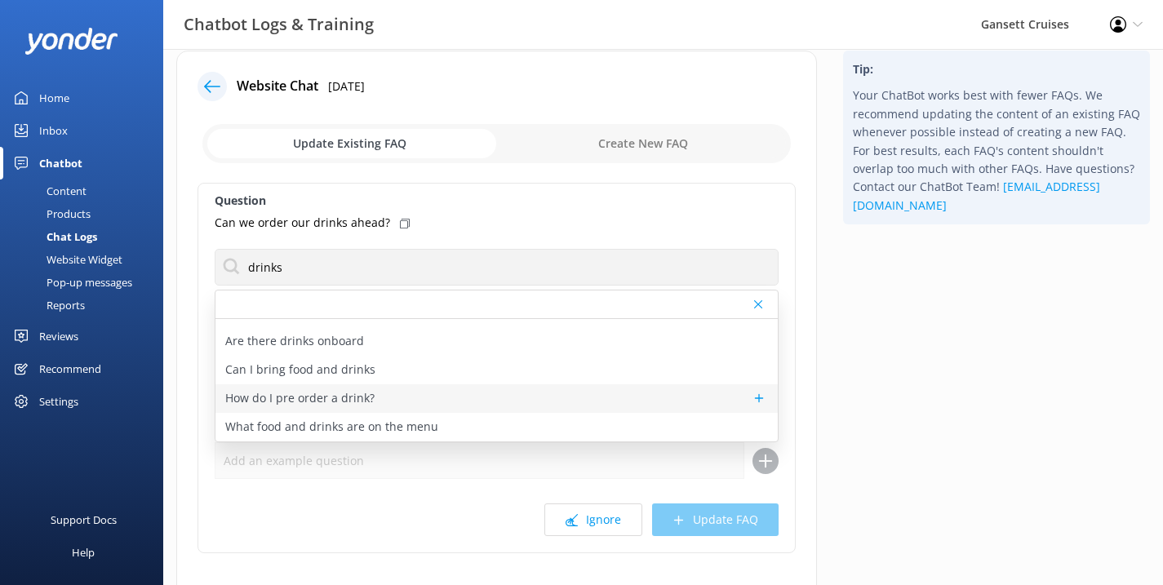
click at [362, 405] on p "How do I pre order a drink?" at bounding box center [299, 398] width 149 height 18
type textarea "Preordering a drink is simple! You can add on any drinks when purchasing ticket…"
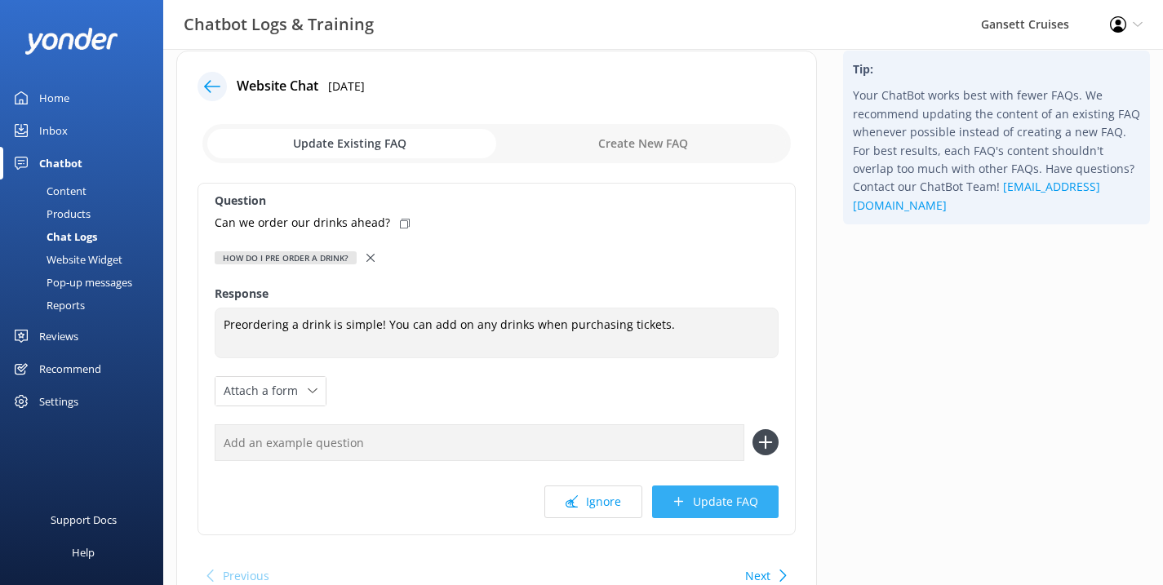
click at [687, 503] on button "Update FAQ" at bounding box center [715, 502] width 127 height 33
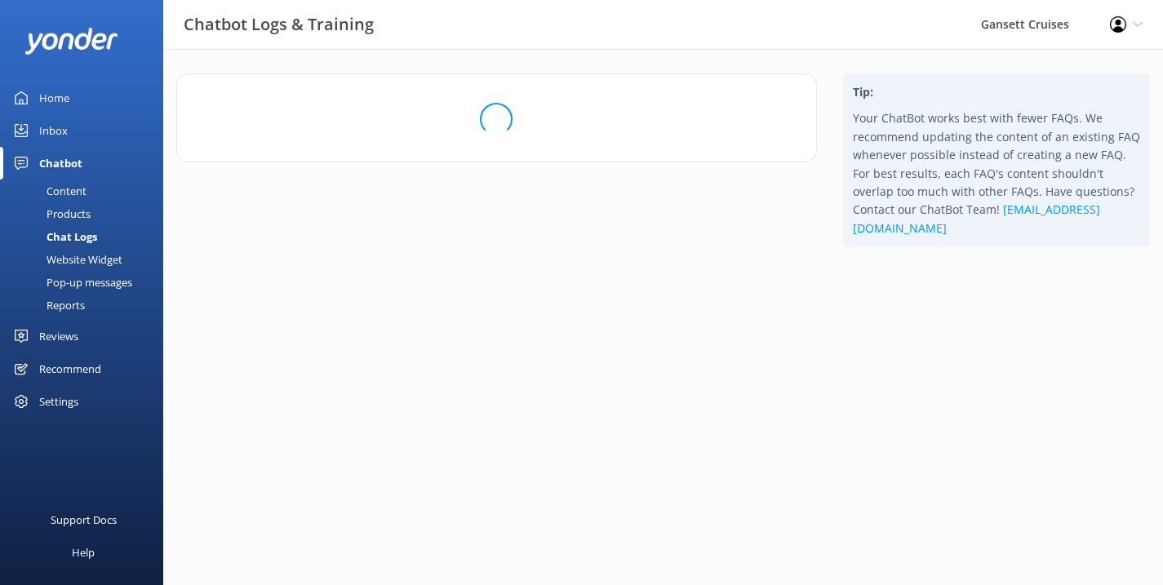
scroll to position [0, 0]
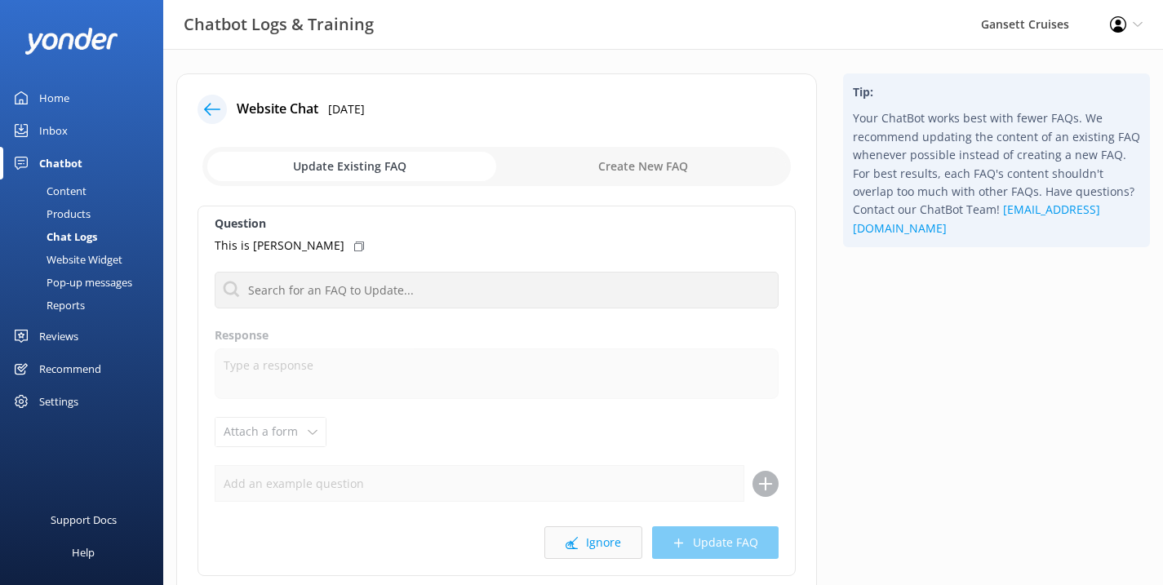
click at [585, 546] on button "Ignore" at bounding box center [593, 543] width 98 height 33
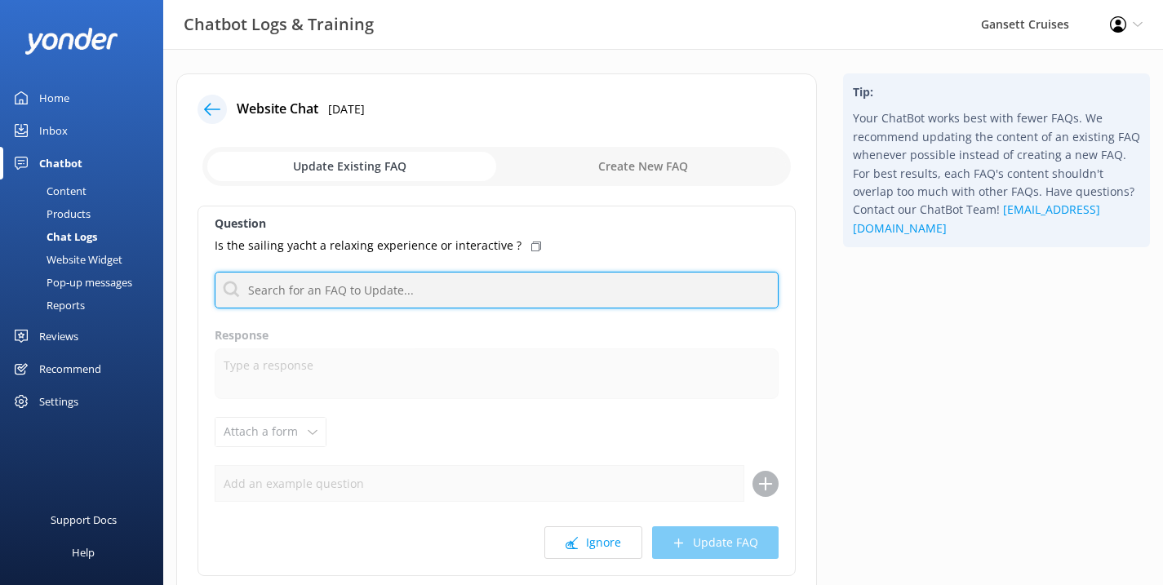
click at [470, 299] on input "text" at bounding box center [497, 290] width 564 height 37
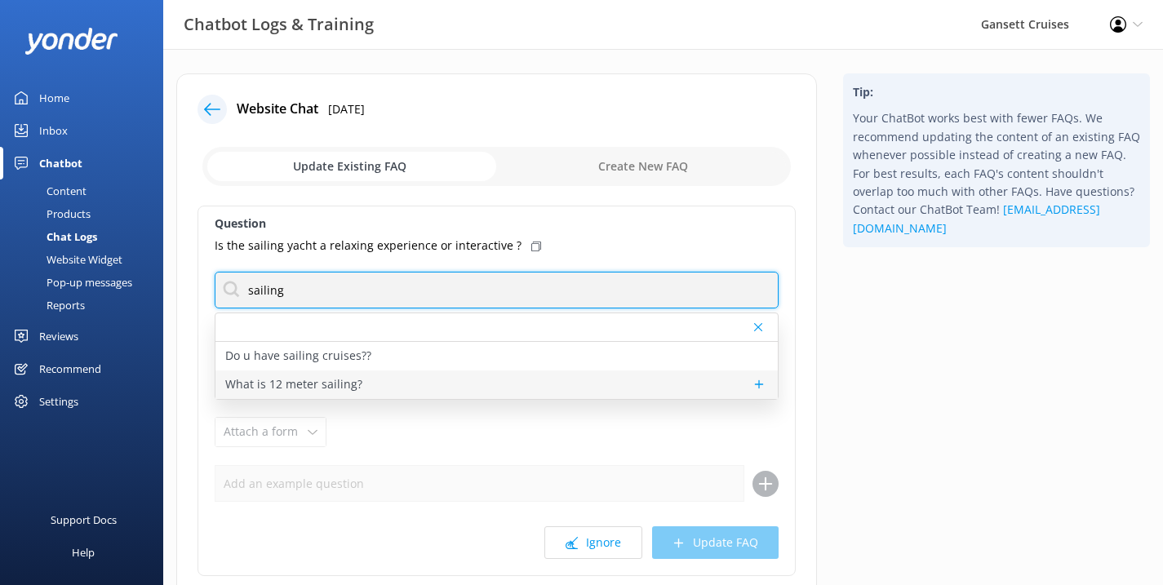
type input "sailing"
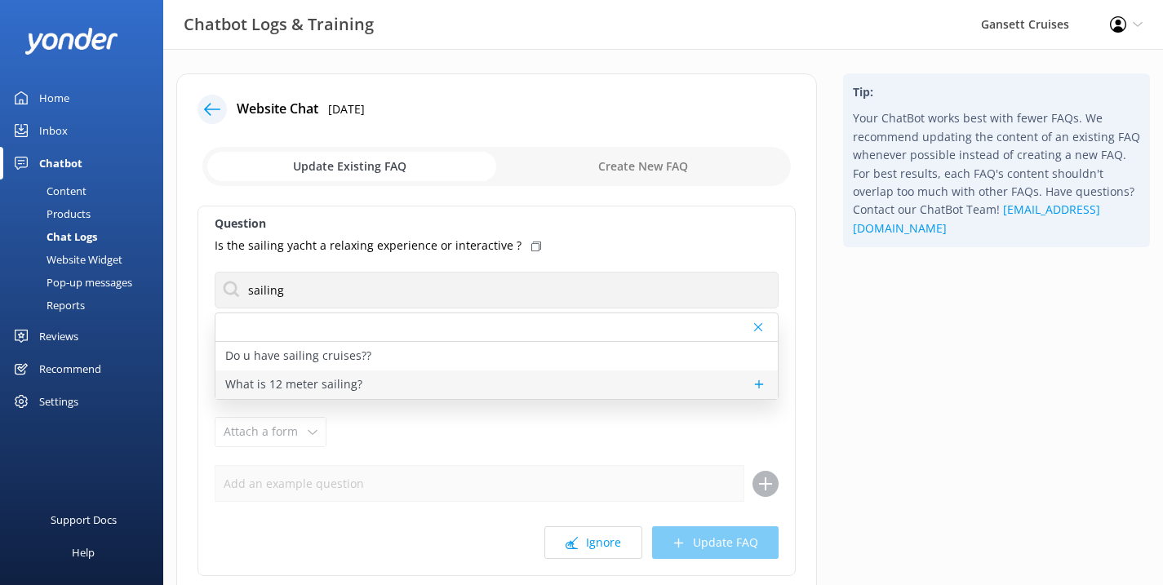
click at [362, 382] on div "What is 12 meter sailing?" at bounding box center [497, 385] width 562 height 29
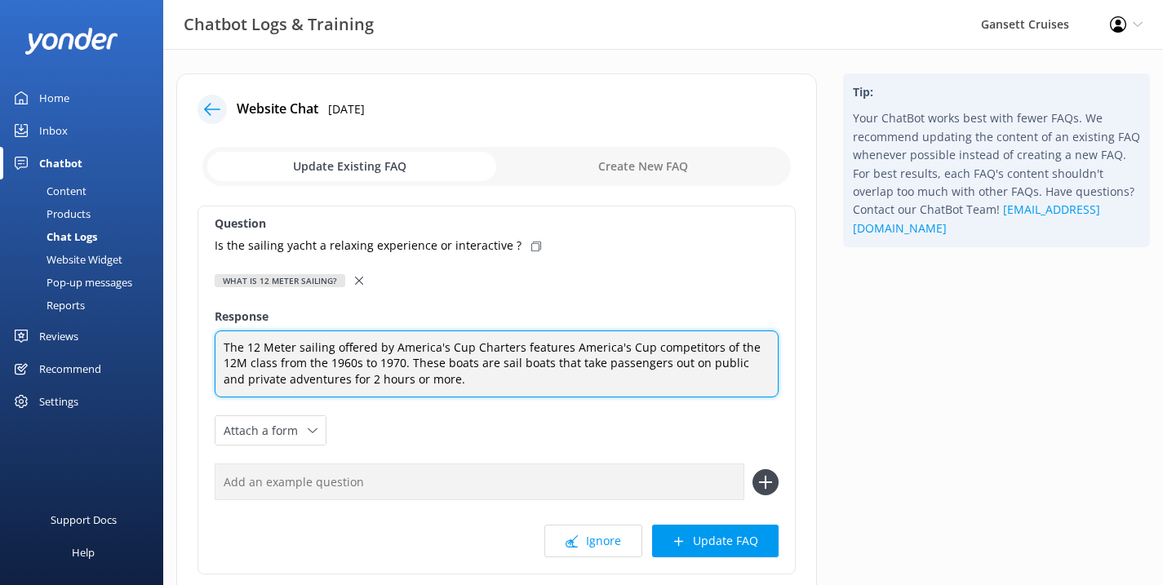
click at [529, 380] on textarea "The 12 Meter sailing offered by America's Cup Charters features America's Cup c…" at bounding box center [497, 365] width 564 height 68
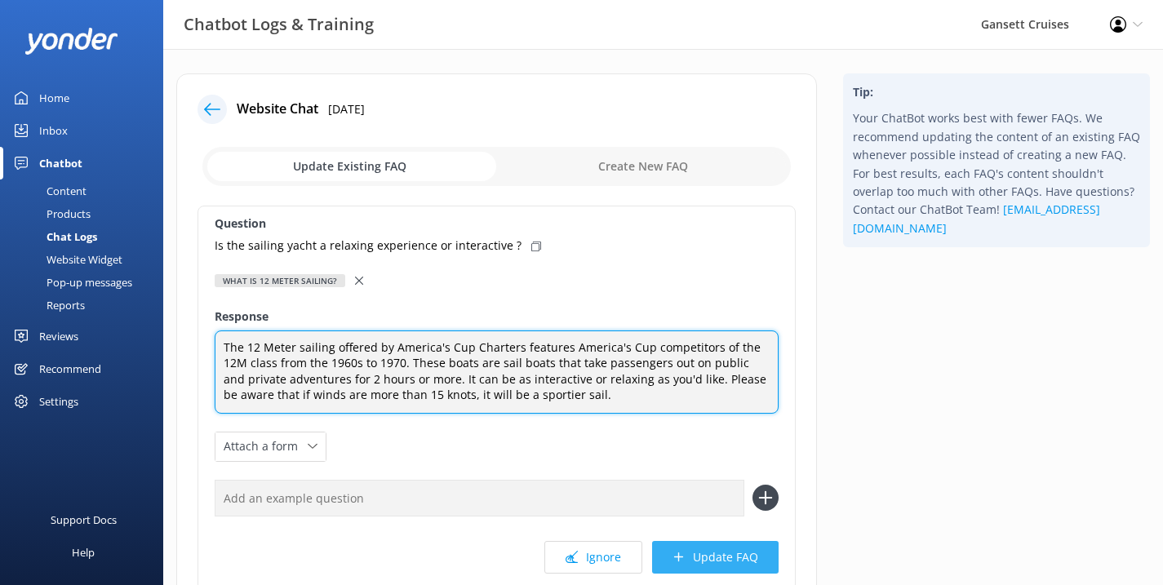
type textarea "The 12 Meter sailing offered by America's Cup Charters features America's Cup c…"
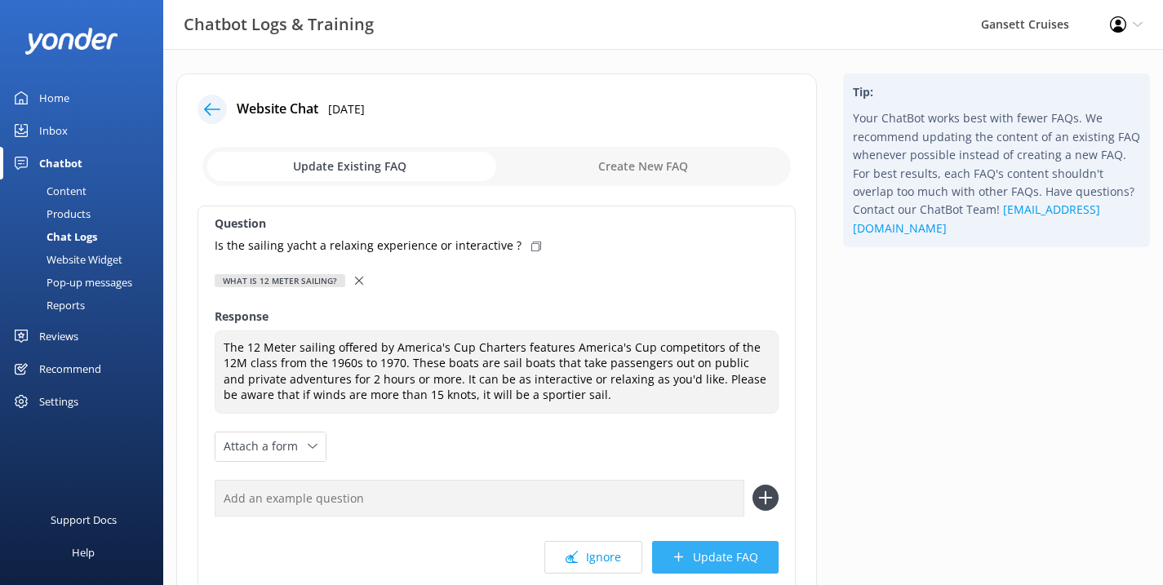
click at [711, 557] on button "Update FAQ" at bounding box center [715, 557] width 127 height 33
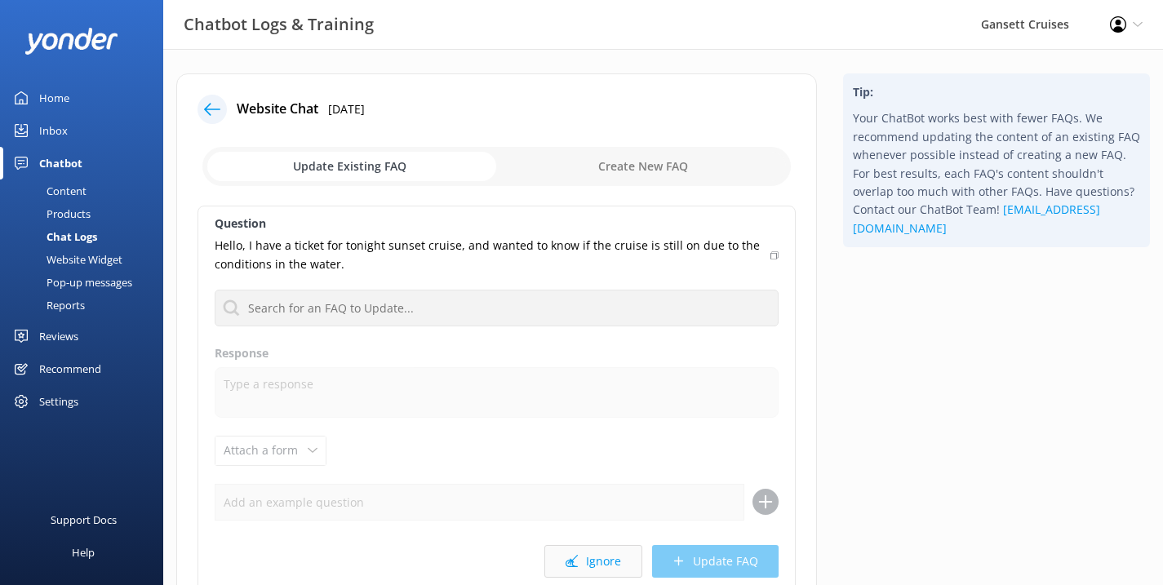
click at [602, 553] on button "Ignore" at bounding box center [593, 561] width 98 height 33
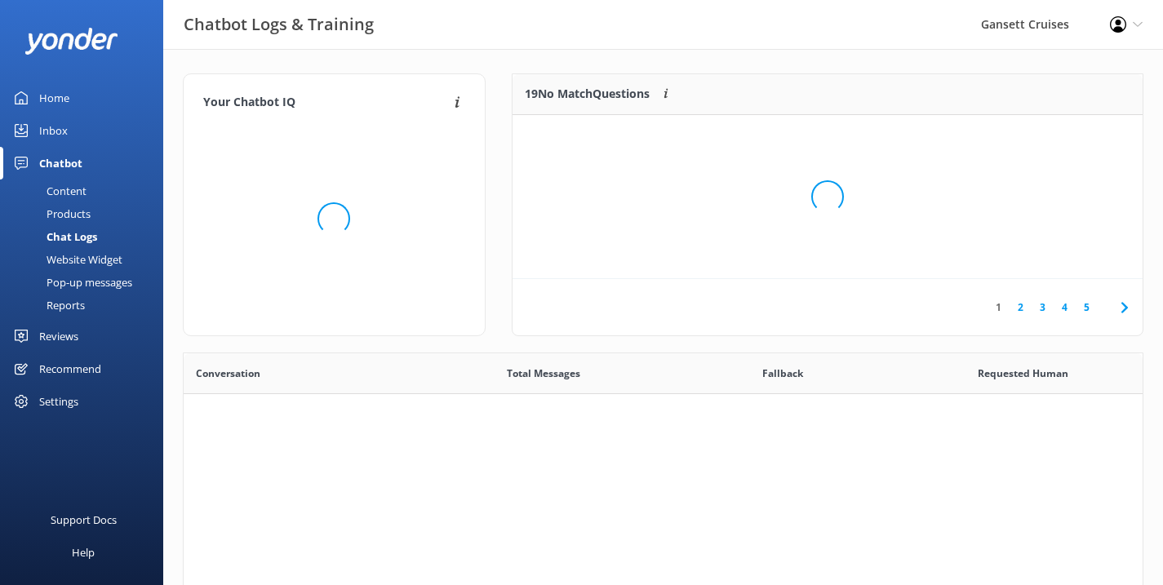
scroll to position [13, 13]
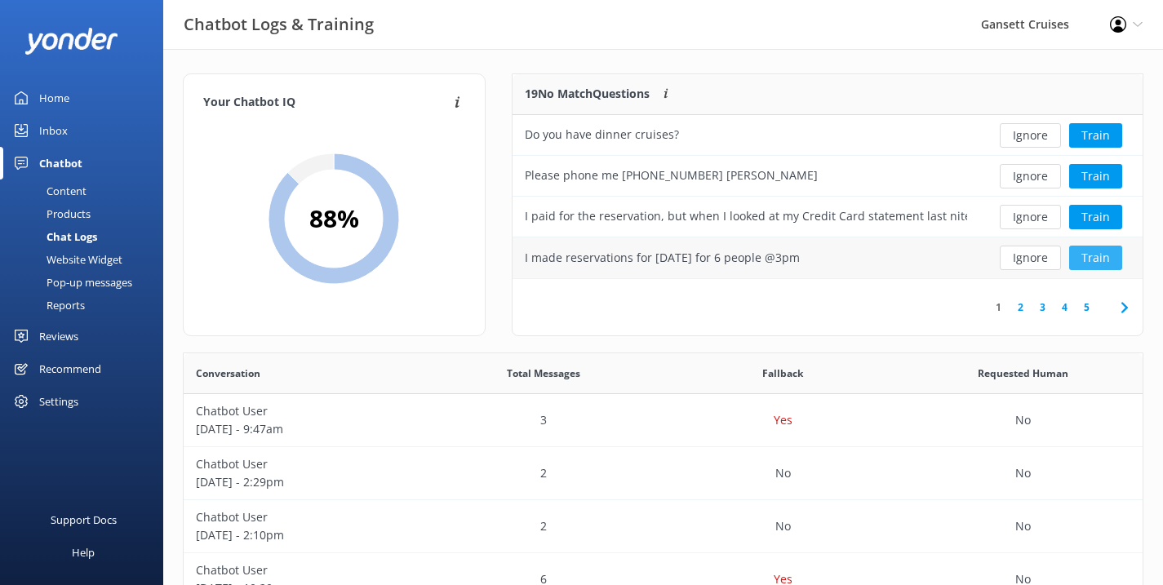
click at [1087, 256] on button "Train" at bounding box center [1095, 258] width 53 height 24
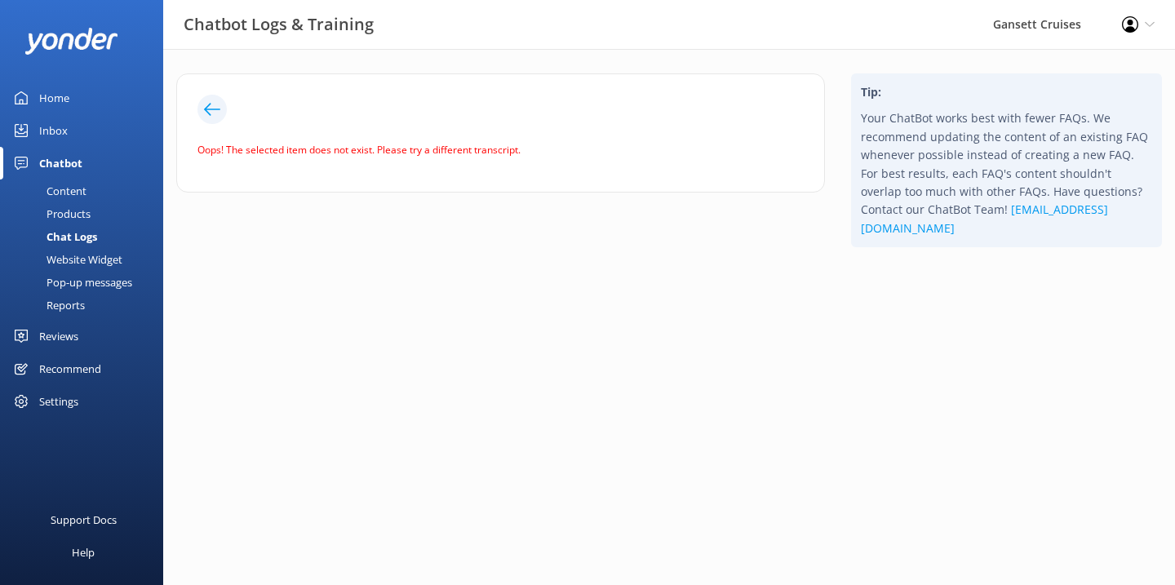
click at [226, 104] on div at bounding box center [212, 109] width 29 height 29
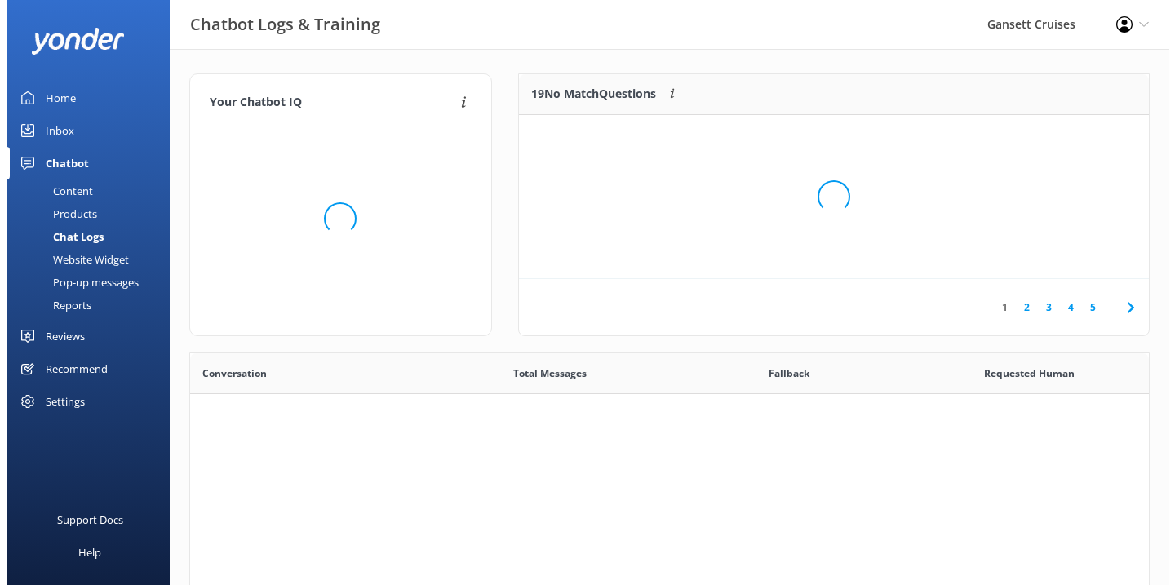
scroll to position [192, 618]
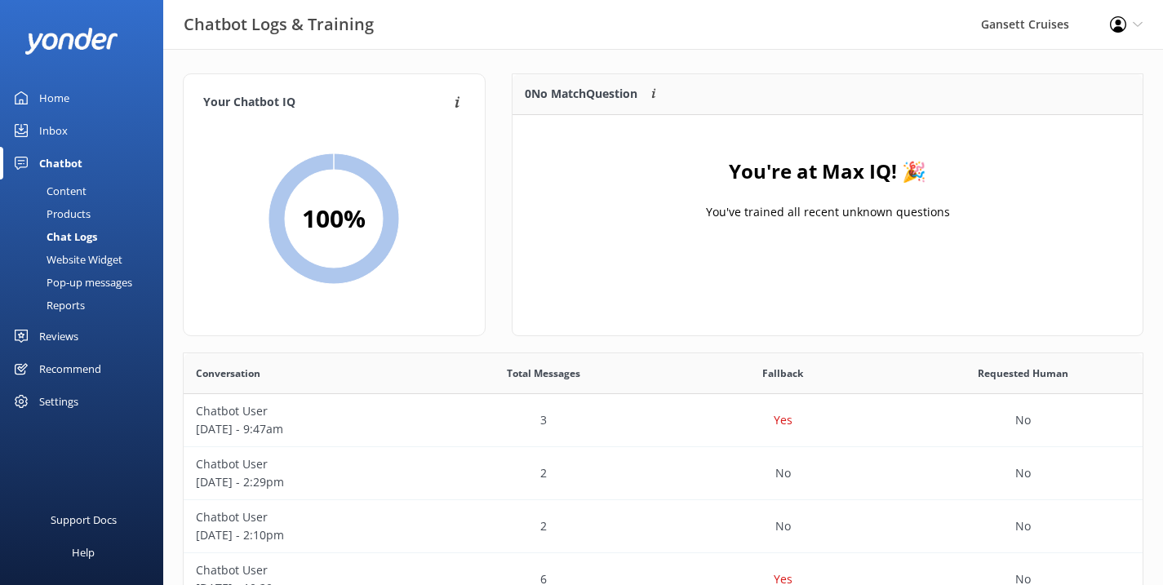
click at [104, 282] on div "Pop-up messages" at bounding box center [71, 282] width 122 height 23
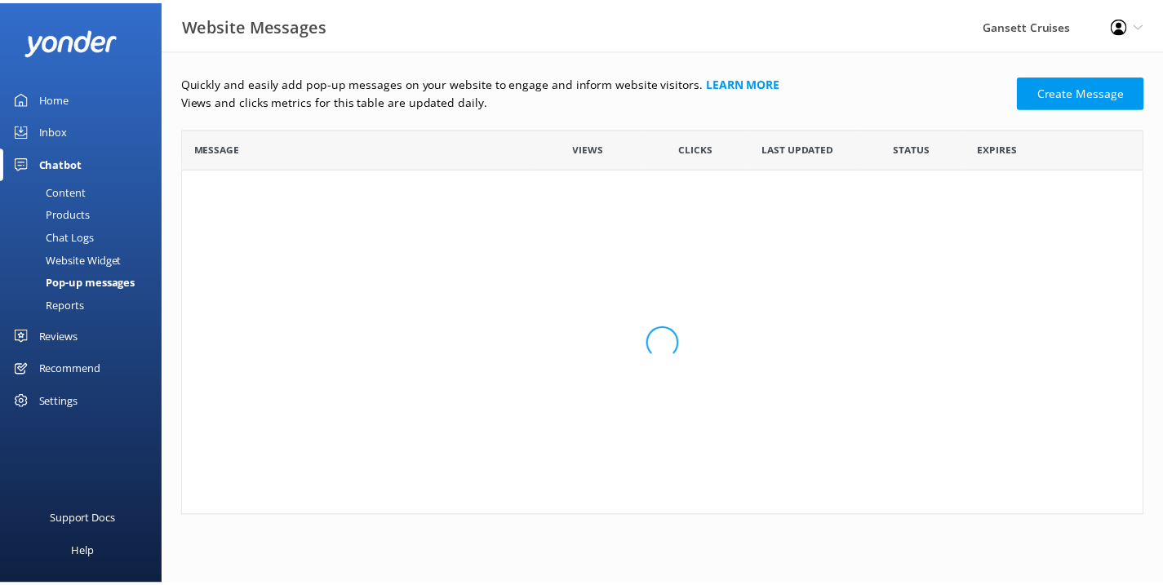
scroll to position [376, 961]
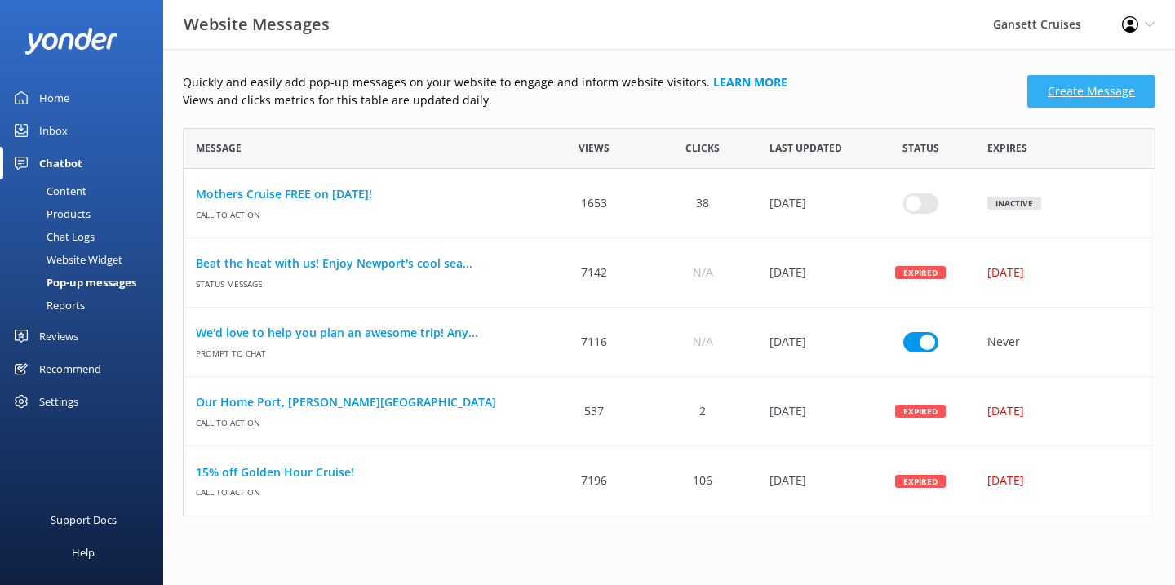
click at [1080, 87] on link "Create Message" at bounding box center [1092, 91] width 128 height 33
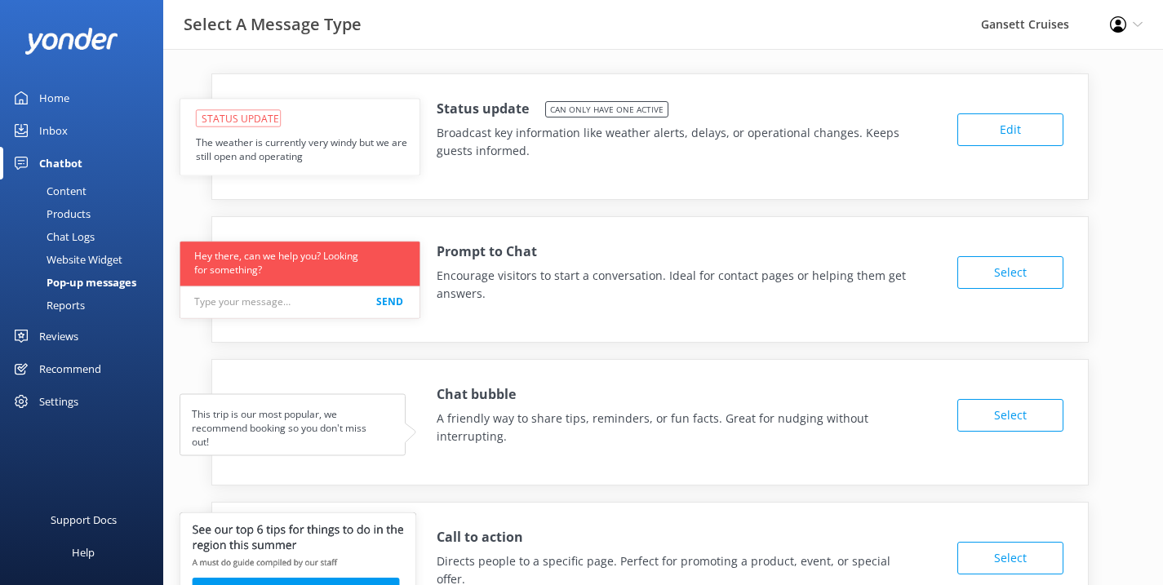
click at [1055, 128] on button "Edit" at bounding box center [1011, 129] width 106 height 33
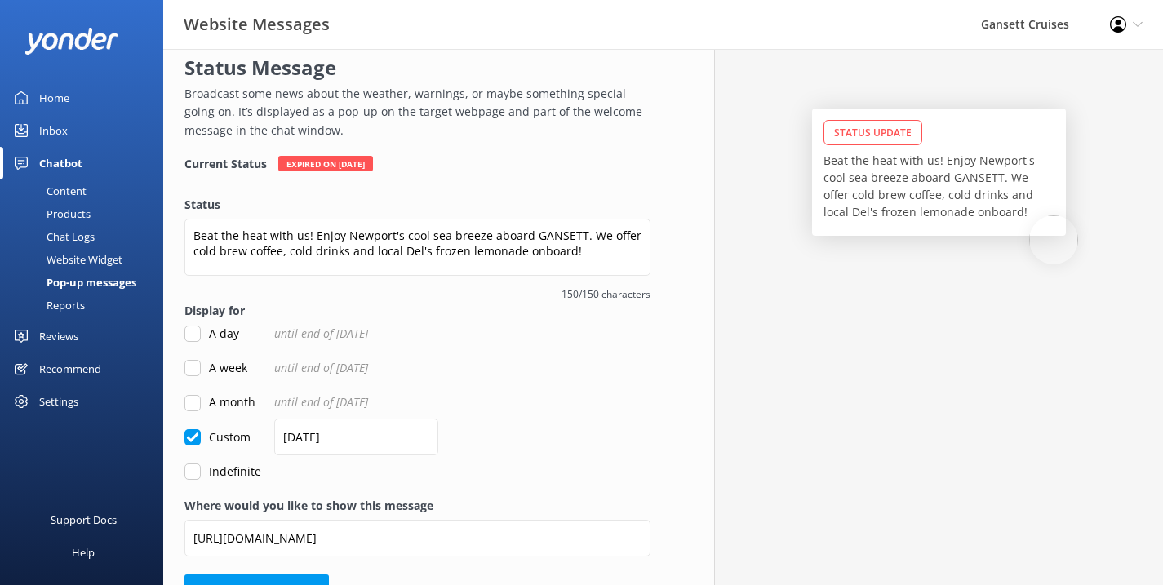
scroll to position [84, 0]
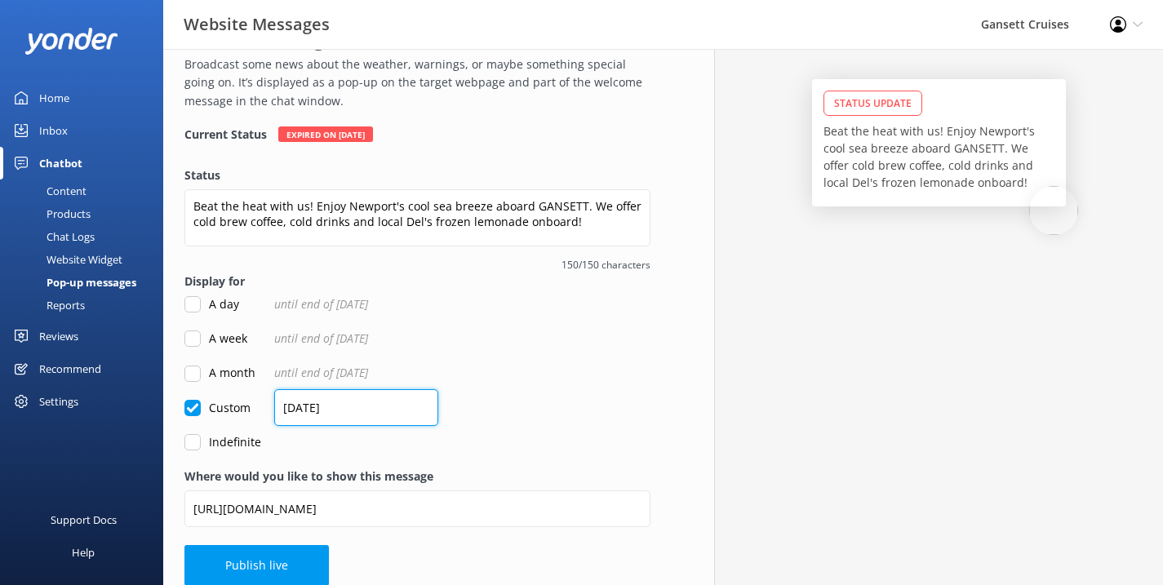
click at [347, 404] on input "[DATE]" at bounding box center [356, 407] width 164 height 37
drag, startPoint x: 299, startPoint y: 403, endPoint x: 273, endPoint y: 404, distance: 25.3
click at [273, 404] on div "Custom [DATE]" at bounding box center [417, 408] width 466 height 18
drag, startPoint x: 297, startPoint y: 402, endPoint x: 279, endPoint y: 403, distance: 18.0
click at [279, 403] on input "[DATE]" at bounding box center [356, 407] width 164 height 37
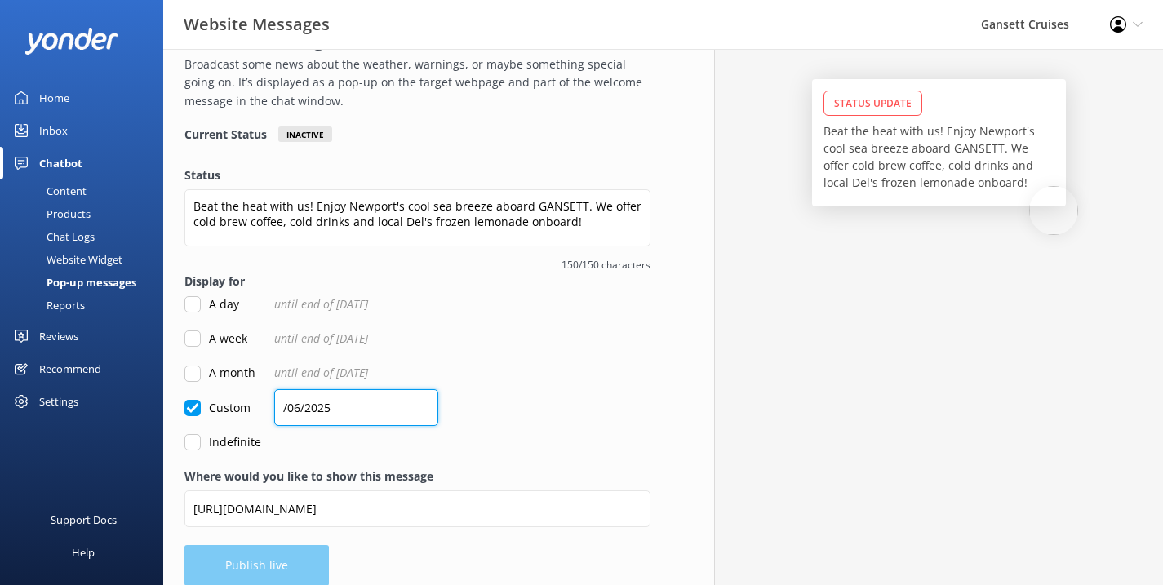
drag, startPoint x: 299, startPoint y: 404, endPoint x: 251, endPoint y: 404, distance: 47.3
click at [251, 404] on div "Custom /06/2025" at bounding box center [417, 408] width 466 height 18
drag, startPoint x: 330, startPoint y: 402, endPoint x: 257, endPoint y: 398, distance: 72.7
click at [257, 399] on div "Custom /06/2025" at bounding box center [417, 408] width 466 height 18
type input "[DATE]"
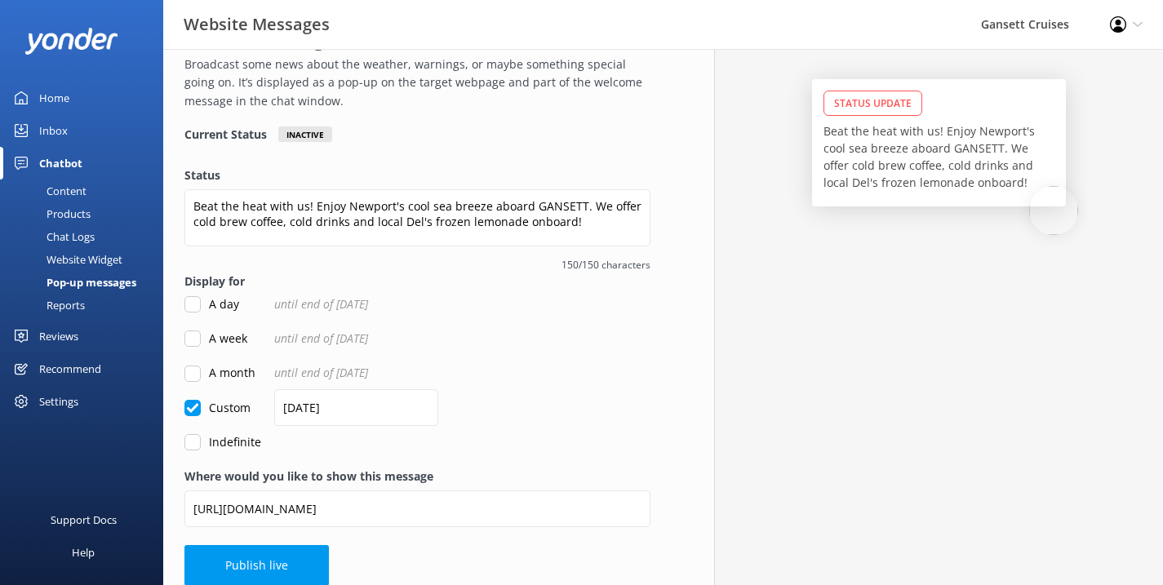
click at [424, 399] on div "Custom [DATE]" at bounding box center [417, 408] width 466 height 18
click at [382, 468] on label "Where would you like to show this message" at bounding box center [417, 477] width 466 height 18
click at [382, 491] on input "[URL][DOMAIN_NAME]" at bounding box center [417, 509] width 466 height 37
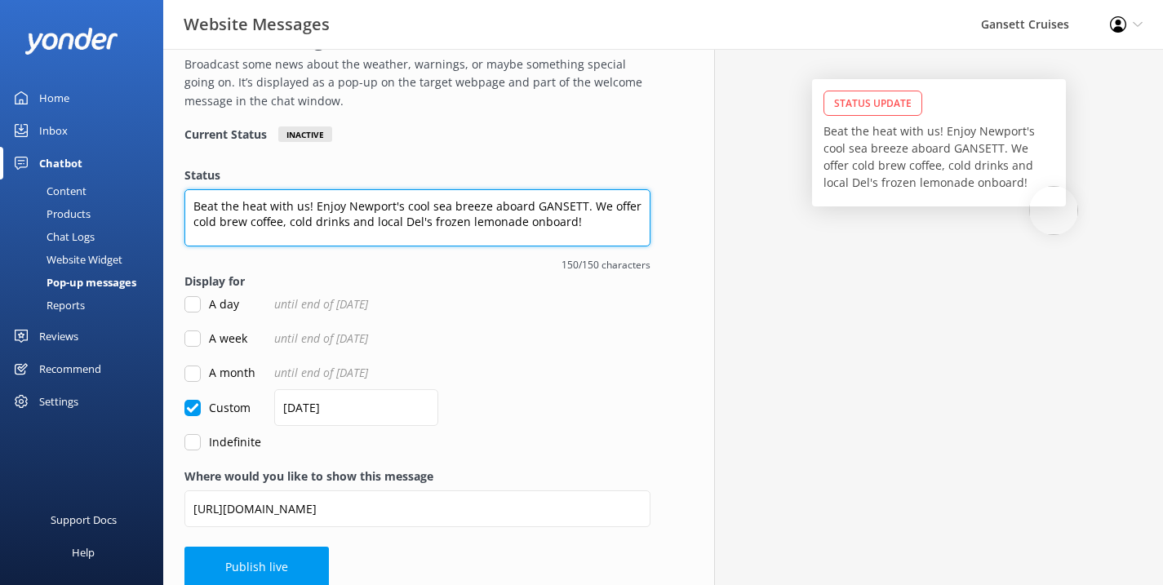
drag, startPoint x: 572, startPoint y: 217, endPoint x: 178, endPoint y: 201, distance: 394.6
click at [178, 201] on div "Overview Status Message Broadcast some news about the weather, warnings, or may…" at bounding box center [417, 284] width 509 height 639
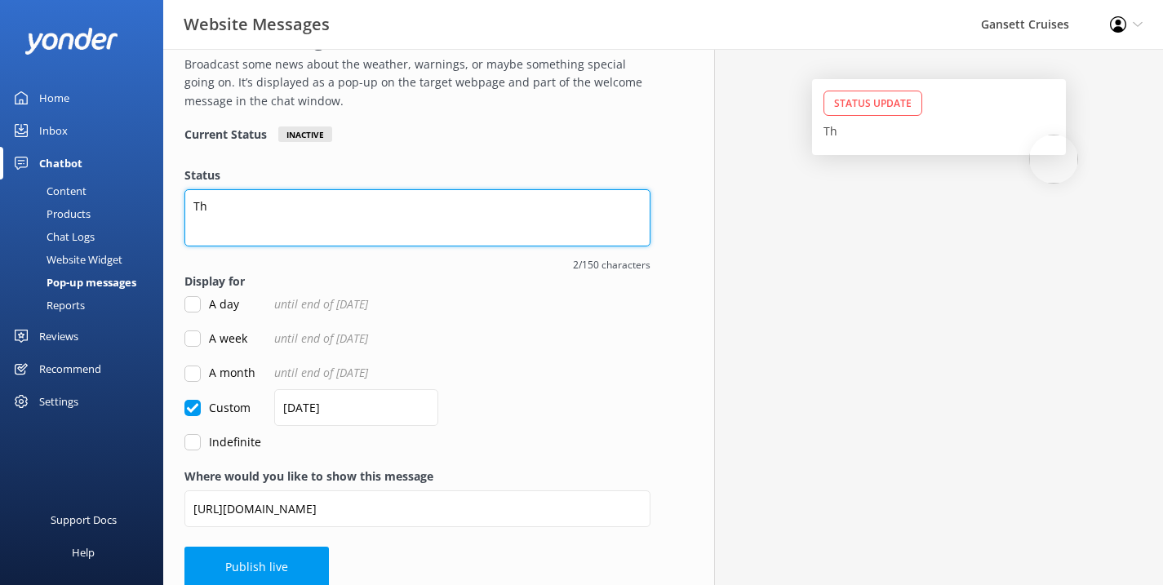
type textarea "T"
type textarea "L"
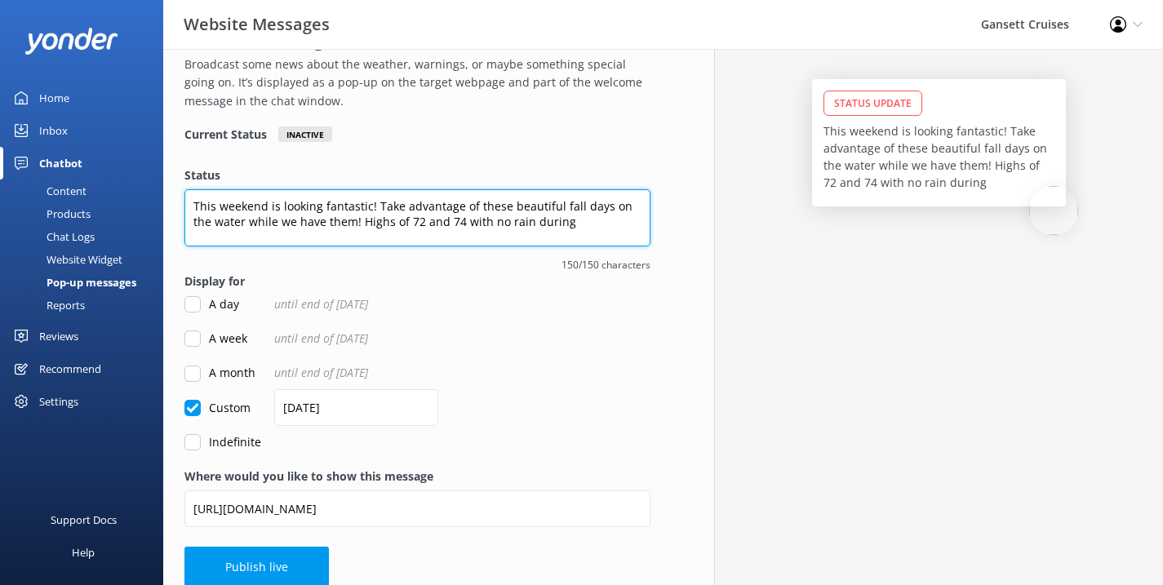
drag, startPoint x: 528, startPoint y: 217, endPoint x: 508, endPoint y: 217, distance: 20.4
click at [508, 217] on textarea "This weekend is looking fantastic! Take advantage of these beautiful fall days …" at bounding box center [417, 217] width 466 height 57
click at [482, 219] on textarea "This weekend is looking fantastic! Take advantage of these beautiful fall days …" at bounding box center [417, 217] width 466 height 57
drag, startPoint x: 504, startPoint y: 202, endPoint x: 473, endPoint y: 202, distance: 31.0
click at [473, 202] on textarea "This weekend is looking fantastic! Take advantage of these beautiful fall days …" at bounding box center [417, 217] width 466 height 57
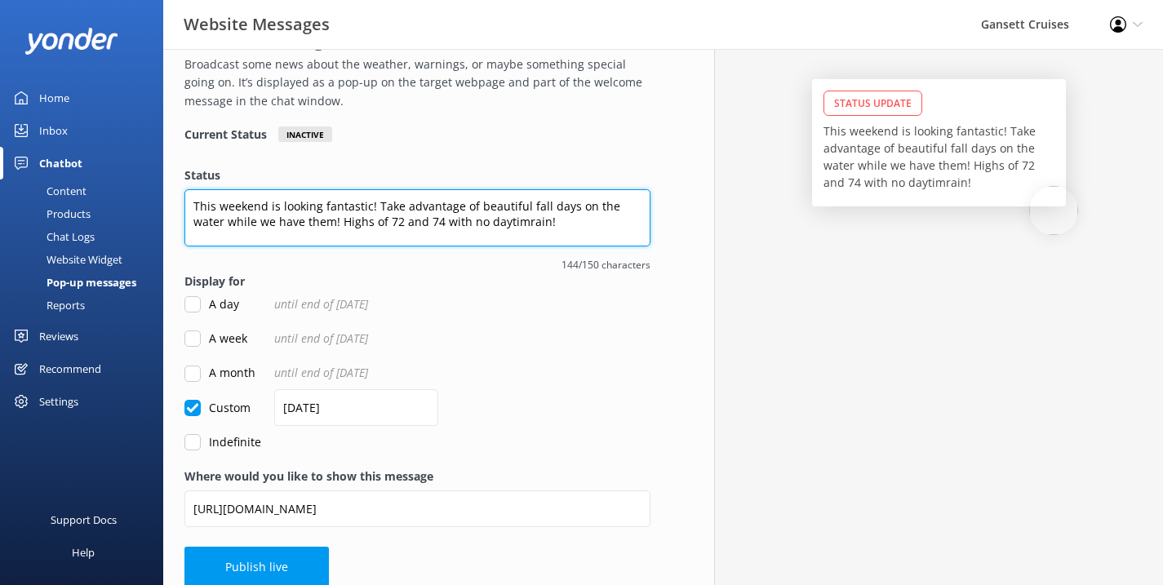
drag, startPoint x: 471, startPoint y: 205, endPoint x: 373, endPoint y: 206, distance: 98.0
click at [373, 206] on textarea "This weekend is looking fantastic! Take advantage of beautiful fall days on the…" at bounding box center [417, 217] width 466 height 57
drag, startPoint x: 638, startPoint y: 206, endPoint x: 555, endPoint y: 207, distance: 82.5
click at [555, 207] on textarea "This weekend is looking fantastic! Join us on these beautiful fall days on the …" at bounding box center [417, 217] width 466 height 57
click at [410, 221] on textarea "This weekend is looking fantastic! Join us on these beautiful fall days while w…" at bounding box center [417, 217] width 466 height 57
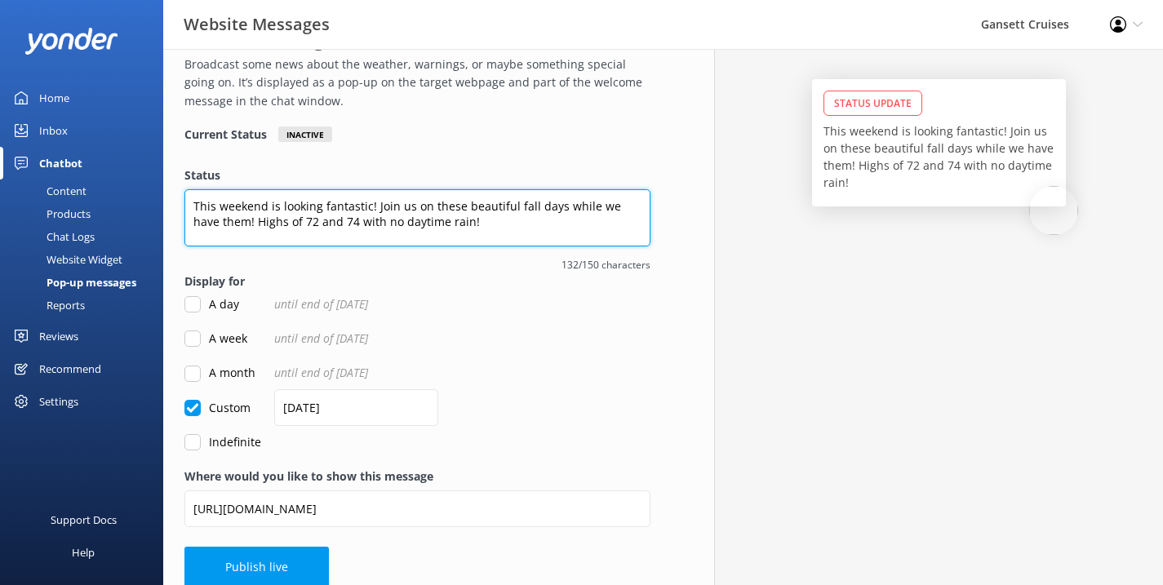
click at [464, 221] on textarea "This weekend is looking fantastic! Join us on these beautiful fall days while w…" at bounding box center [417, 217] width 466 height 57
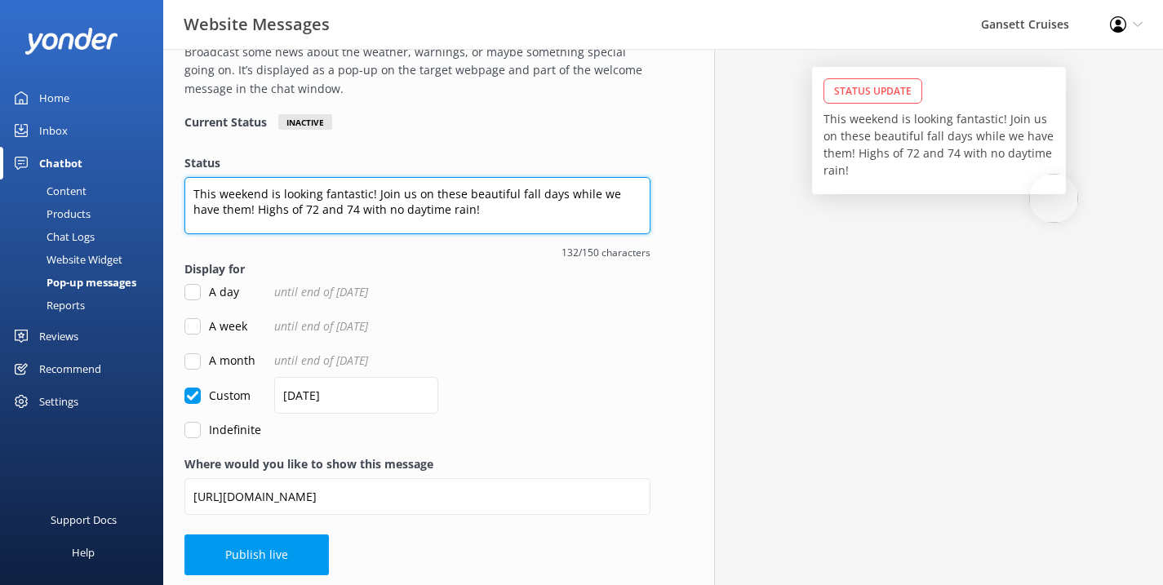
scroll to position [98, 0]
type textarea "This weekend is looking fantastic! Join us on these beautiful fall days while w…"
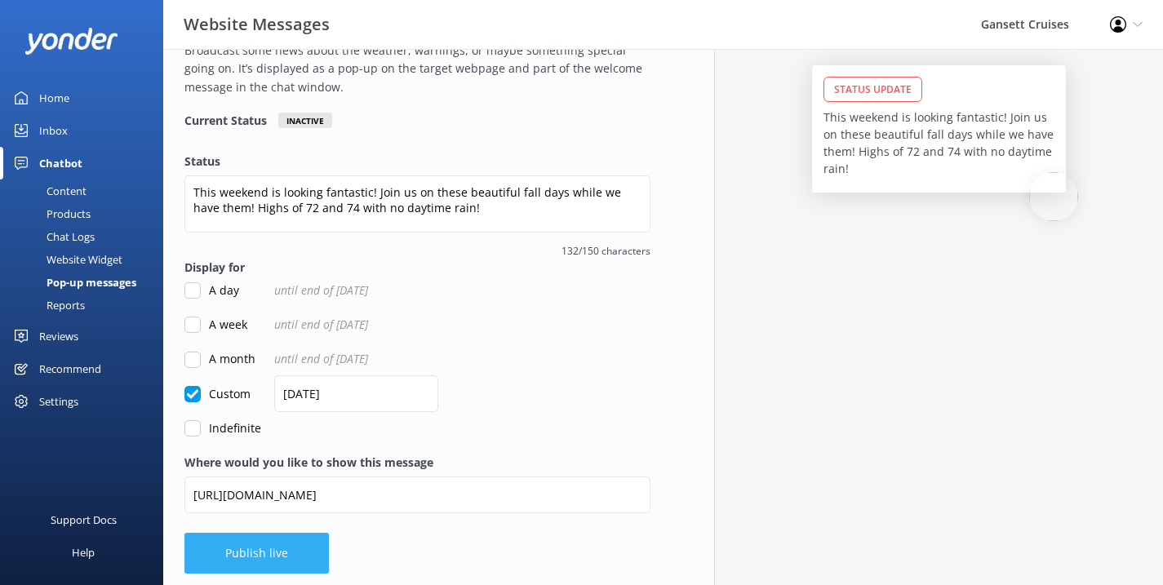
click at [268, 544] on button "Publish live" at bounding box center [256, 553] width 144 height 41
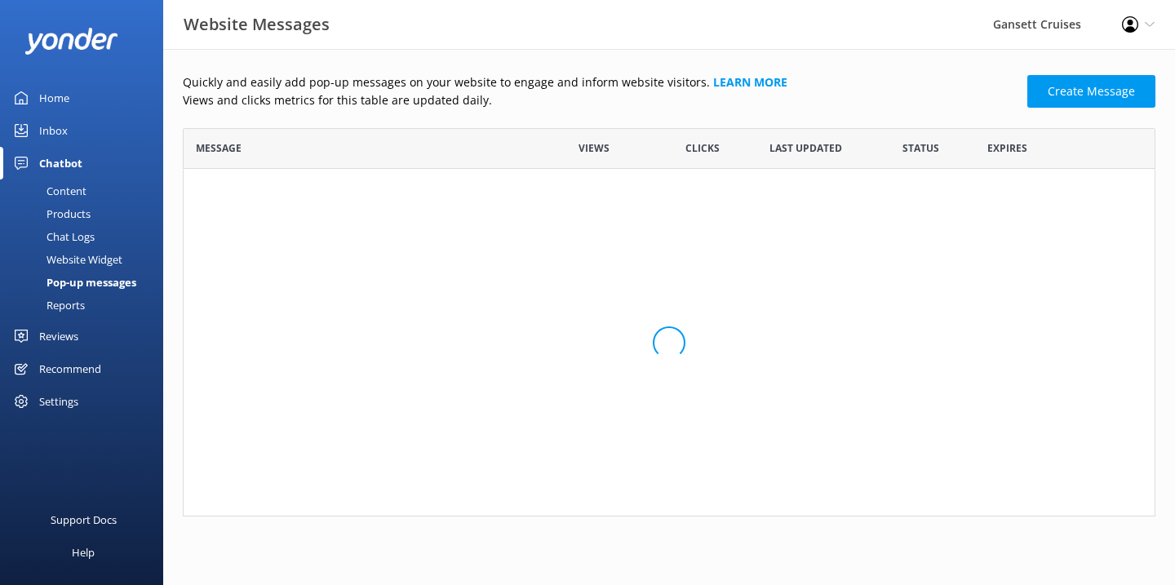
scroll to position [376, 961]
